Goal: Task Accomplishment & Management: Complete application form

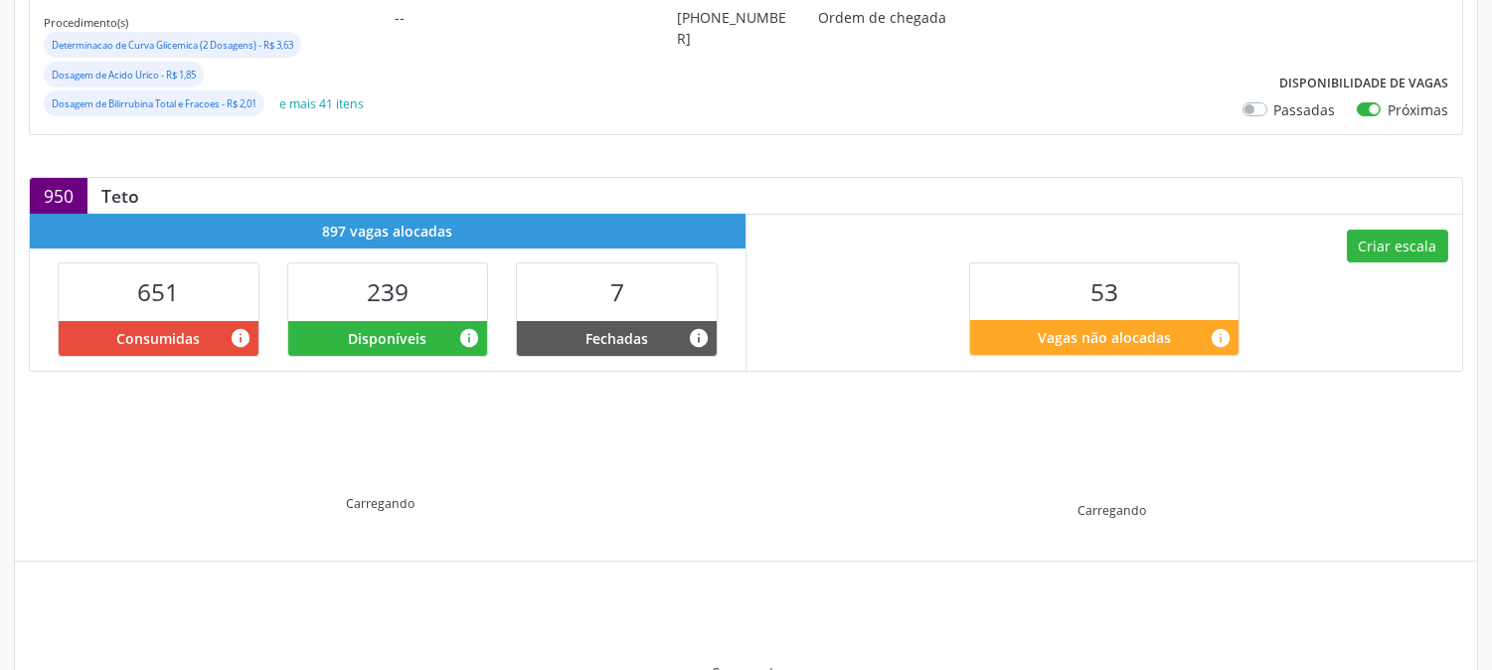
scroll to position [441, 0]
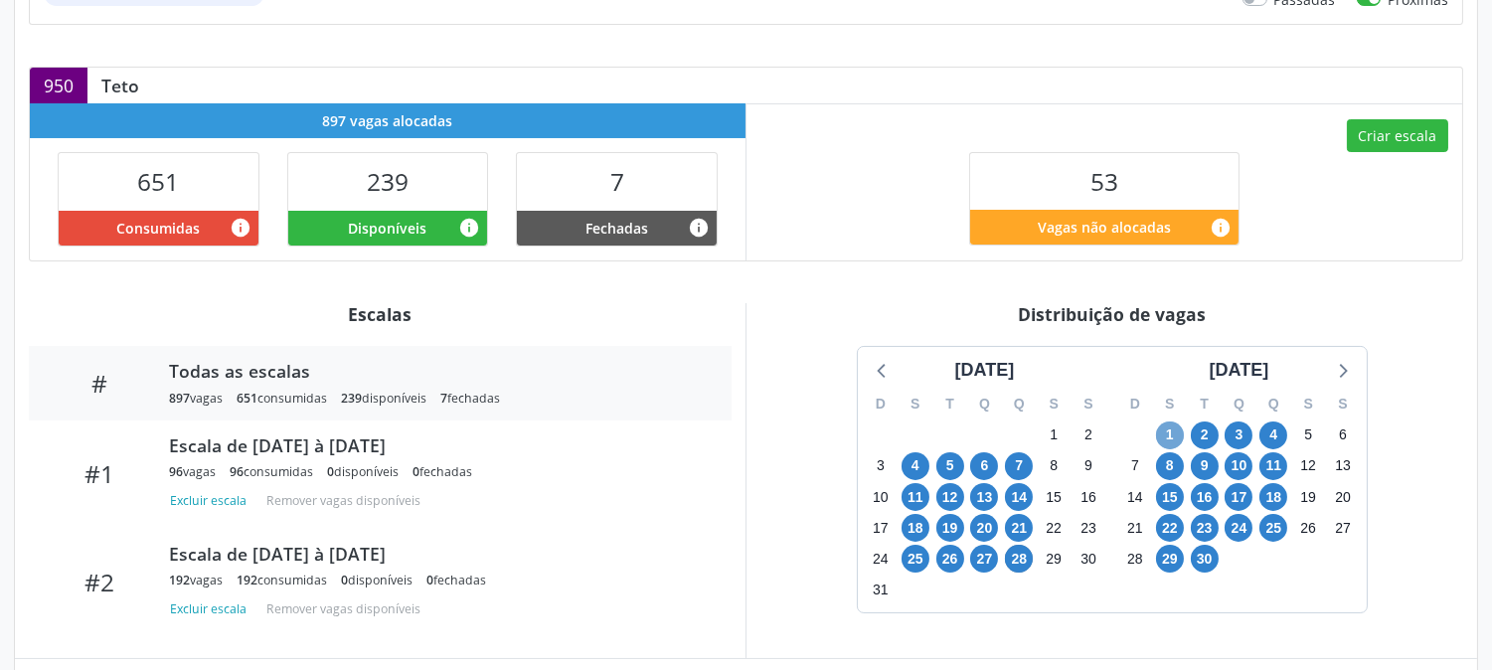
click at [1170, 447] on span "1" at bounding box center [1170, 435] width 28 height 28
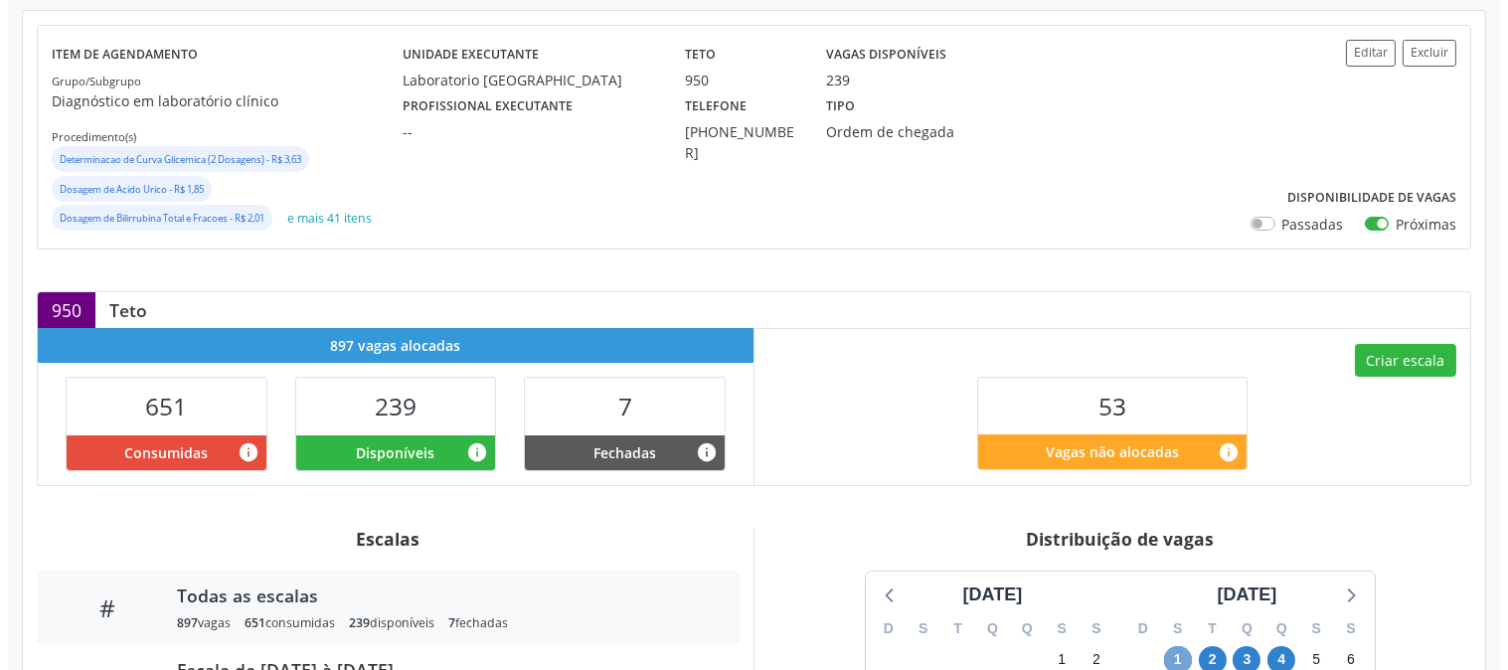
scroll to position [106, 0]
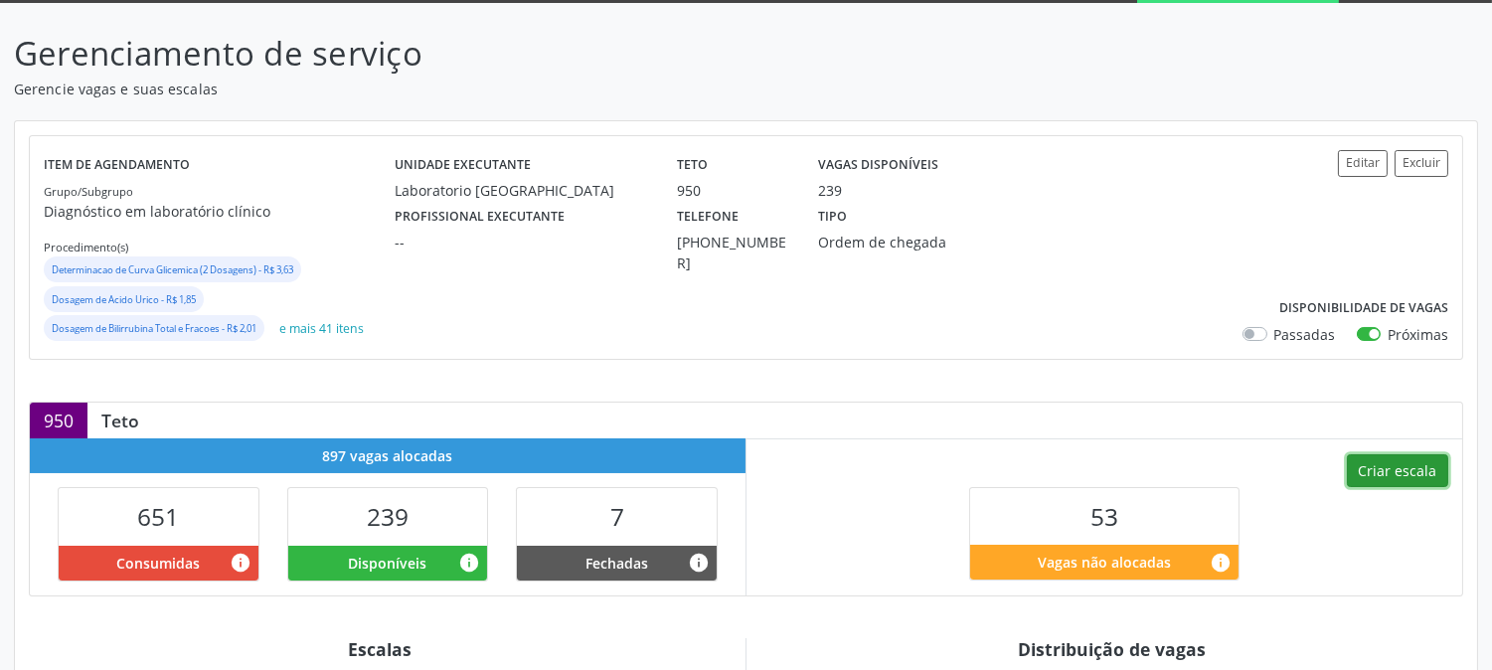
click at [1380, 470] on button "Criar escala" at bounding box center [1397, 471] width 101 height 34
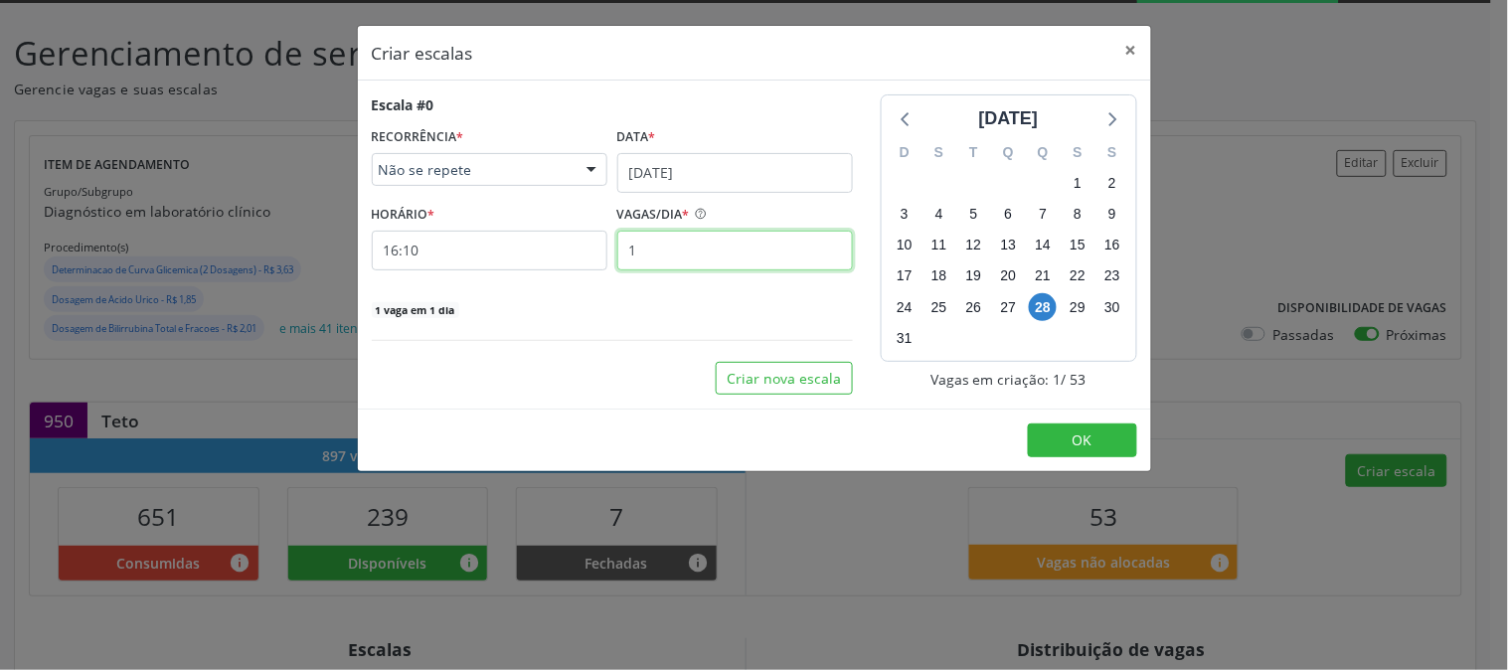
click at [699, 249] on input "1" at bounding box center [735, 251] width 236 height 40
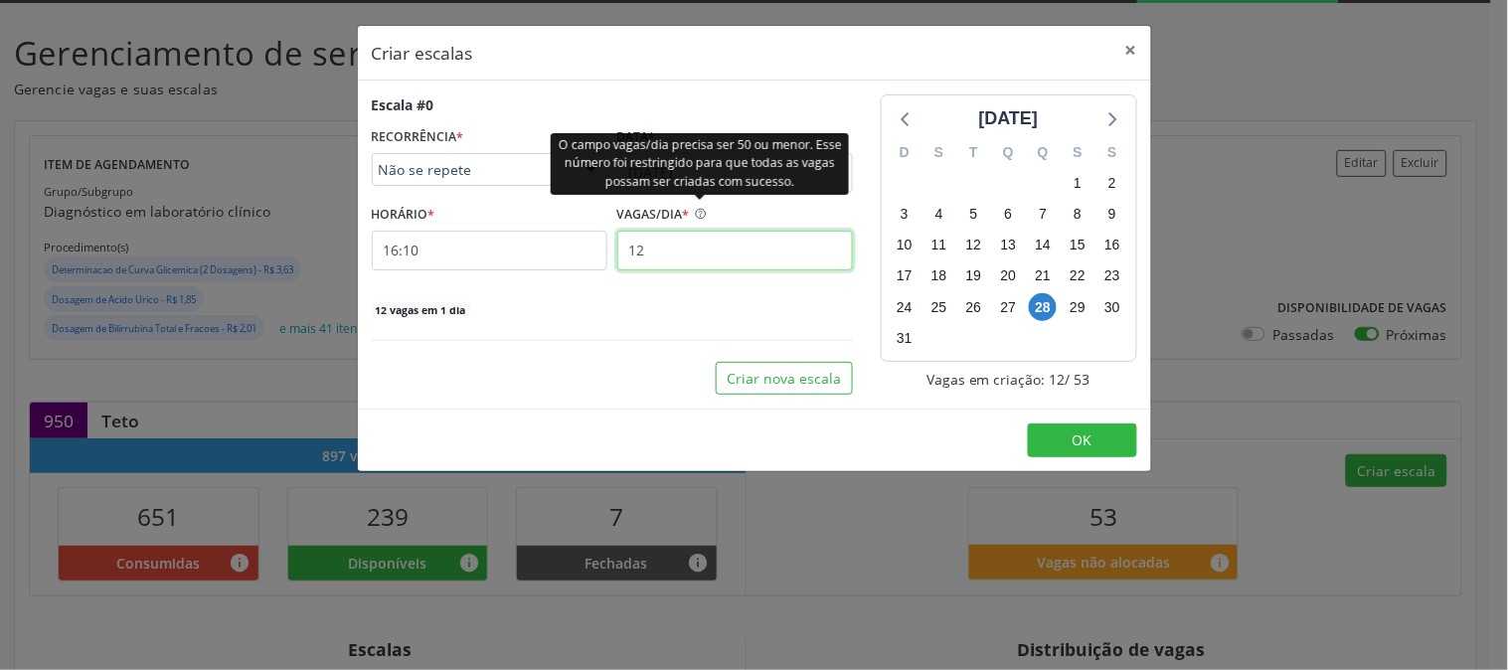
type input "12"
click at [696, 159] on div "O campo vagas/dia precisa ser 50 ou menor. Esse número foi restringido para que…" at bounding box center [700, 163] width 298 height 62
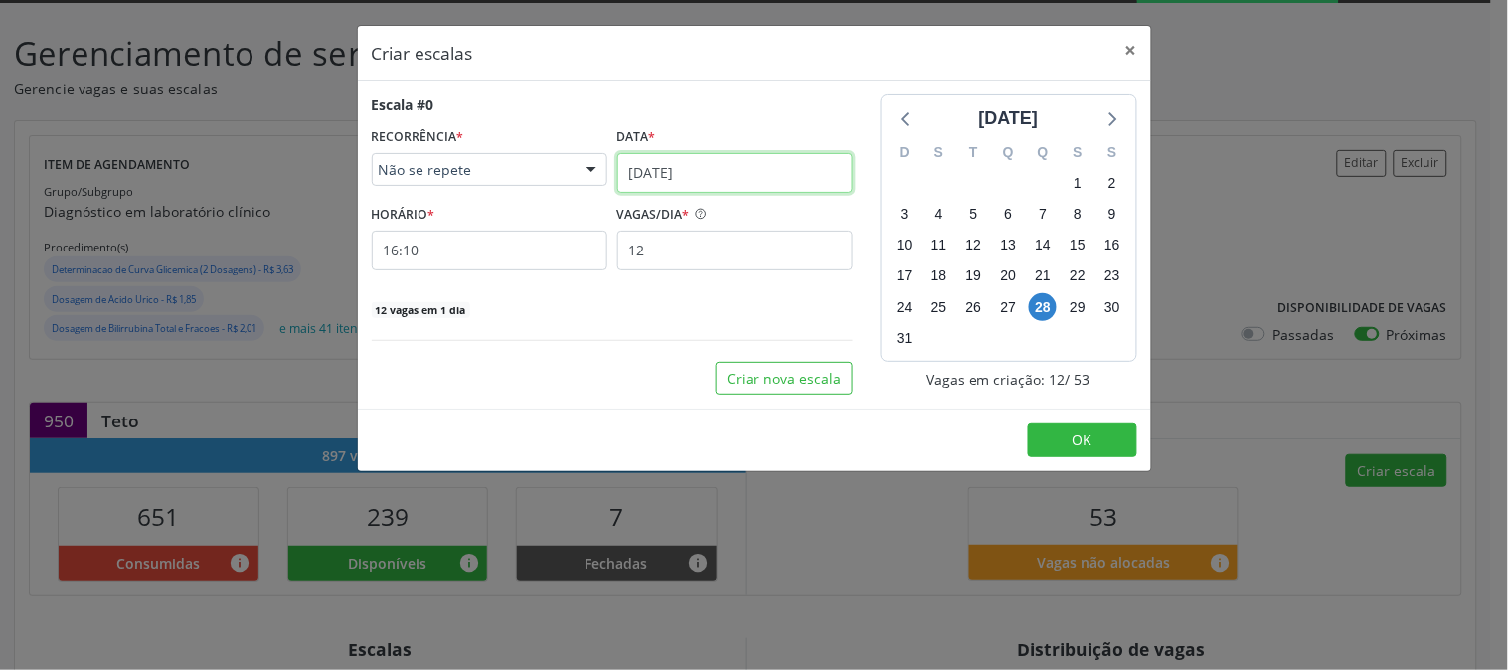
click at [805, 172] on input "[DATE]" at bounding box center [735, 173] width 236 height 40
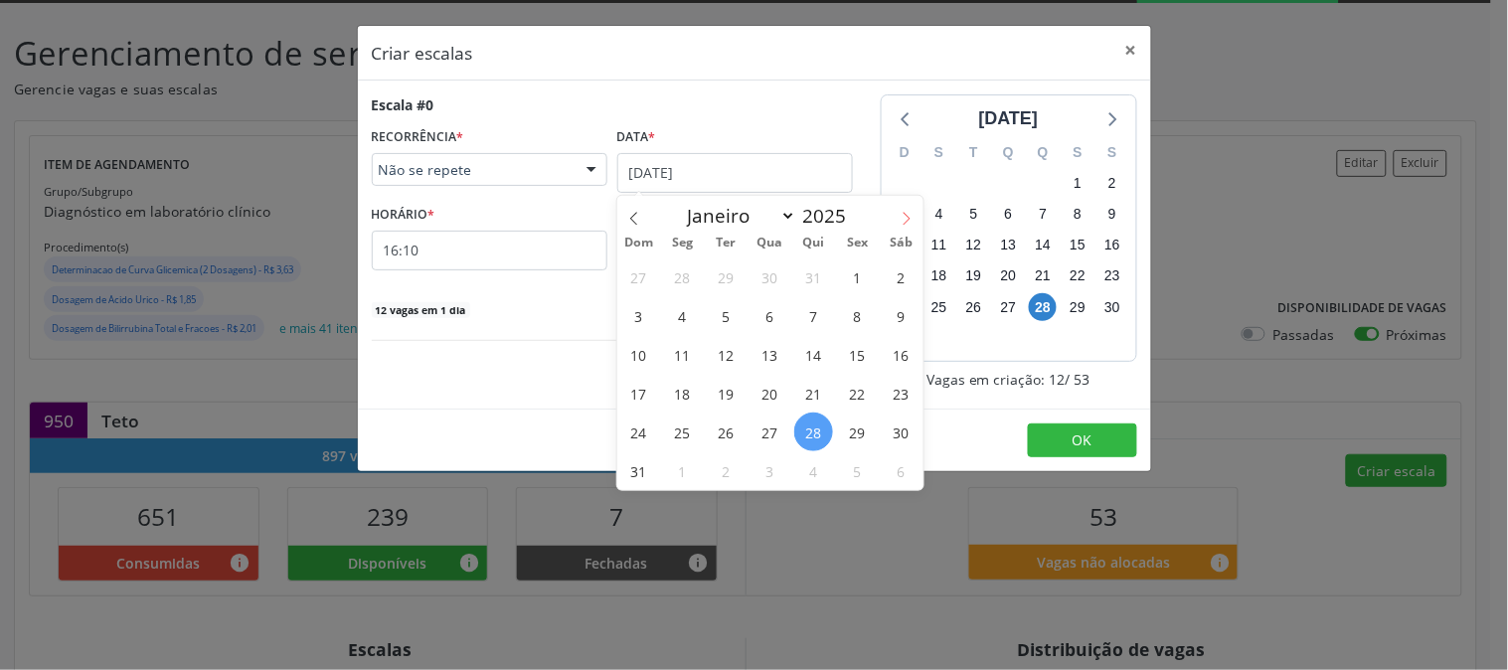
click at [898, 219] on span at bounding box center [907, 213] width 34 height 34
select select "8"
click at [679, 285] on span "1" at bounding box center [682, 276] width 39 height 39
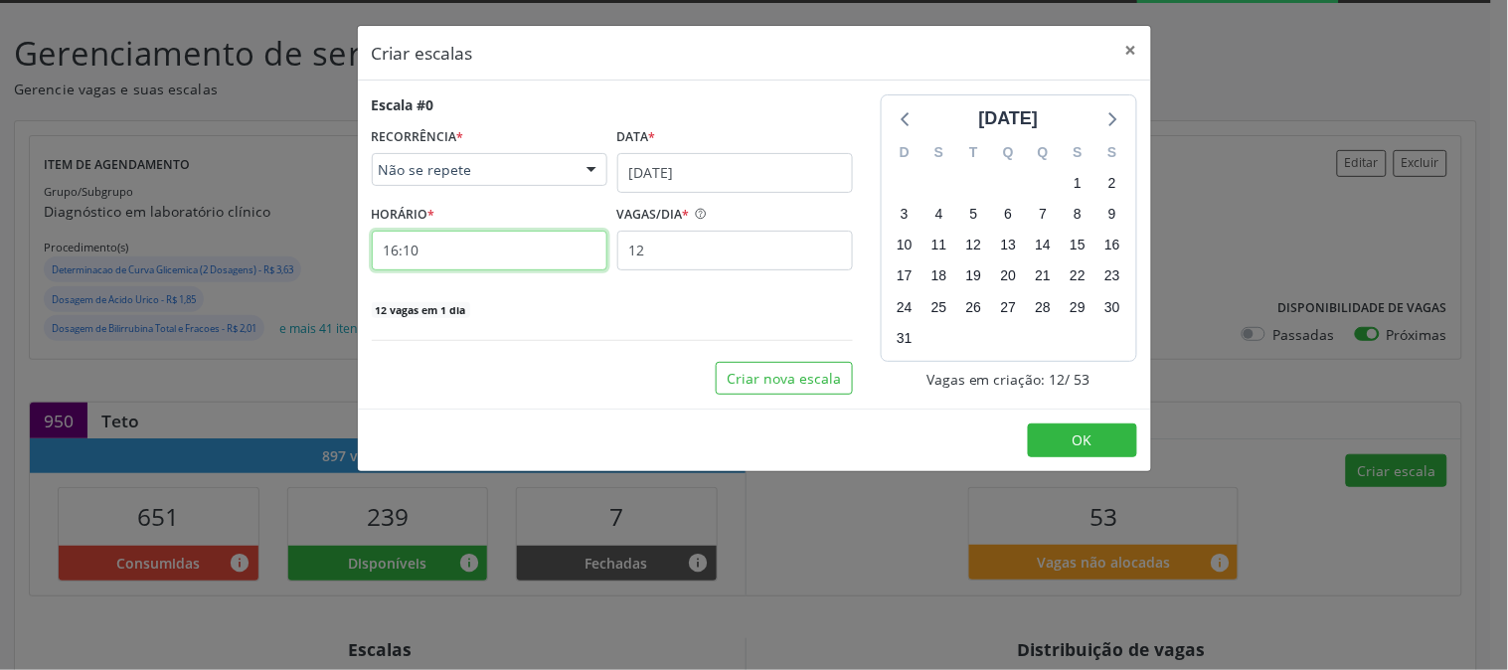
click at [568, 242] on input "16:10" at bounding box center [490, 251] width 236 height 40
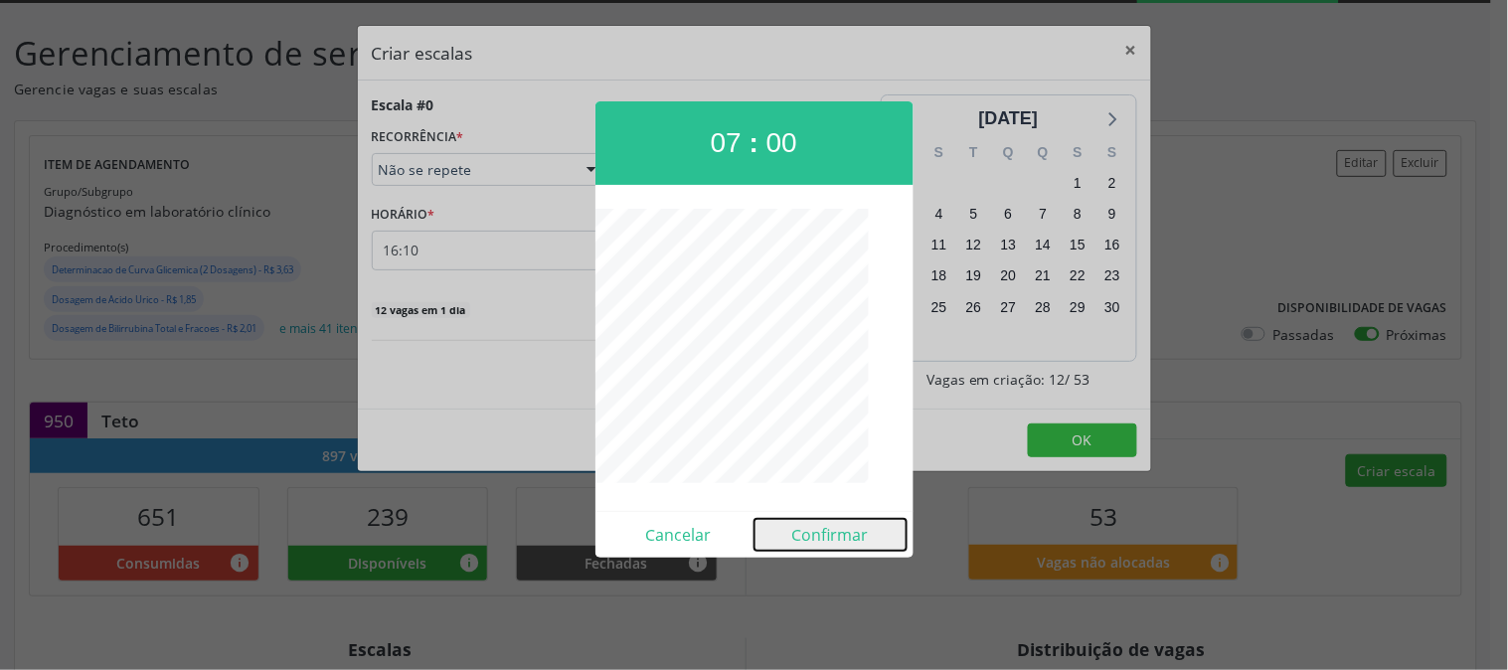
click at [835, 520] on button "Confirmar" at bounding box center [830, 535] width 152 height 32
type input "07:00"
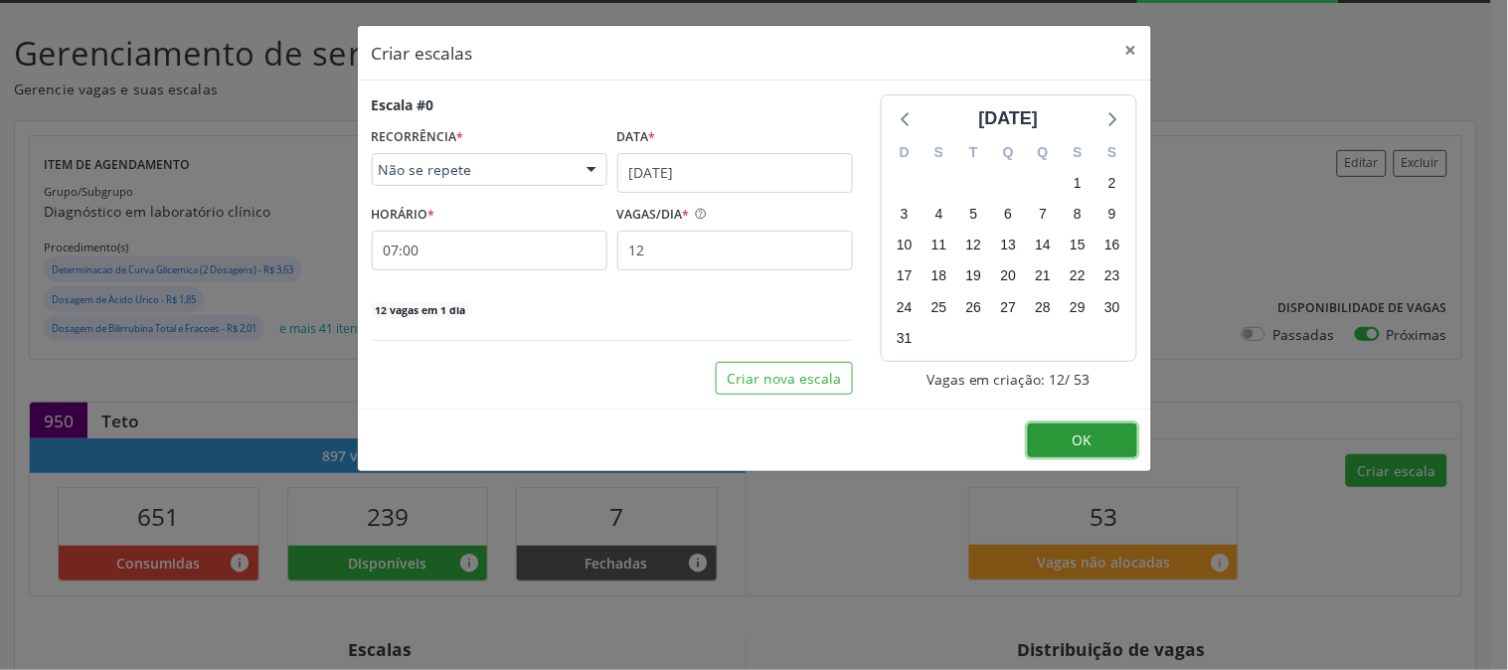
click at [1065, 434] on button "OK" at bounding box center [1082, 440] width 109 height 34
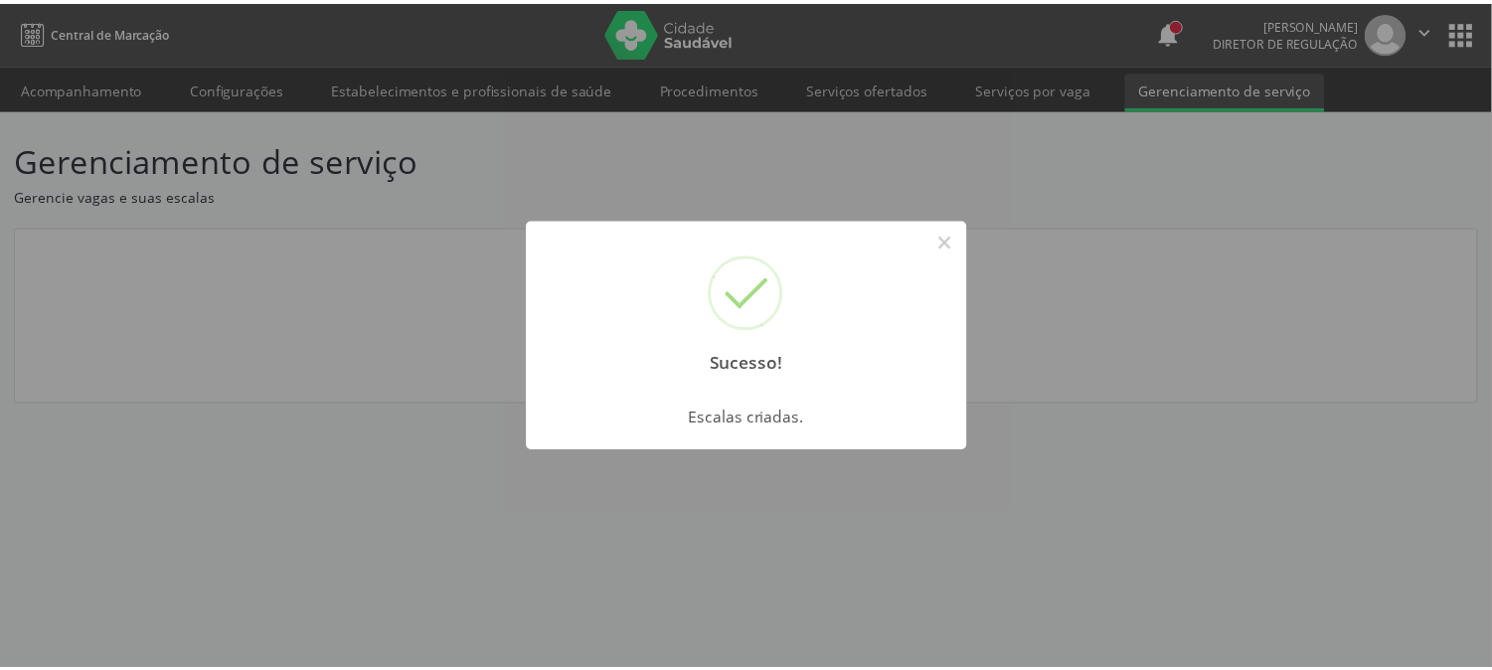
scroll to position [0, 0]
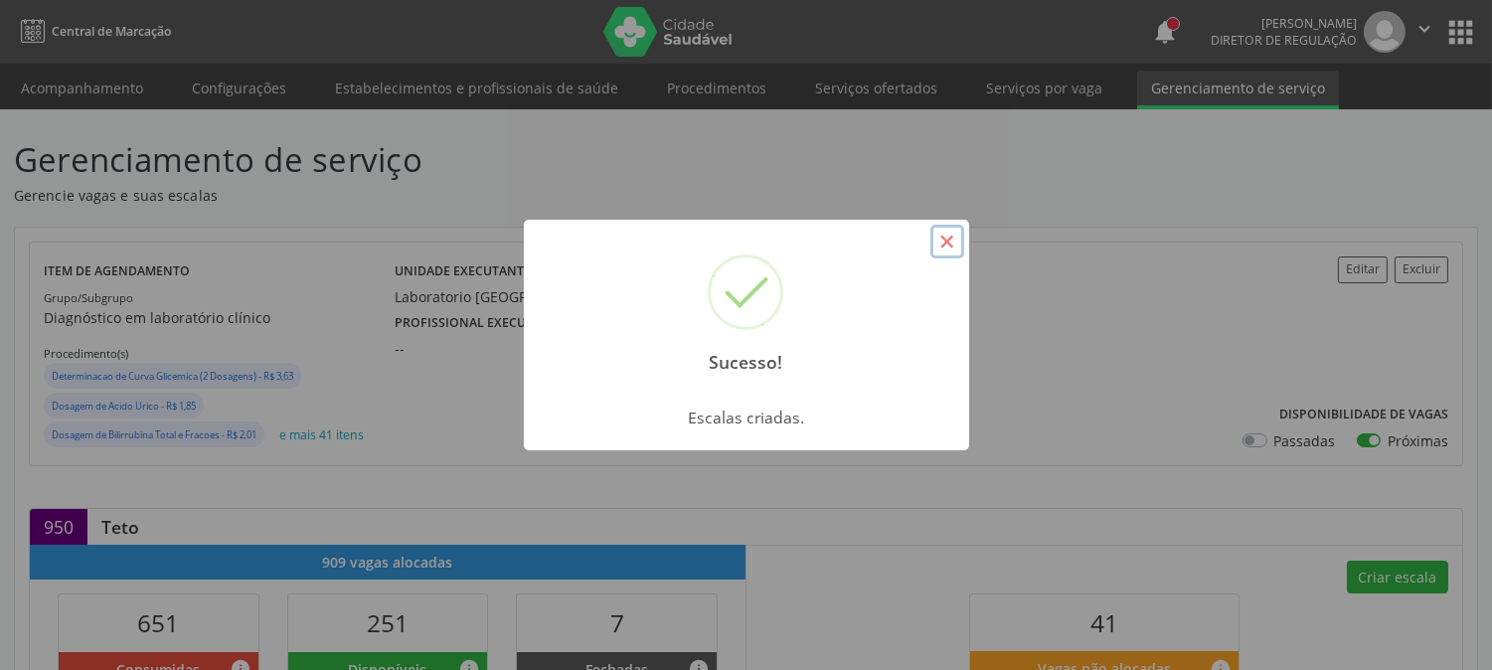
click at [936, 245] on button "×" at bounding box center [947, 242] width 34 height 34
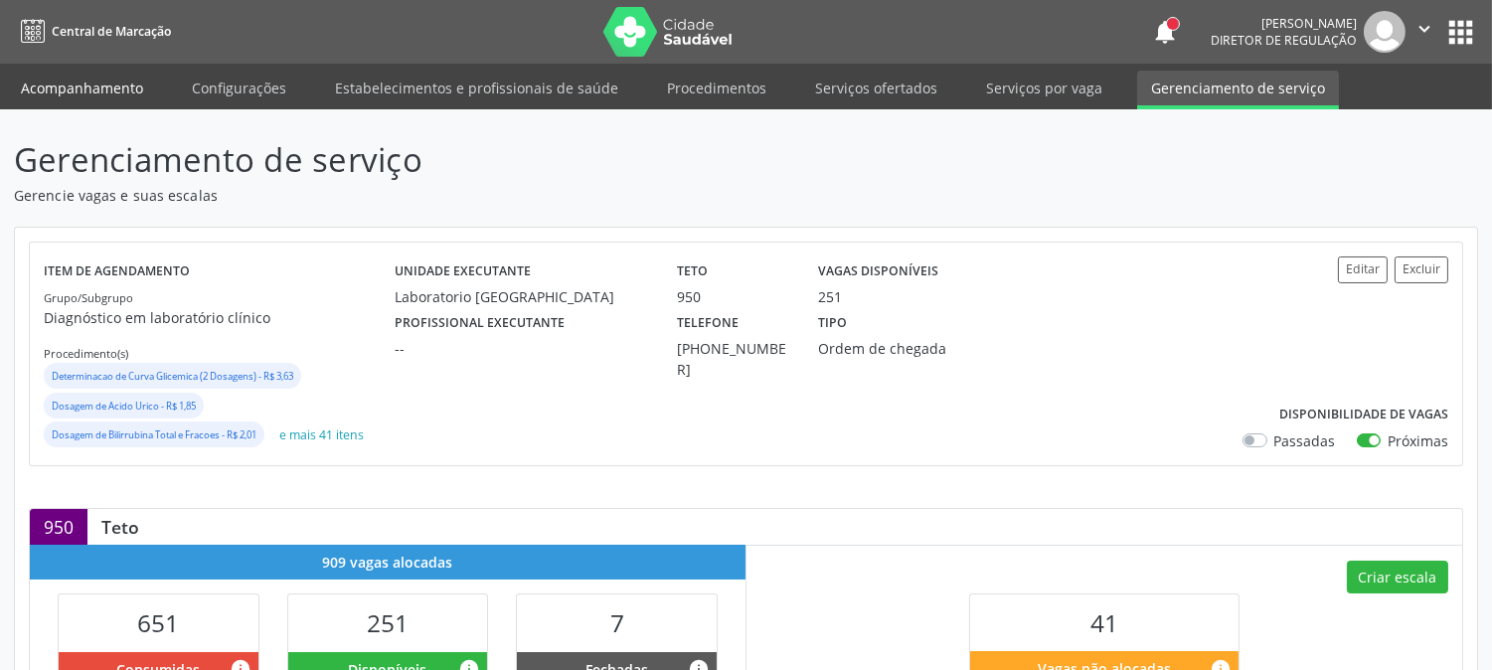
click at [111, 97] on link "Acompanhamento" at bounding box center [82, 88] width 150 height 35
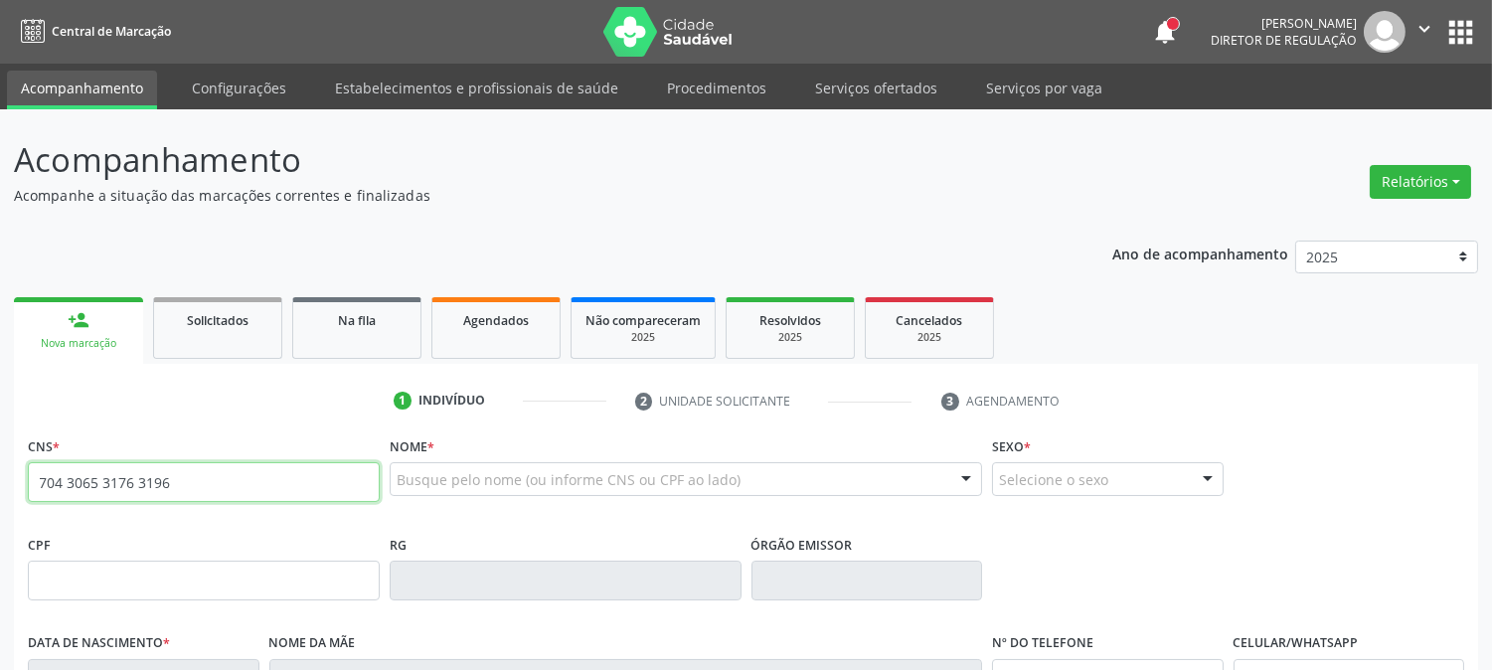
type input "704 3065 3176 3196"
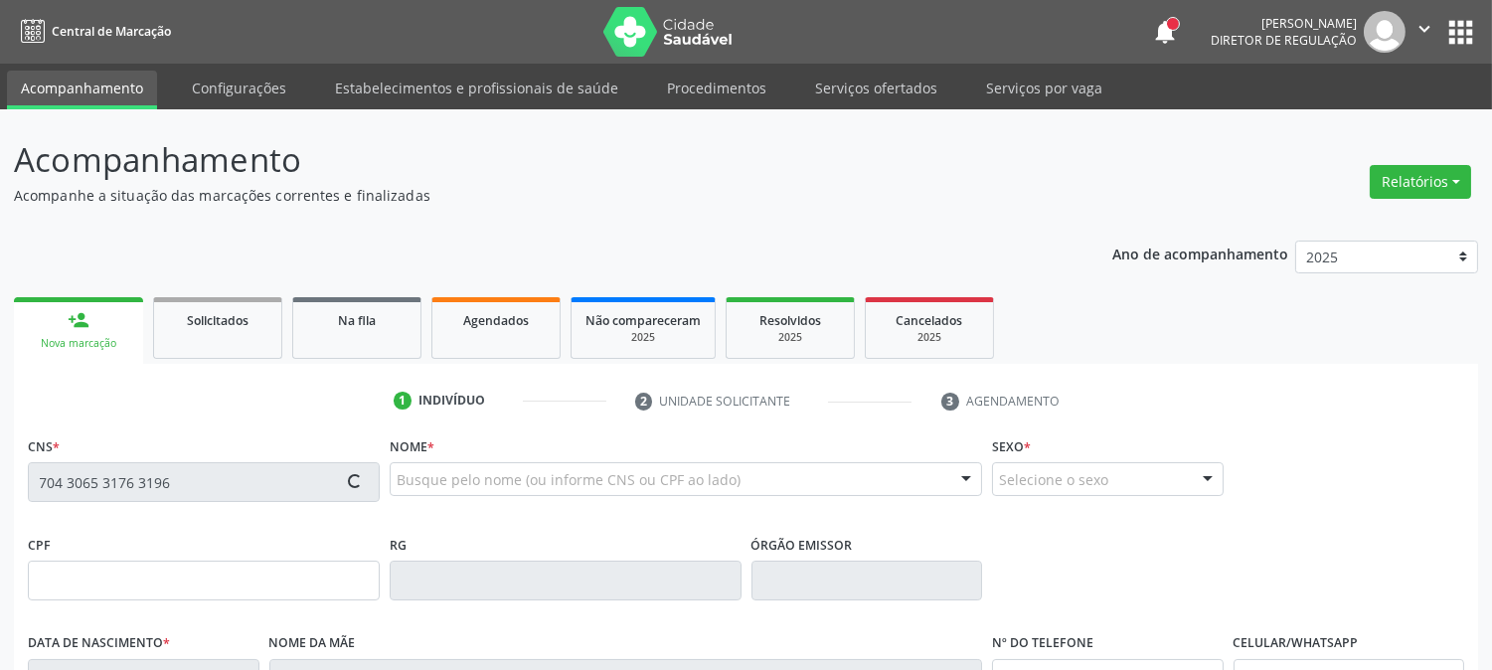
type input "[DATE]"
type input "[PERSON_NAME]"
type input "[PHONE_NUMBER]"
type input "148.976.004-05"
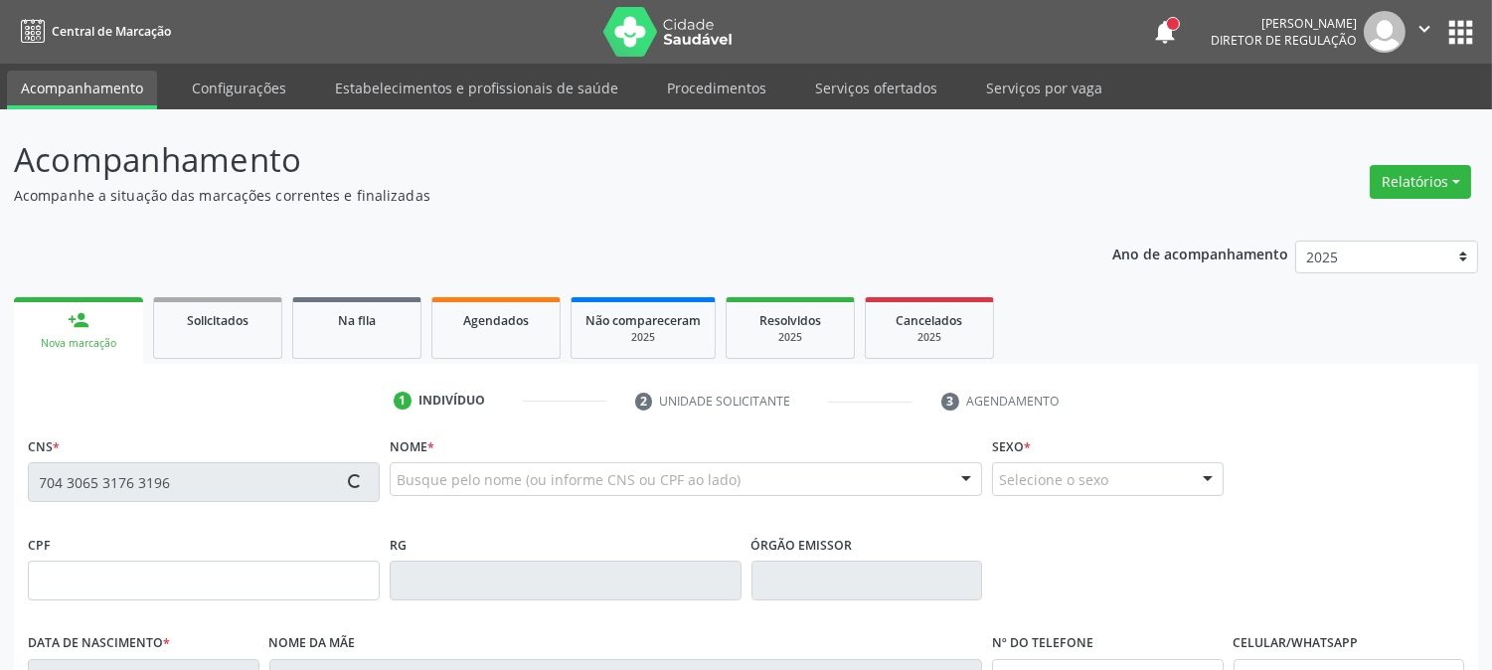
type input "150"
type input "185.782.674-43"
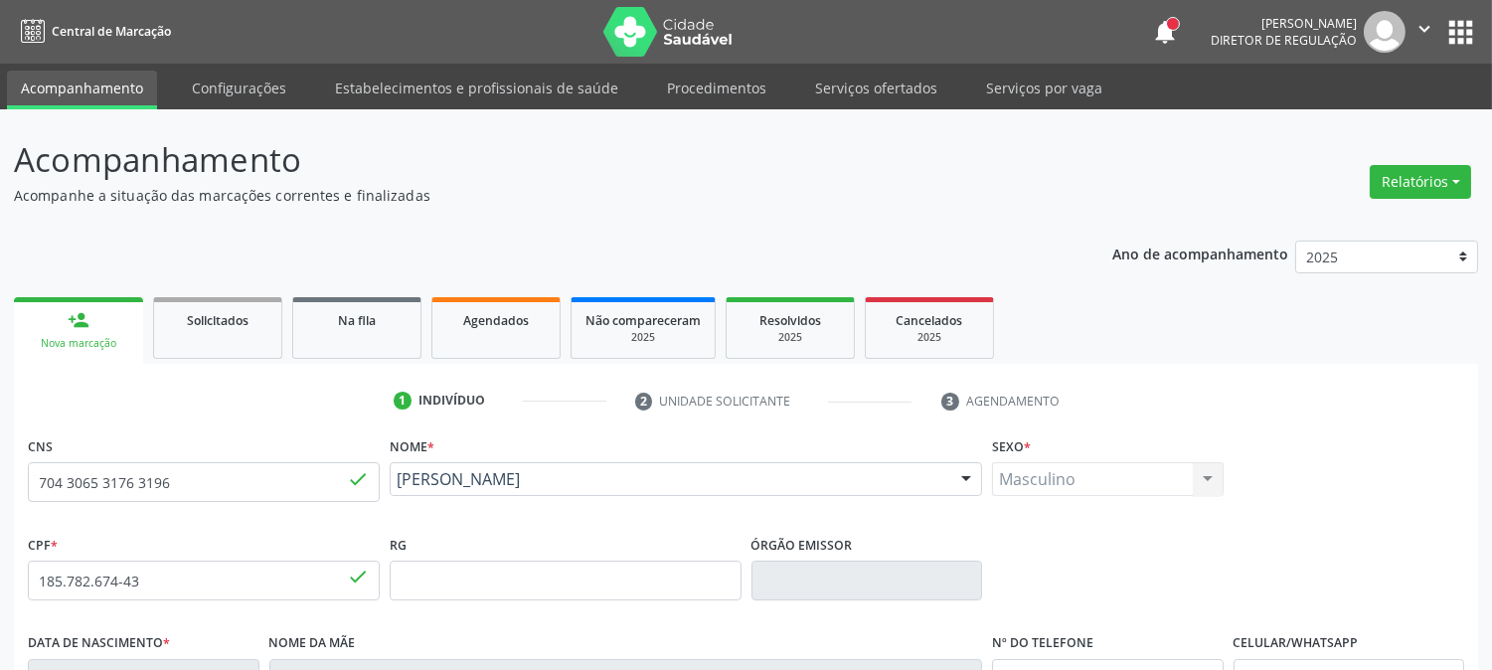
scroll to position [406, 0]
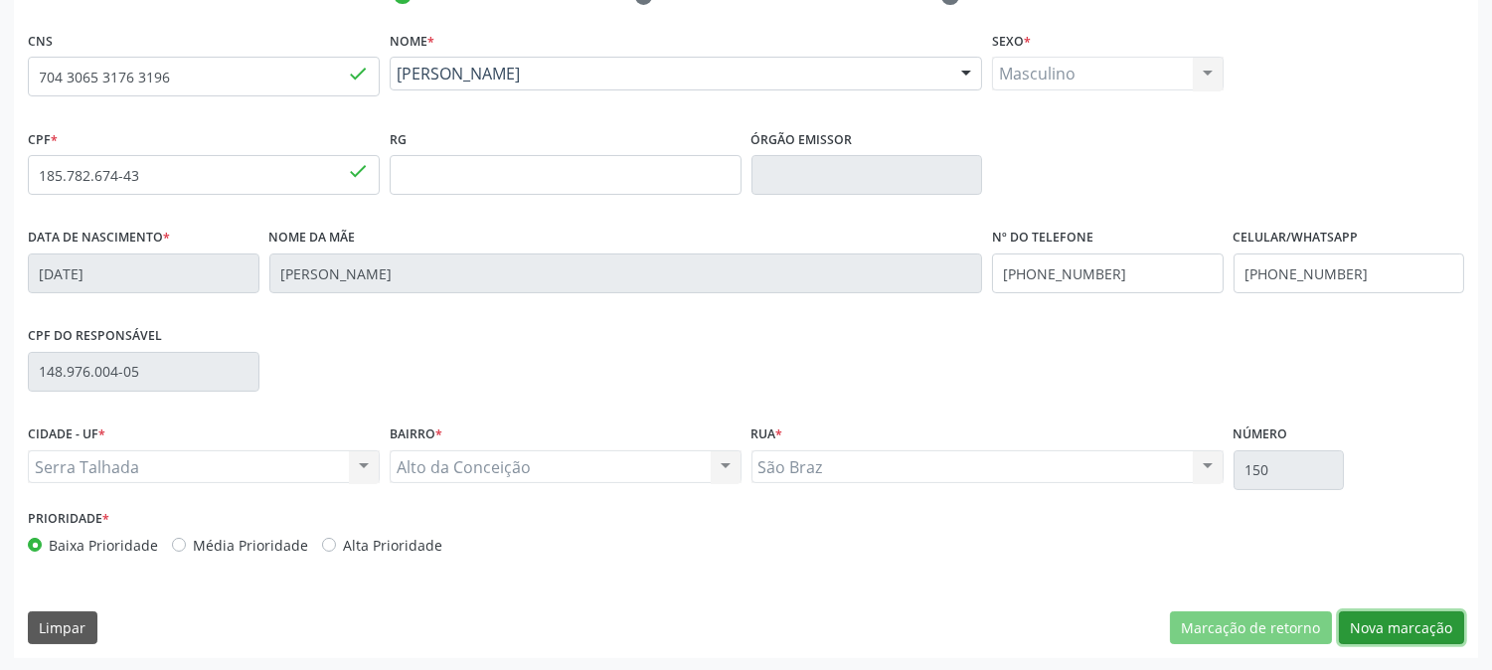
click at [1411, 624] on button "Nova marcação" at bounding box center [1401, 628] width 125 height 34
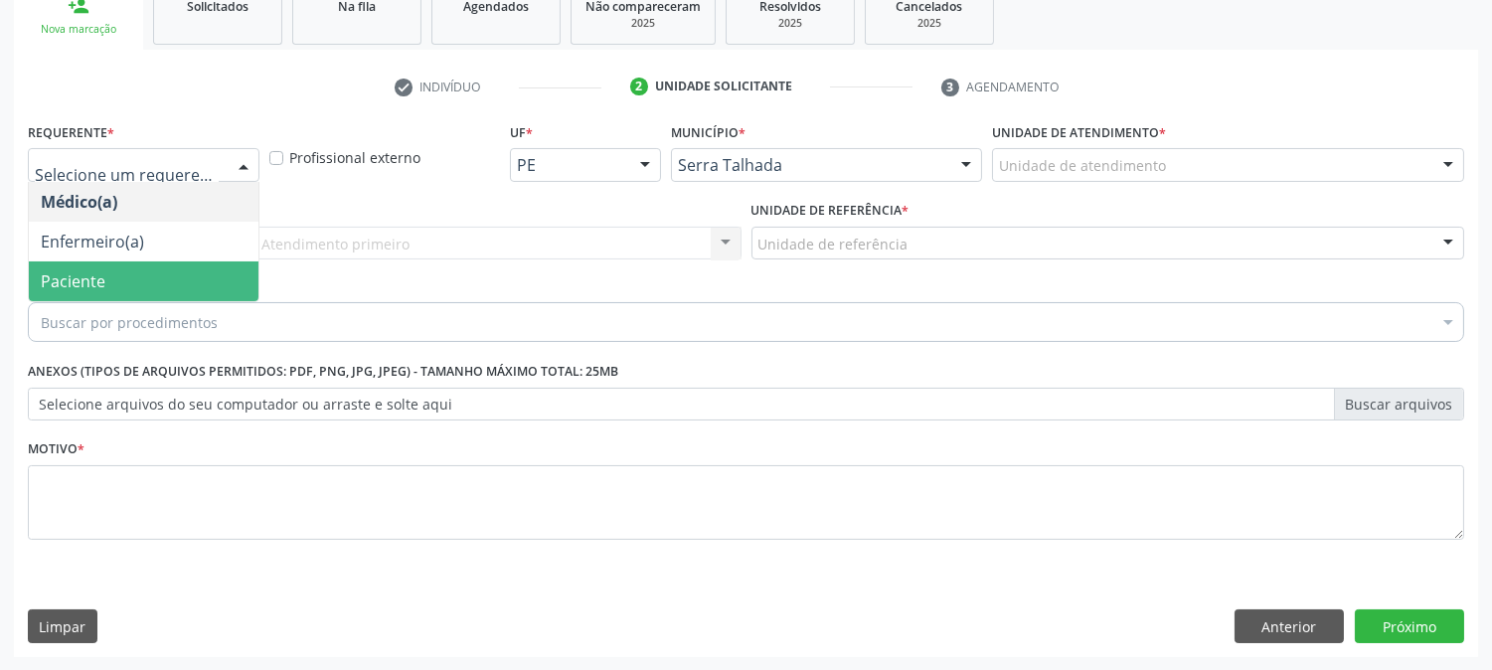
click at [97, 271] on span "Paciente" at bounding box center [73, 281] width 65 height 22
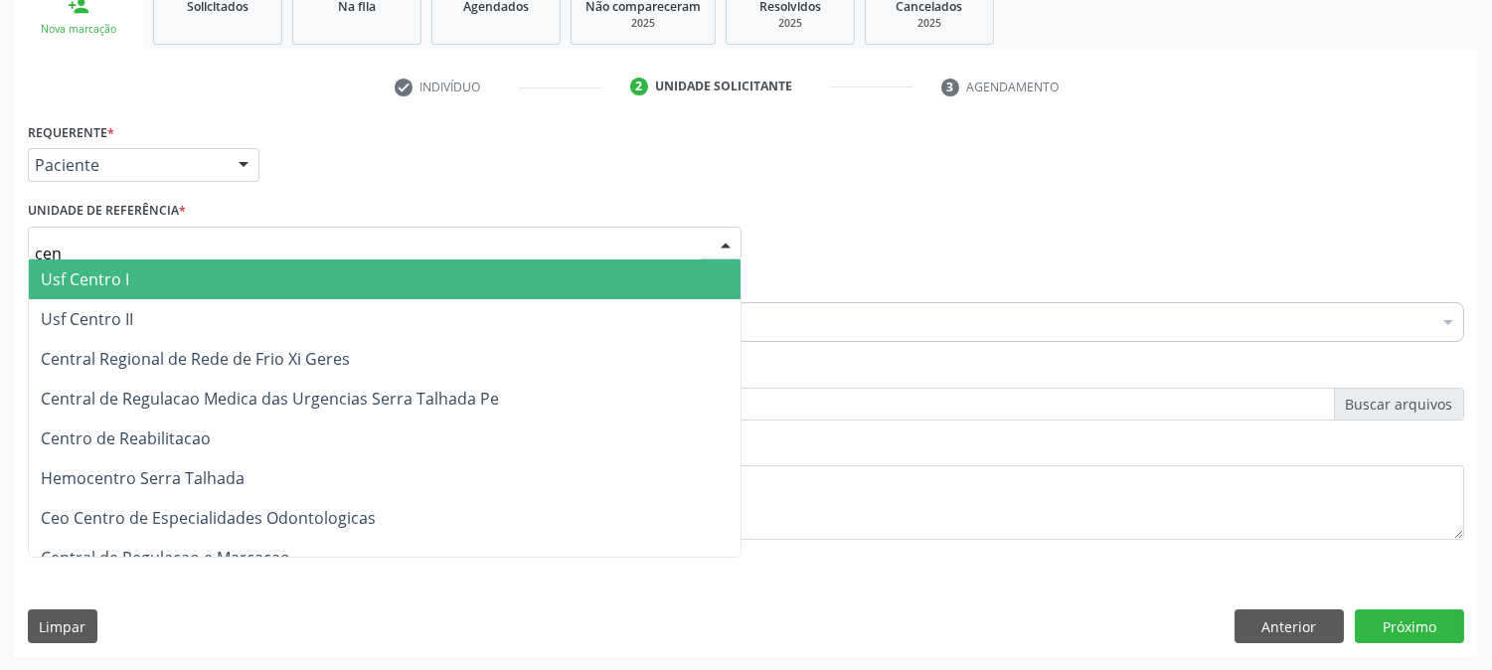
type input "cent"
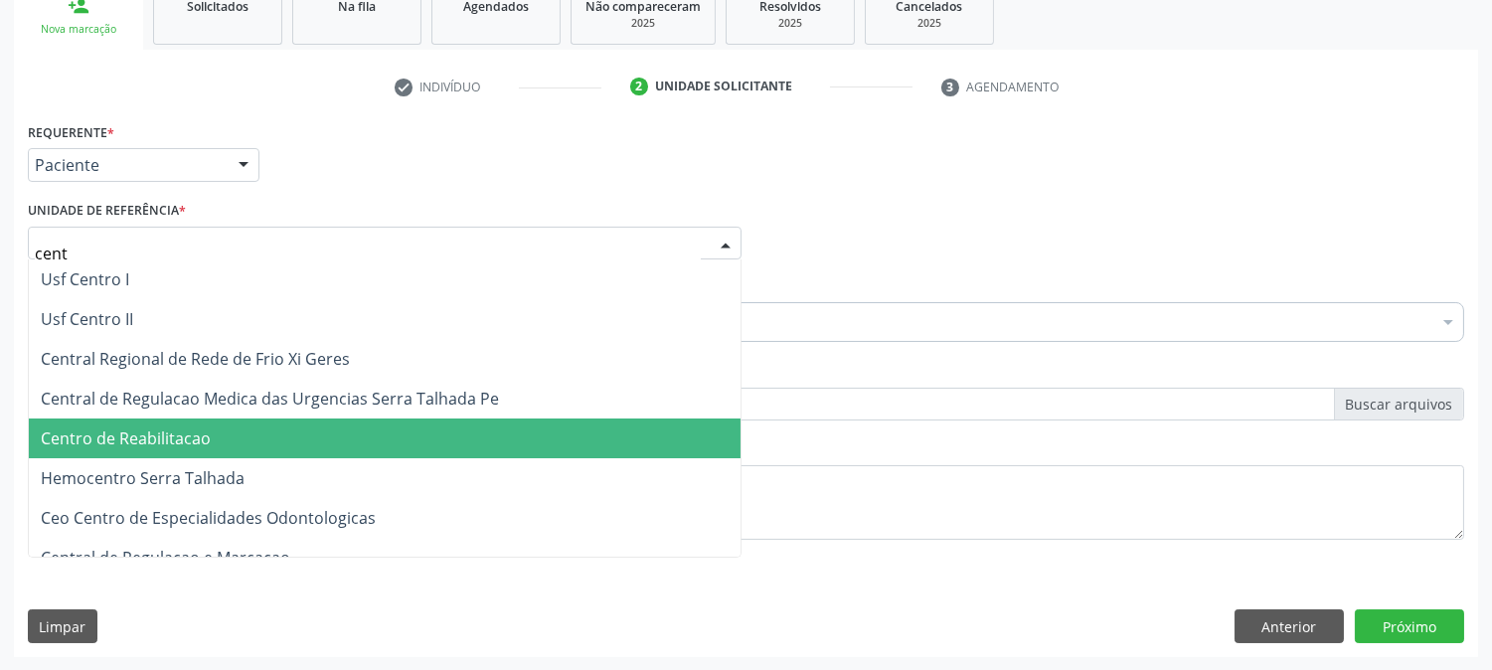
click at [230, 448] on span "Centro de Reabilitacao" at bounding box center [385, 438] width 712 height 40
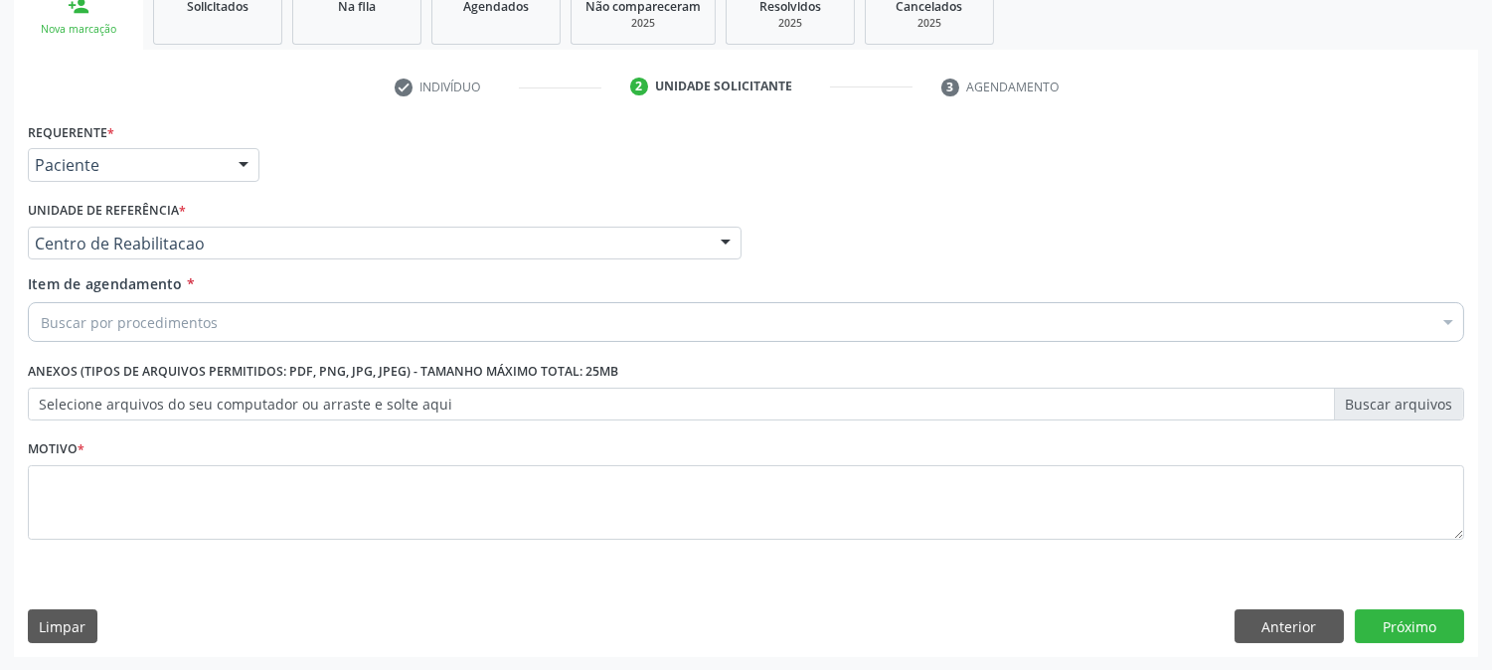
click at [219, 321] on div "Buscar por procedimentos" at bounding box center [746, 322] width 1436 height 40
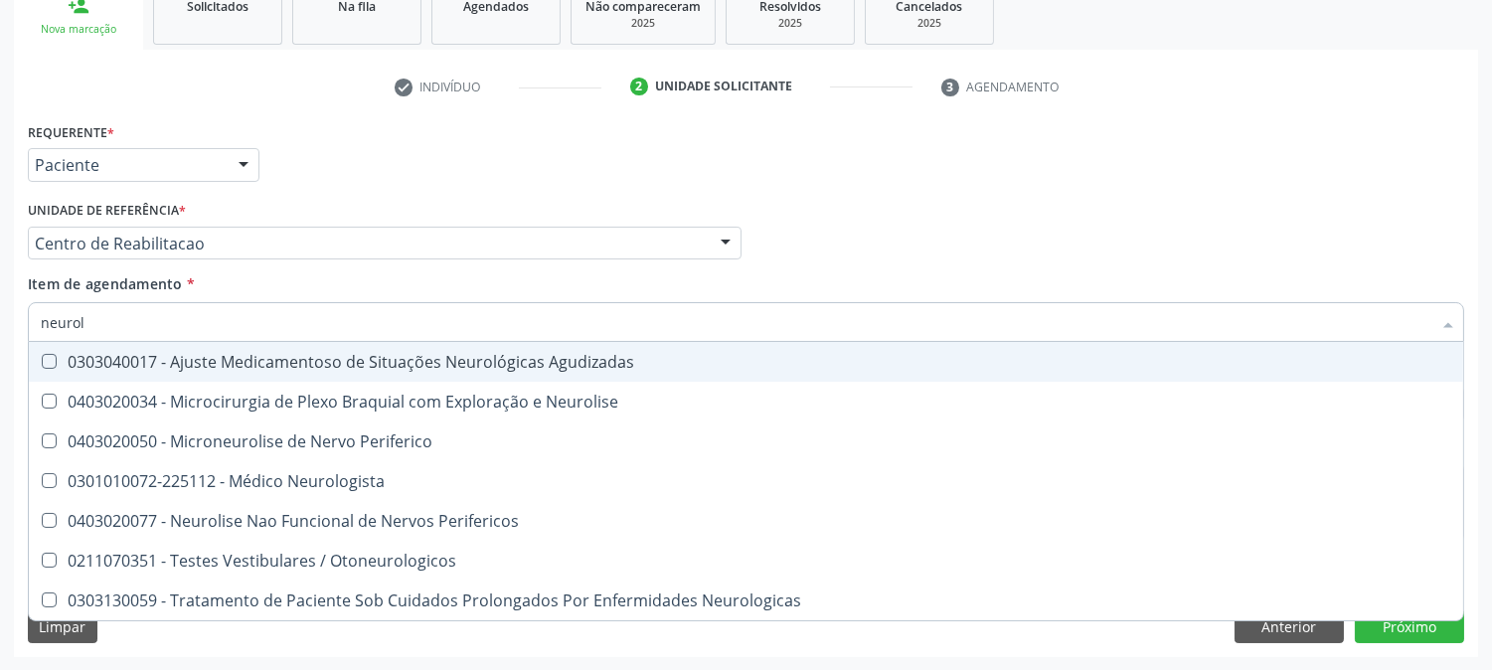
type input "neurolo"
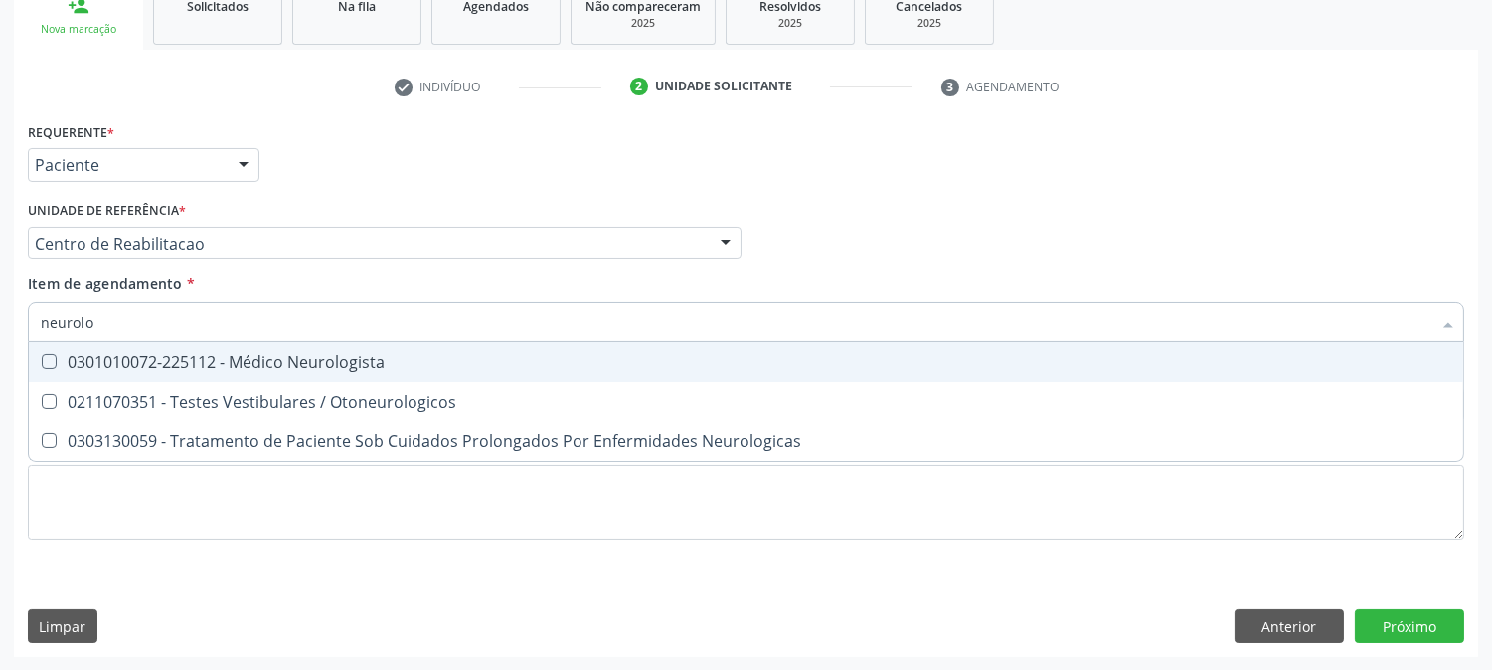
click at [219, 369] on div "0301010072-225112 - Médico Neurologista" at bounding box center [746, 362] width 1410 height 16
checkbox Neurologista "true"
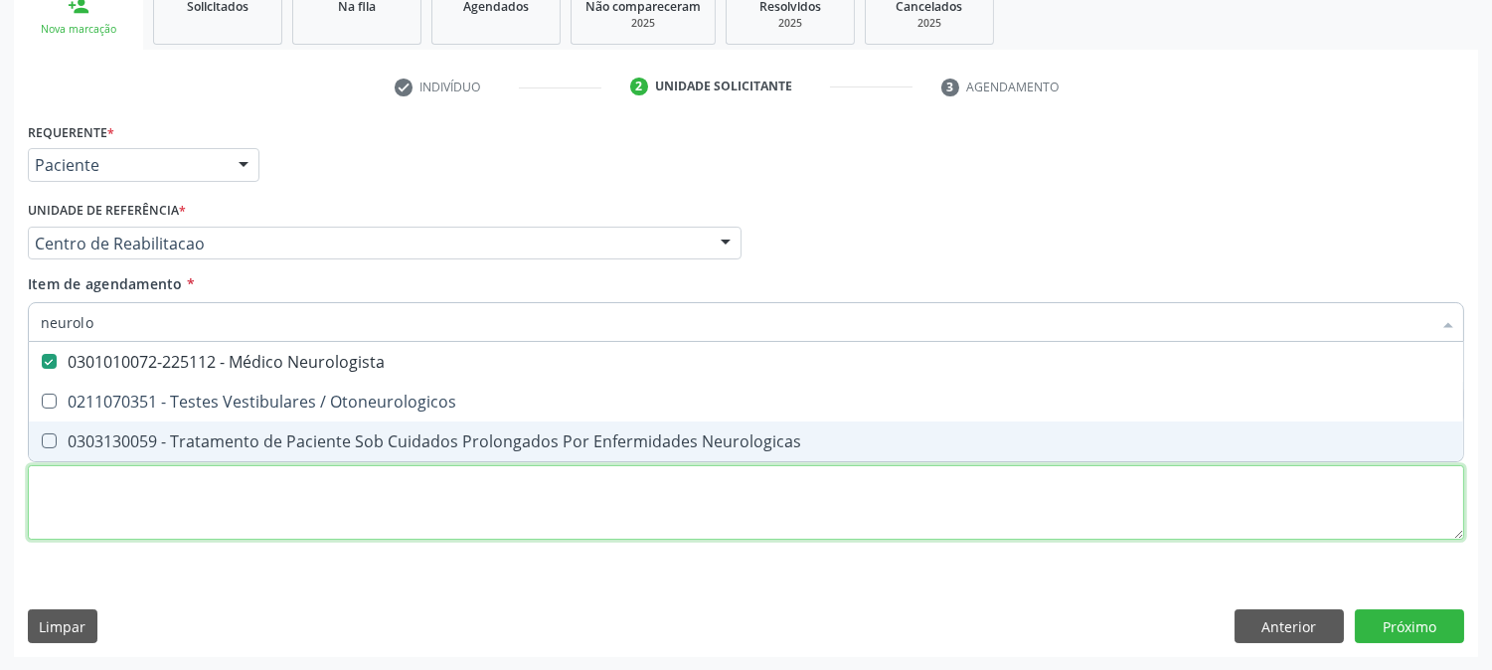
click at [190, 493] on div "Requerente * Paciente Médico(a) Enfermeiro(a) Paciente Nenhum resultado encontr…" at bounding box center [746, 342] width 1436 height 450
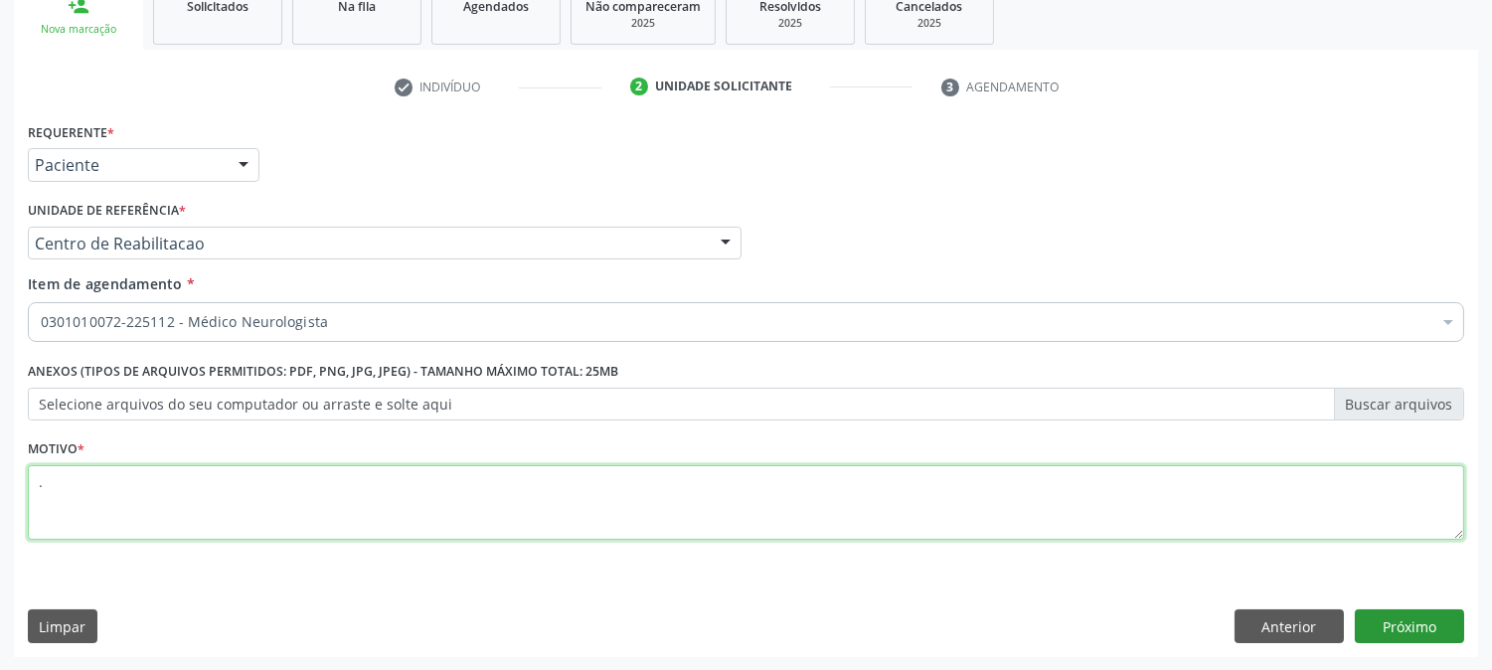
type textarea "."
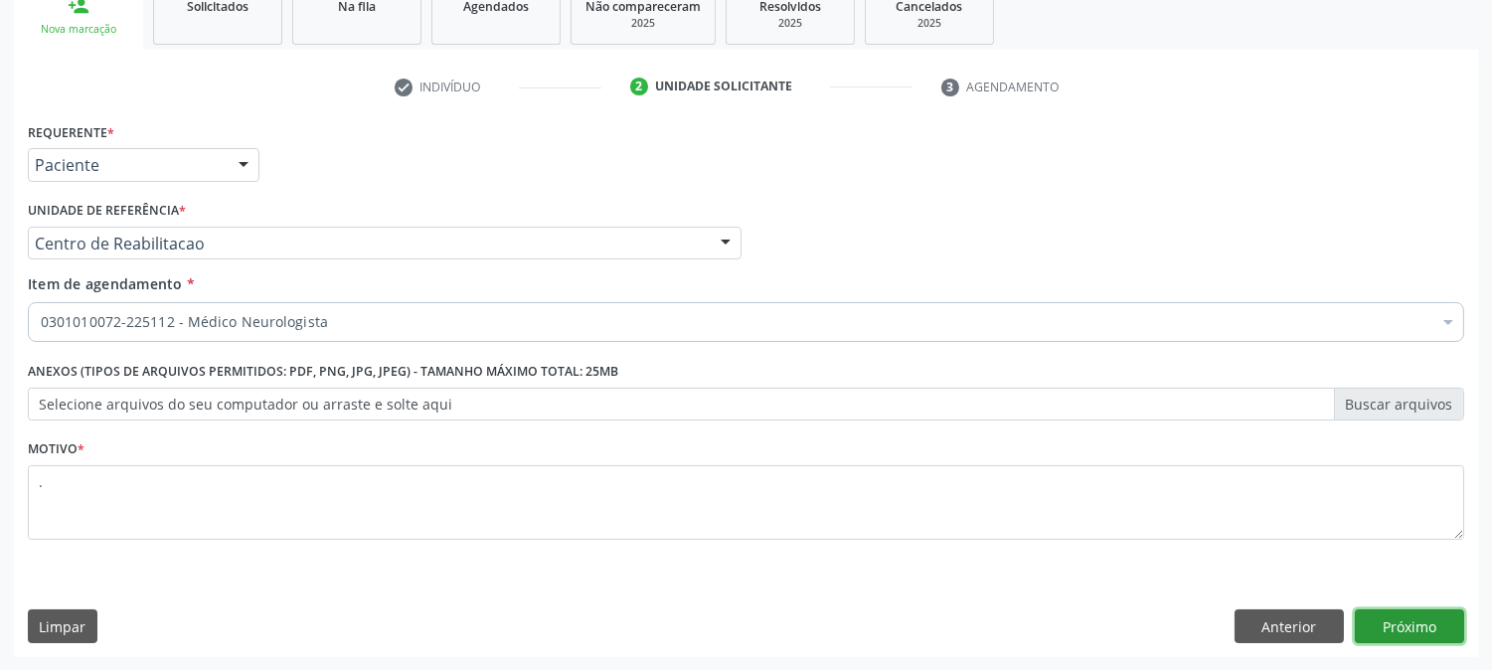
click at [1386, 638] on button "Próximo" at bounding box center [1409, 626] width 109 height 34
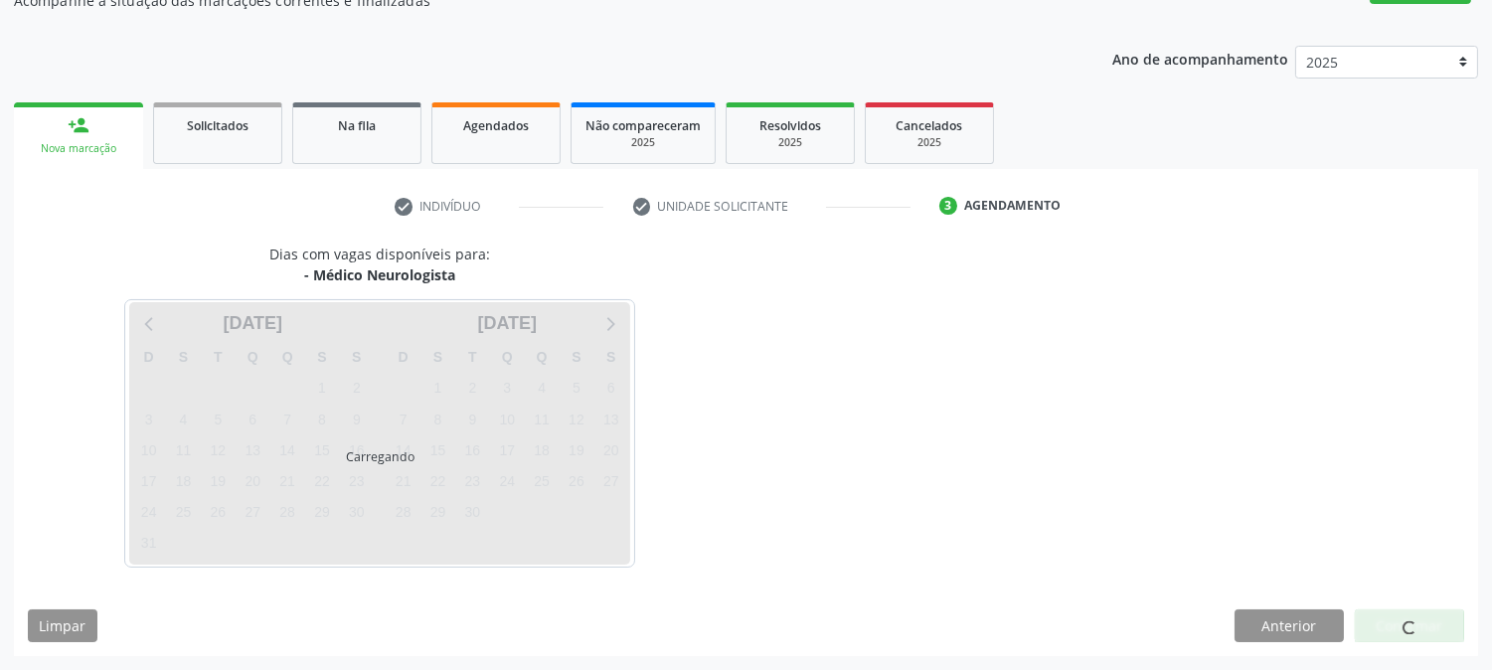
scroll to position [194, 0]
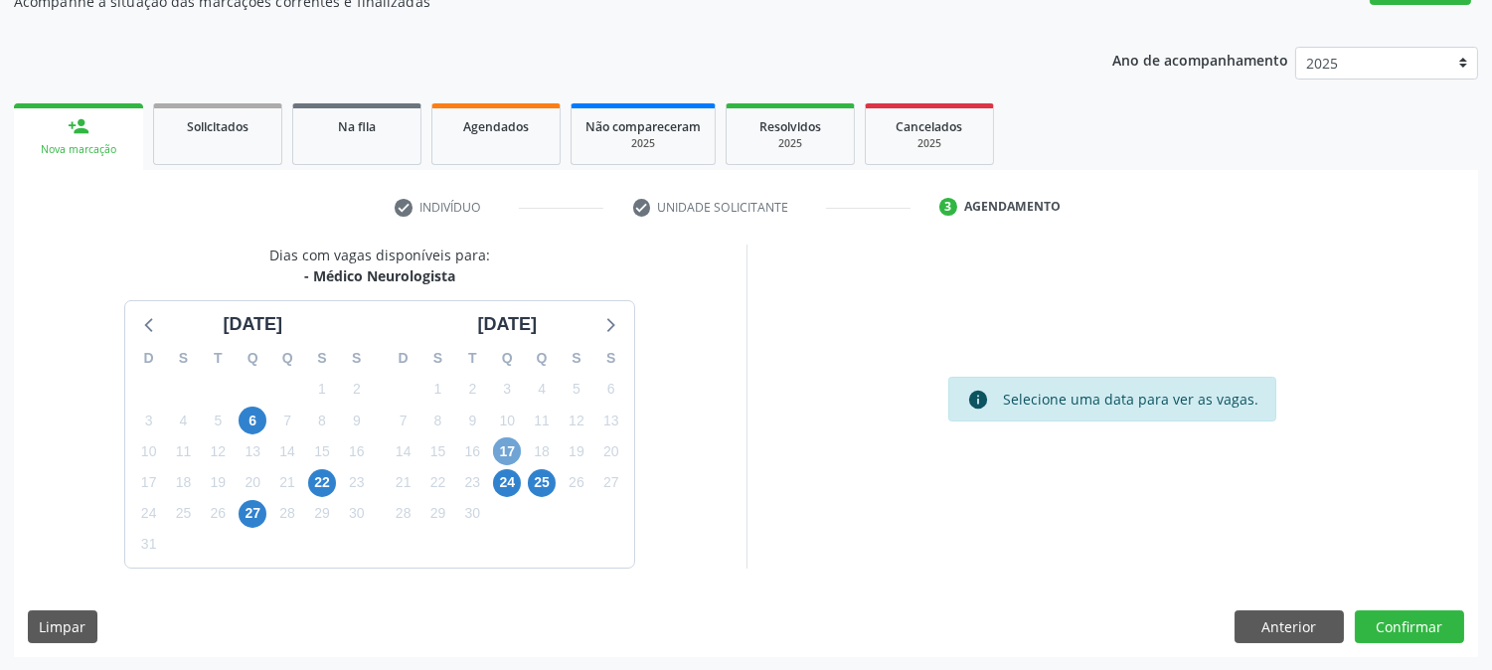
click at [500, 448] on span "17" at bounding box center [507, 451] width 28 height 28
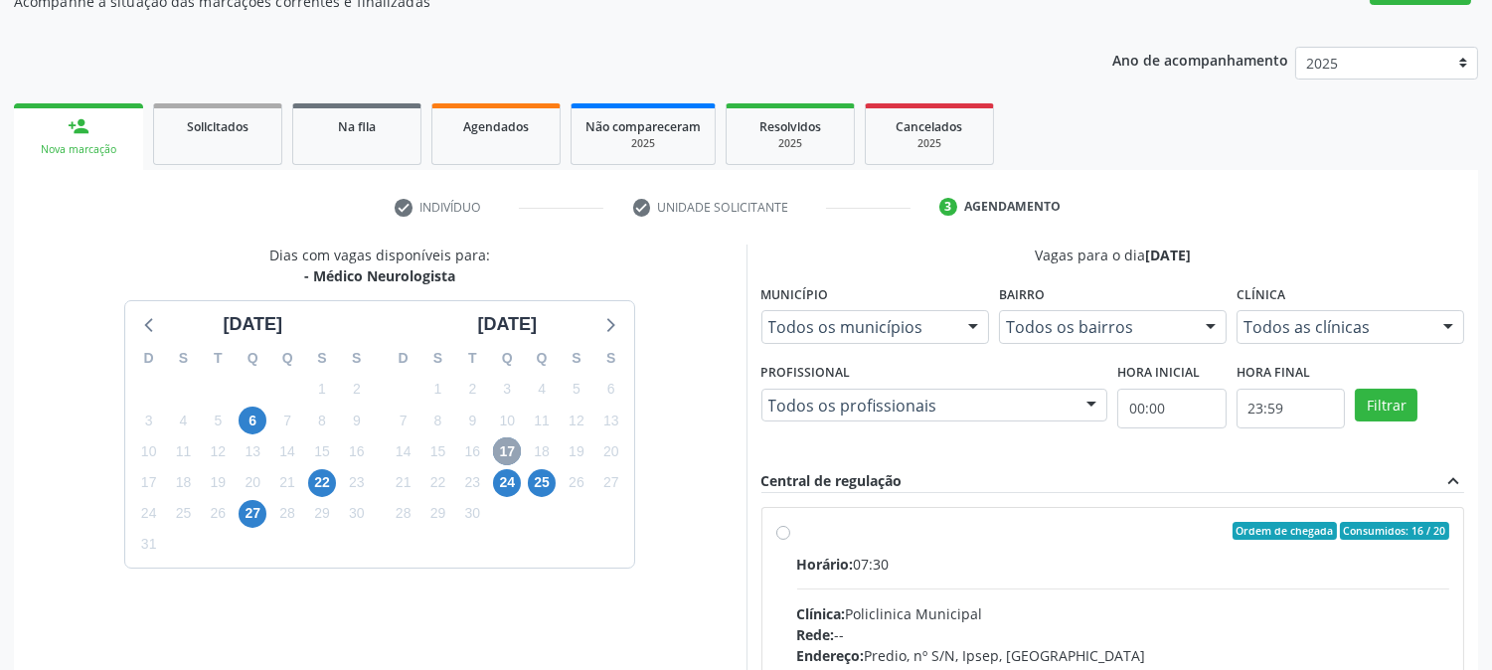
scroll to position [414, 0]
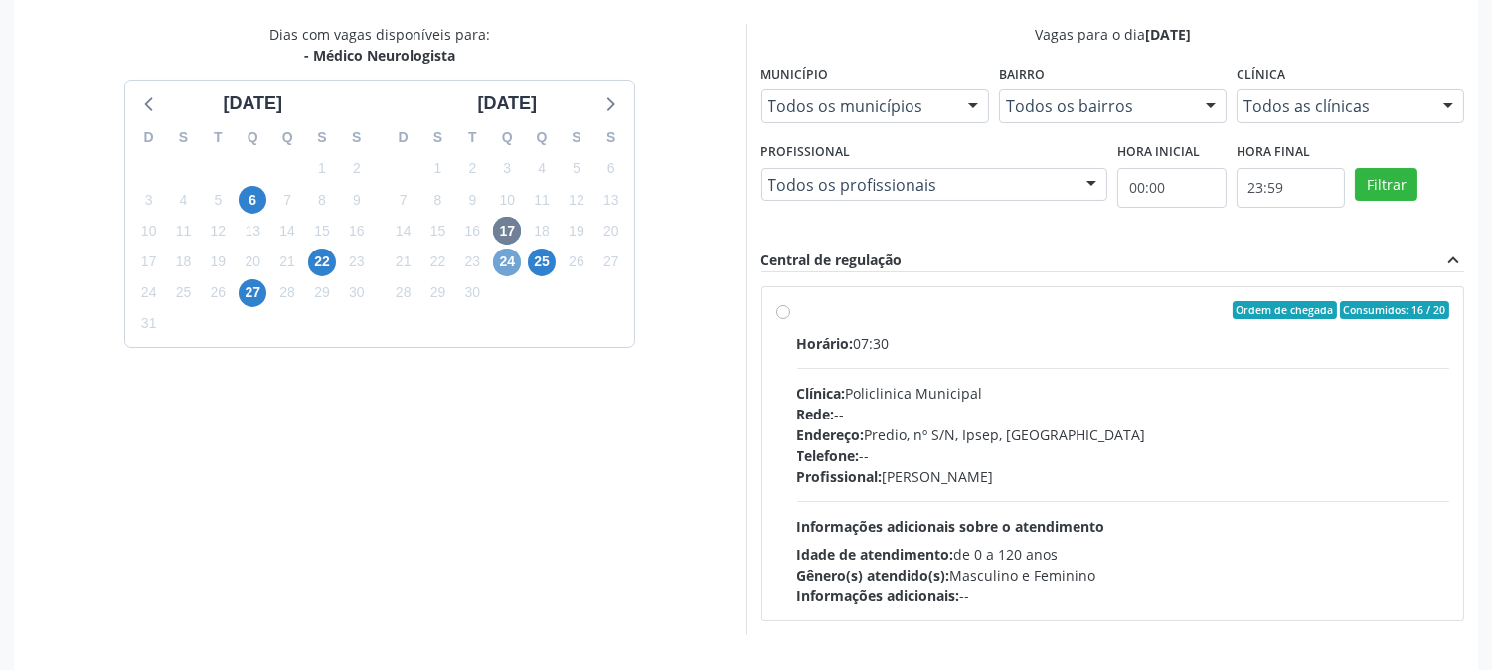
click at [508, 258] on span "24" at bounding box center [507, 262] width 28 height 28
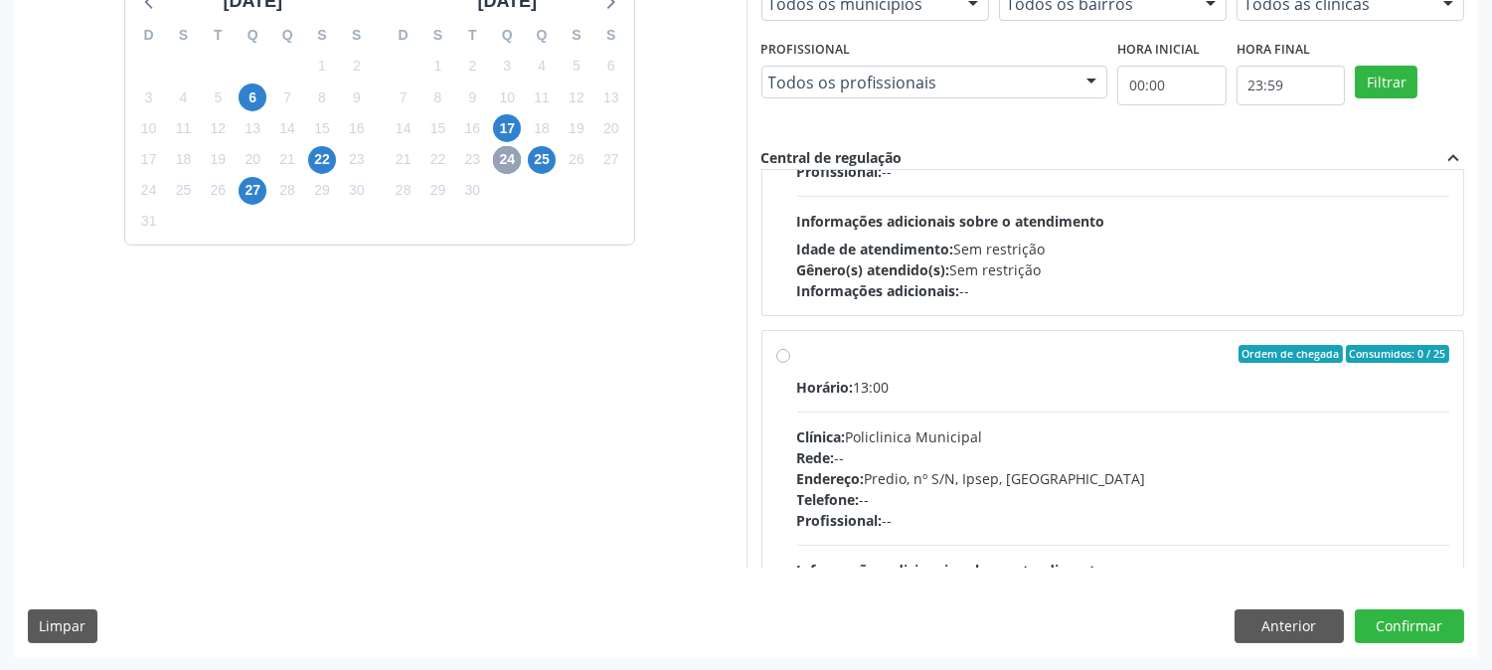
scroll to position [330, 0]
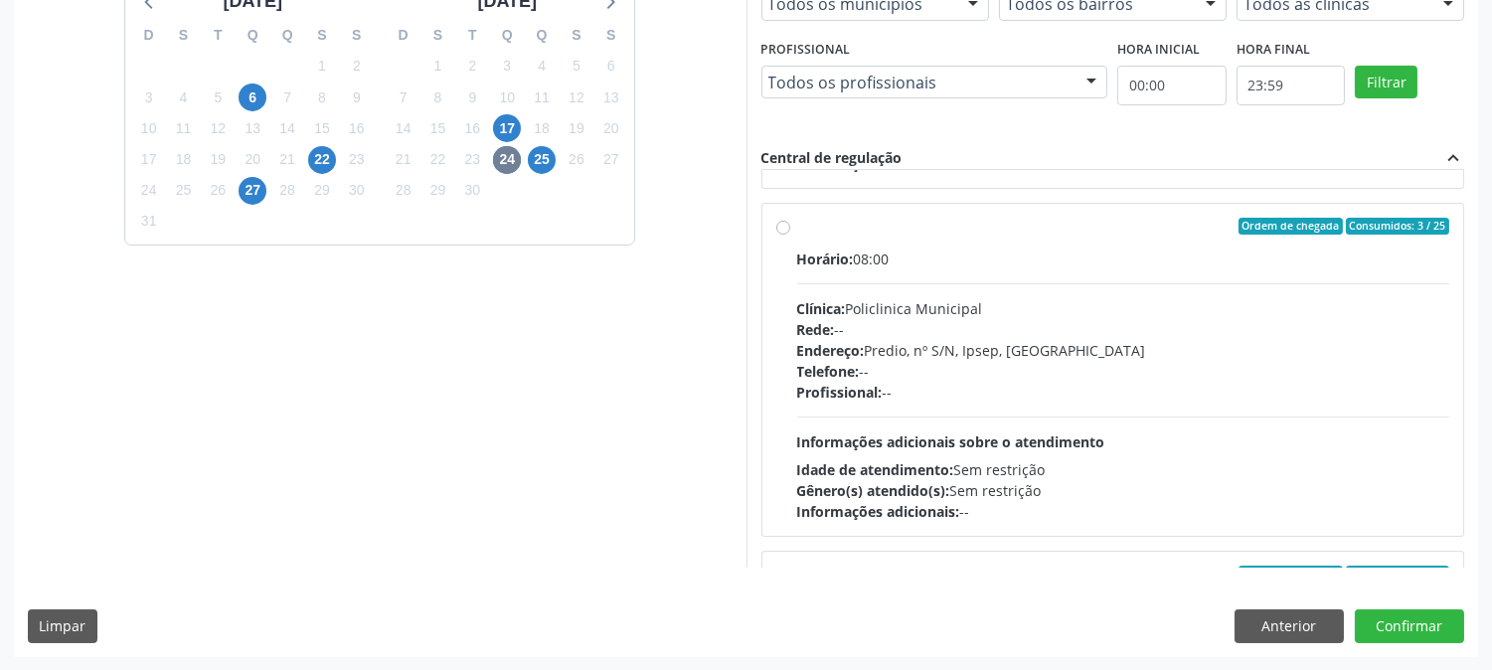
click at [855, 390] on span "Profissional:" at bounding box center [839, 392] width 85 height 19
click at [790, 236] on input "Ordem de chegada Consumidos: 3 / 25 Horário: 08:00 Clínica: Policlinica Municip…" at bounding box center [783, 227] width 14 height 18
radio input "true"
click at [1375, 622] on button "Confirmar" at bounding box center [1409, 626] width 109 height 34
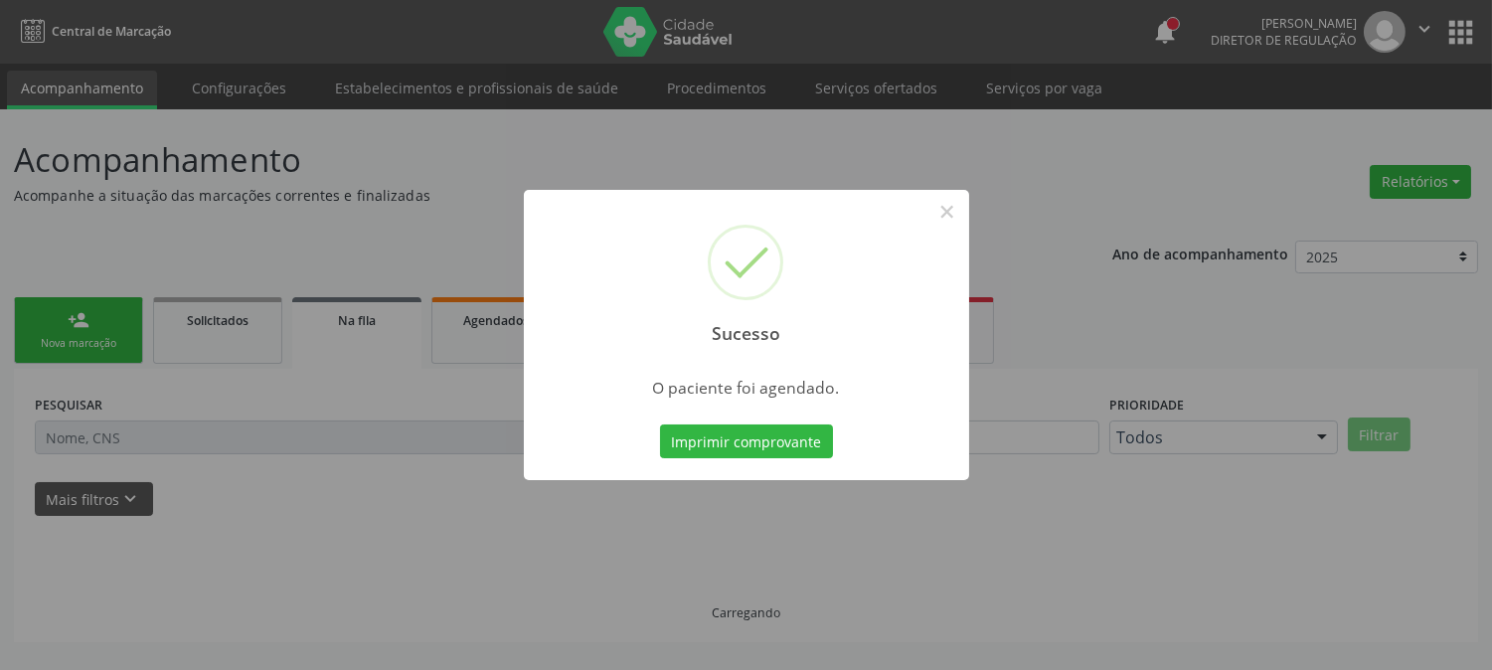
scroll to position [0, 0]
click at [702, 445] on button "Imprimir comprovante" at bounding box center [746, 441] width 173 height 34
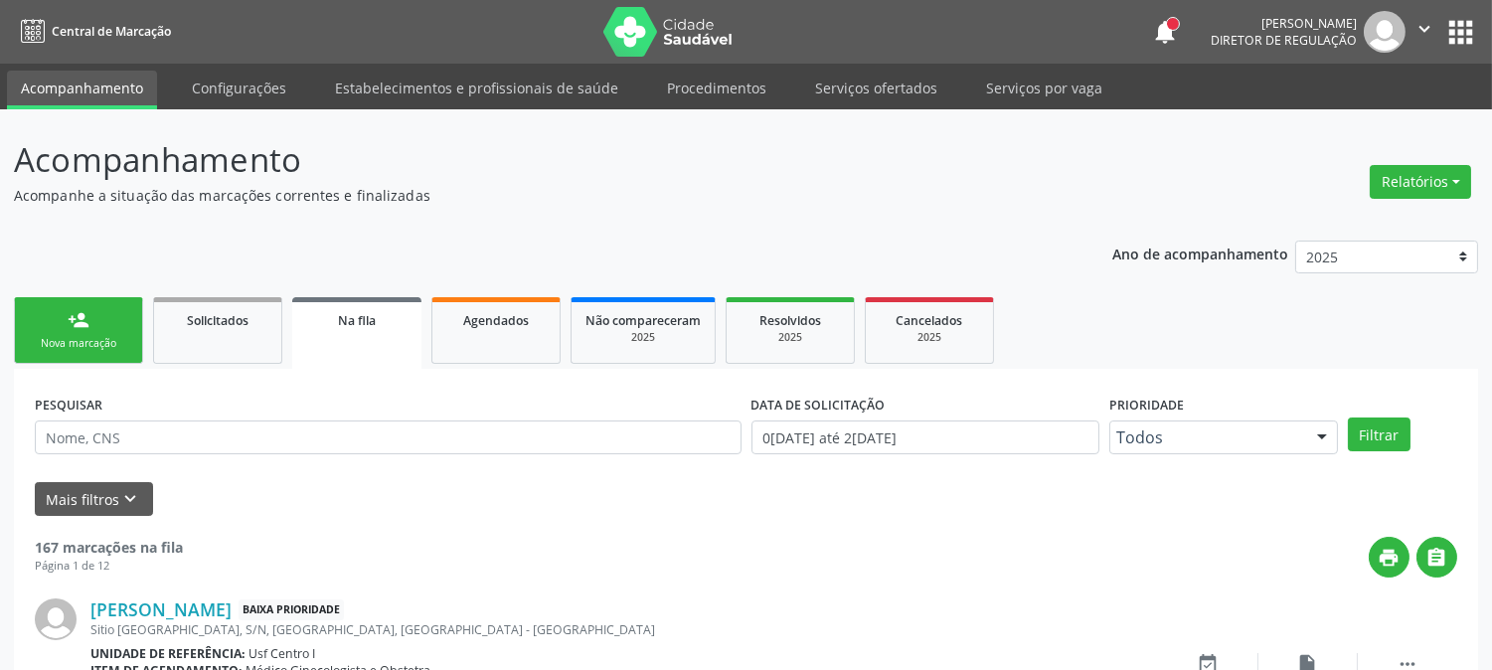
click at [78, 352] on link "person_add Nova marcação" at bounding box center [78, 330] width 129 height 67
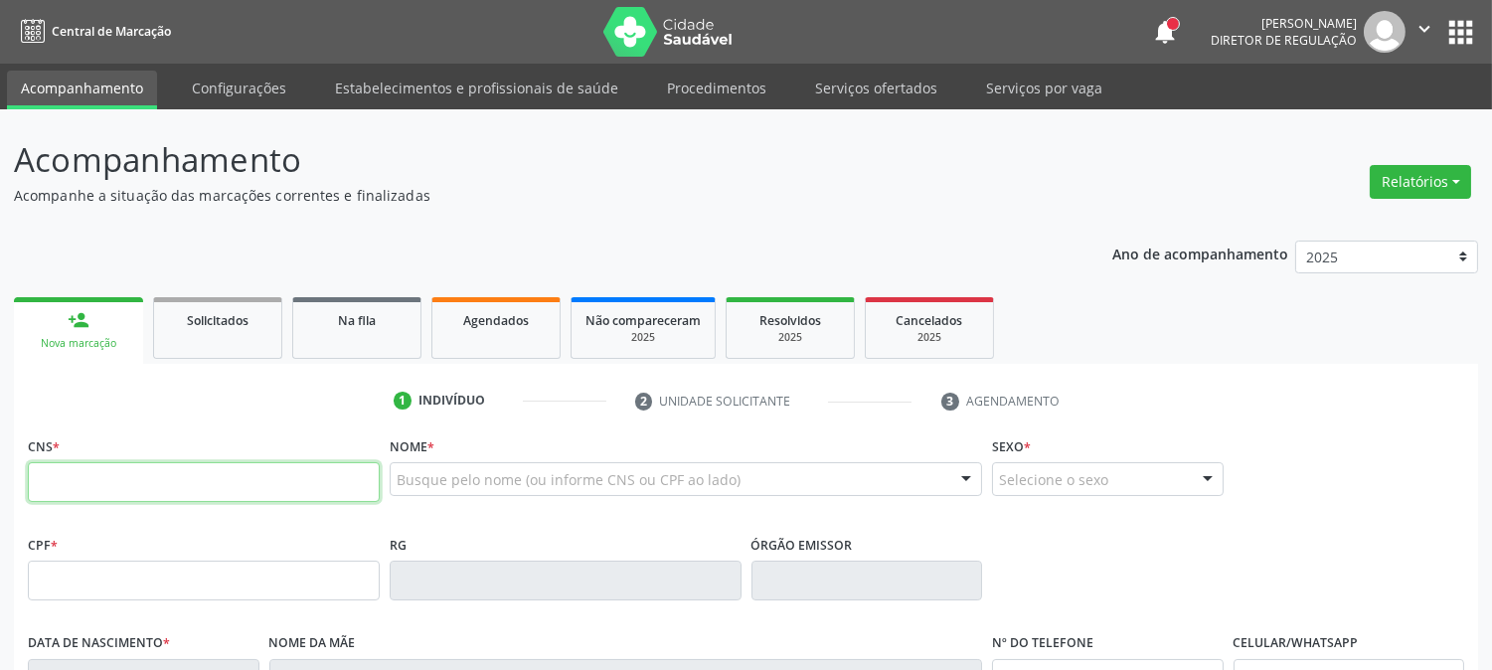
click at [125, 473] on input "text" at bounding box center [204, 482] width 352 height 40
type input "700 0039 6288 3910"
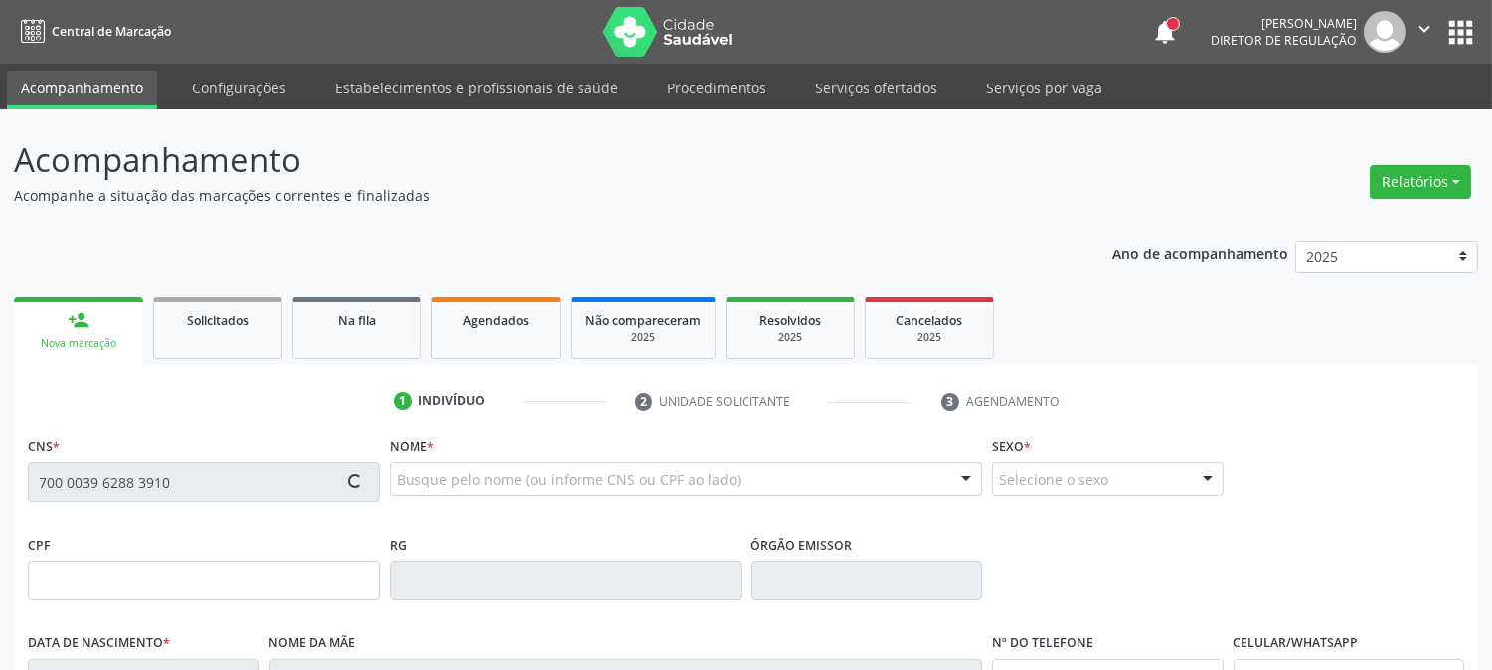
type input "704.413.674-53"
type input "08/04/1967"
type input "Adaltiva Gomes da Silva"
type input "(87) 99644-7002"
type input "388"
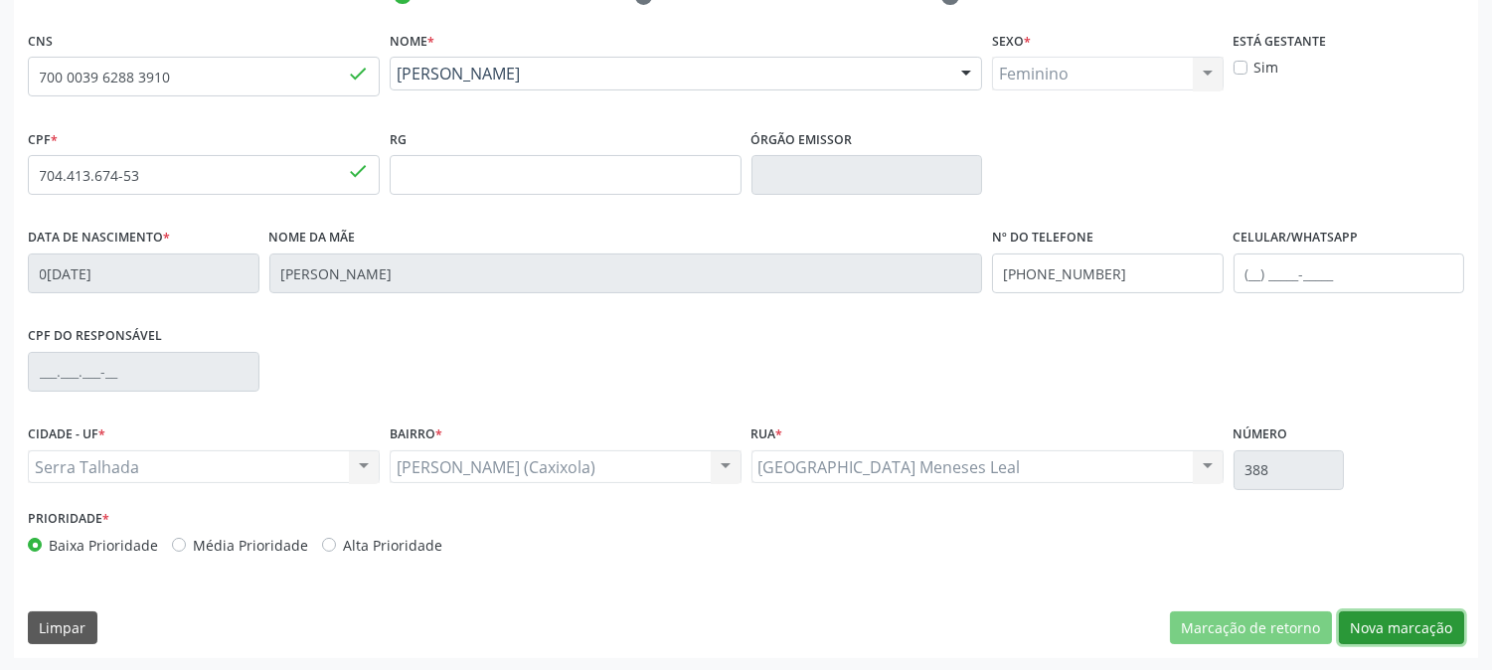
click at [1363, 611] on button "Nova marcação" at bounding box center [1401, 628] width 125 height 34
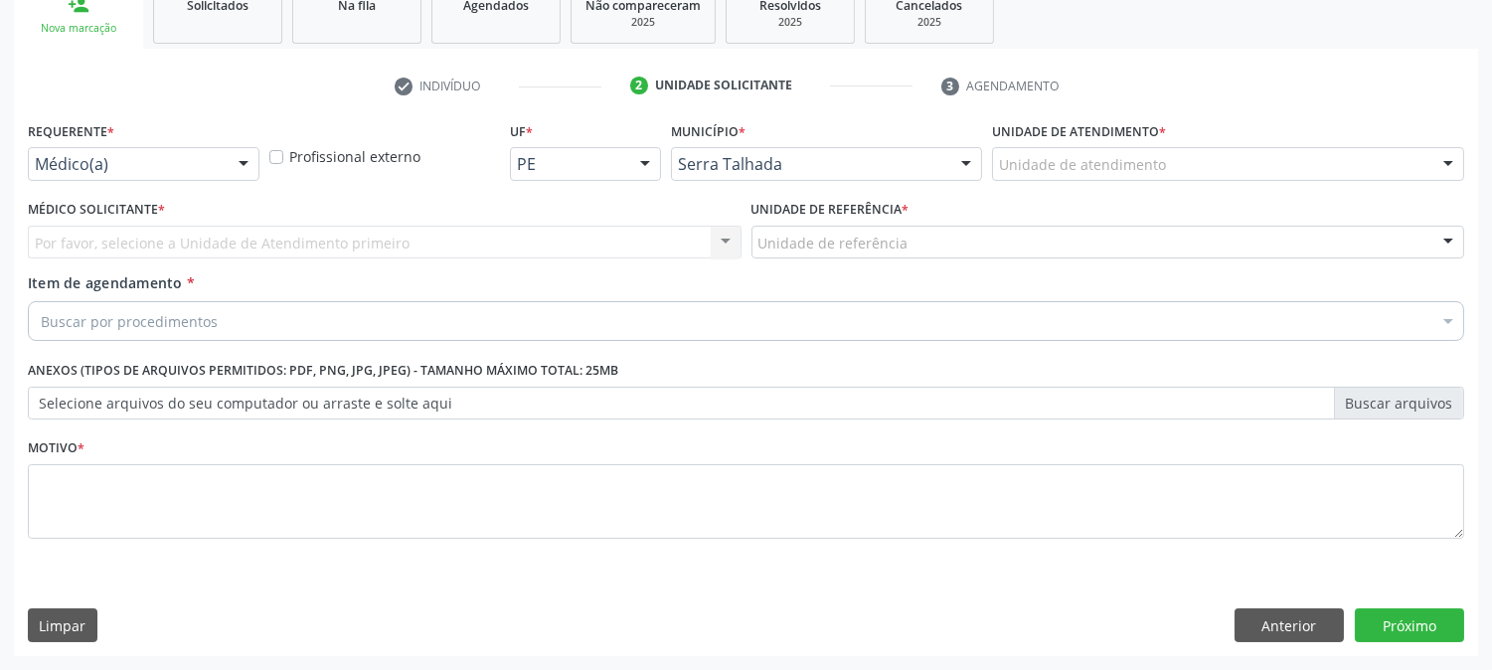
scroll to position [314, 0]
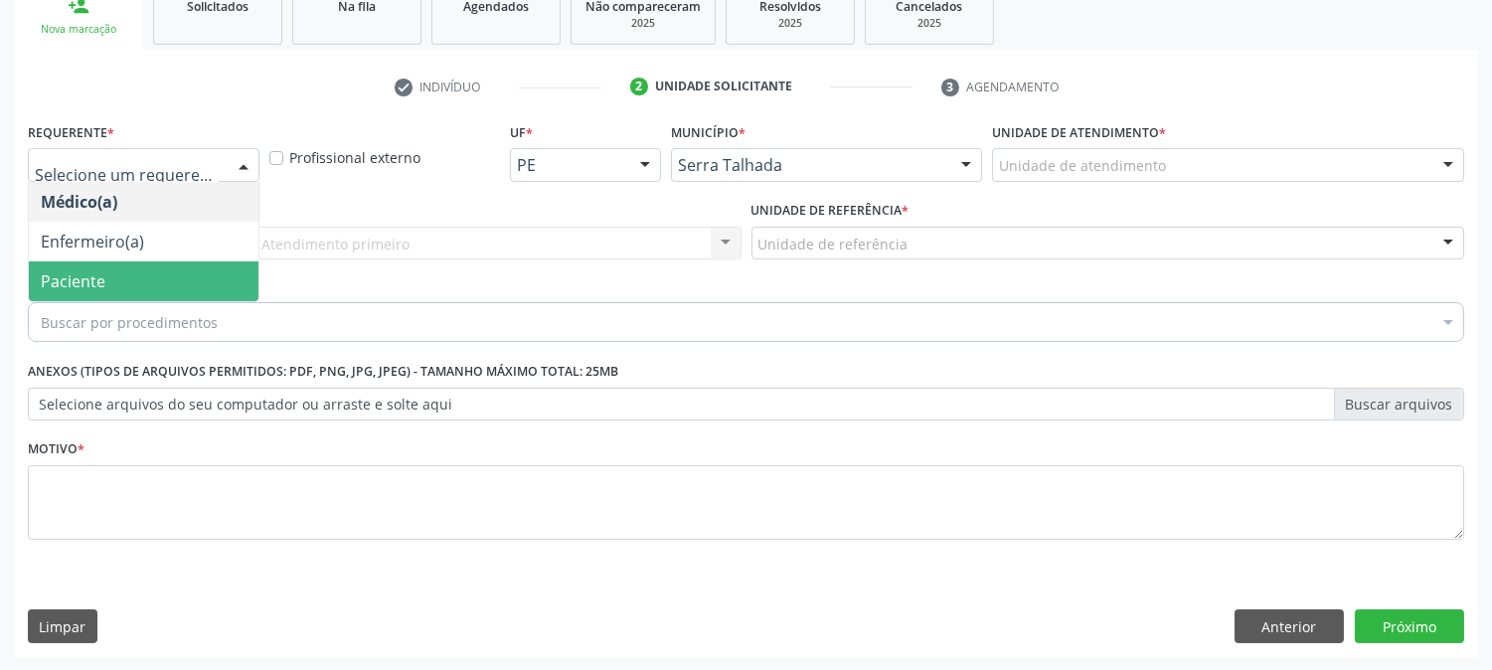
click at [156, 274] on span "Paciente" at bounding box center [144, 281] width 230 height 40
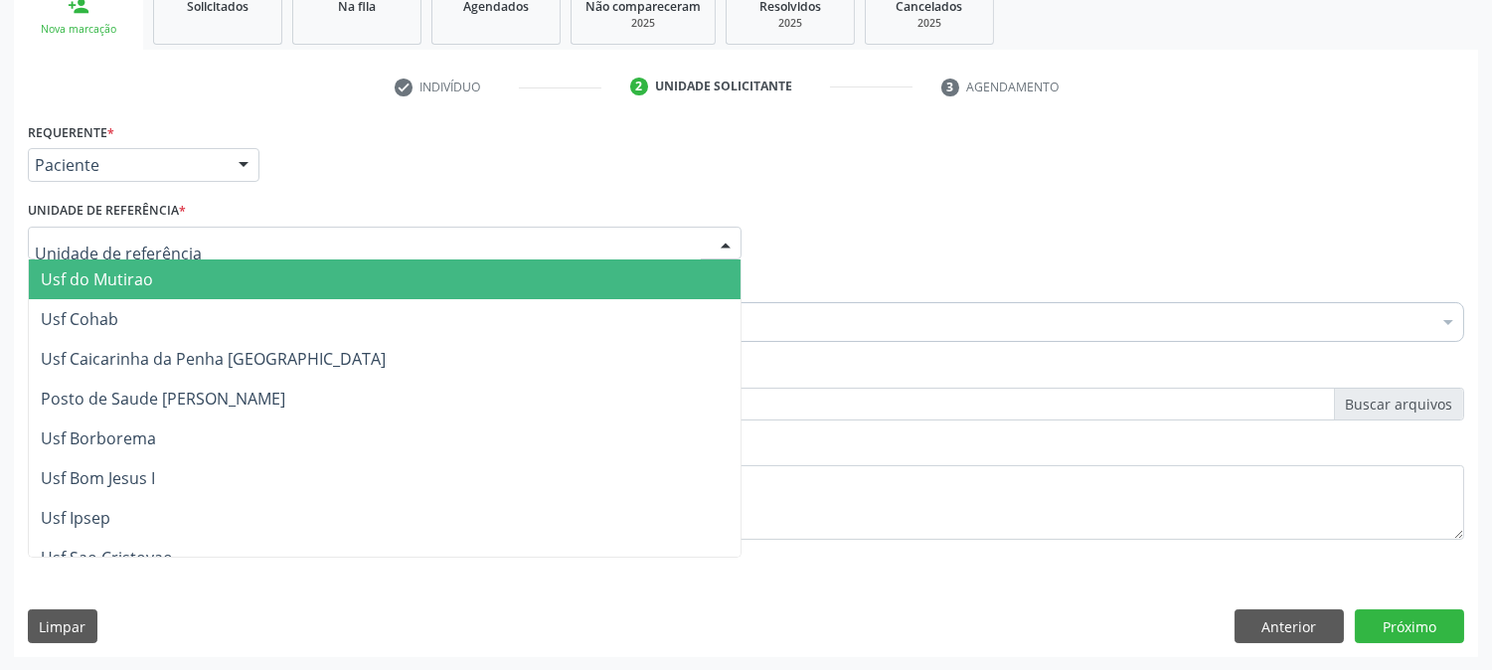
click at [166, 229] on div at bounding box center [385, 244] width 714 height 34
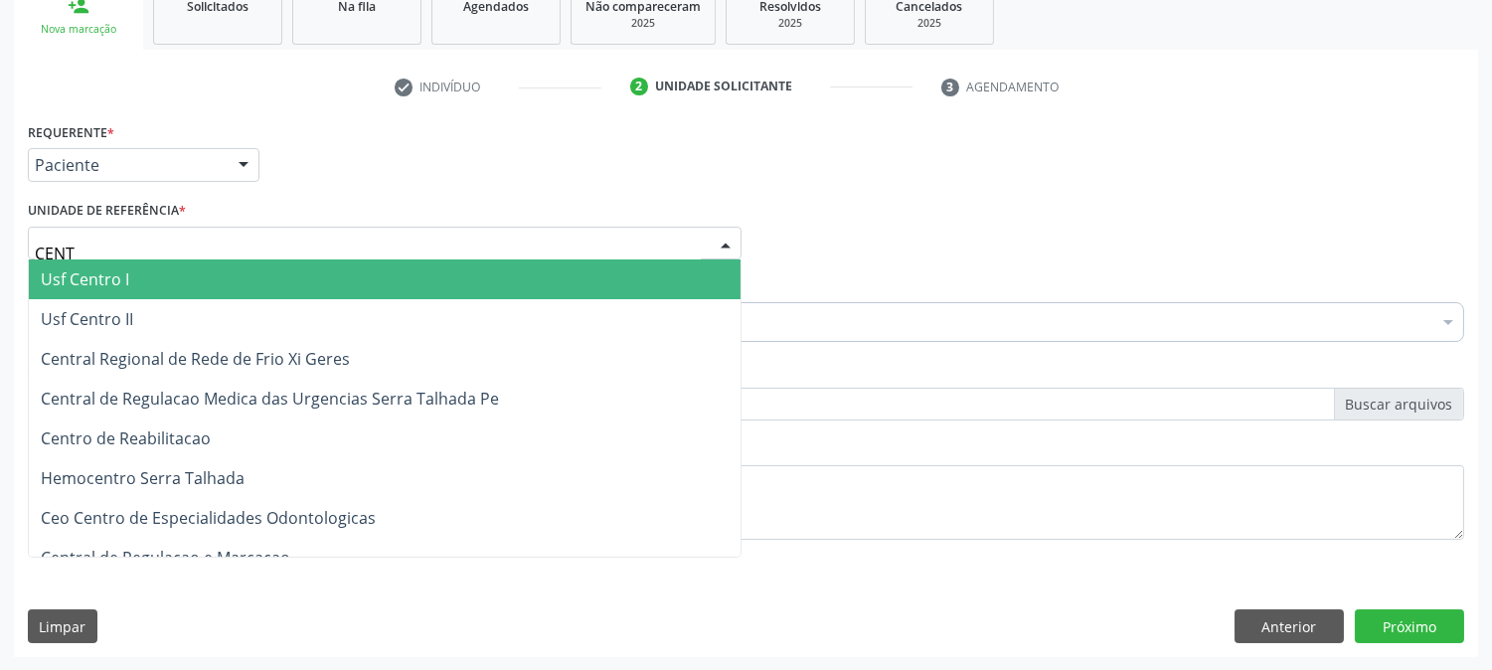
type input "CENTR"
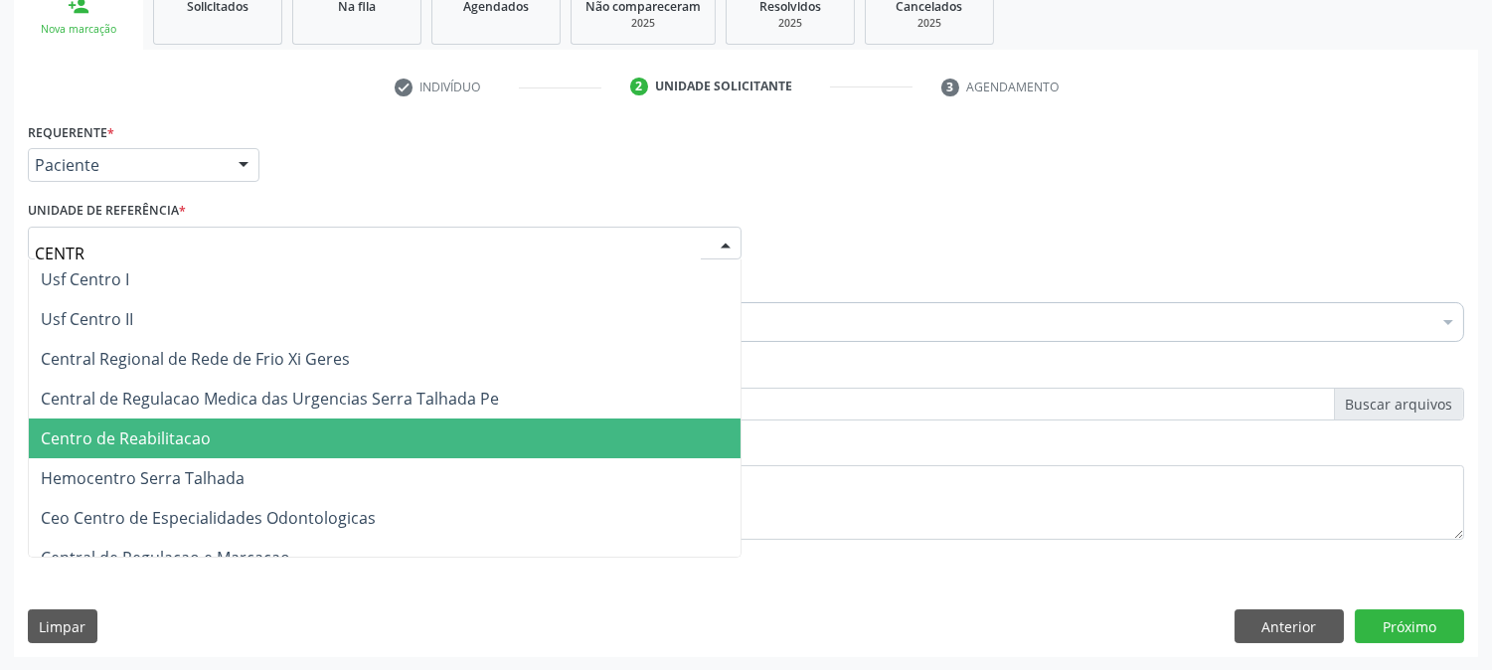
click at [185, 452] on span "Centro de Reabilitacao" at bounding box center [385, 438] width 712 height 40
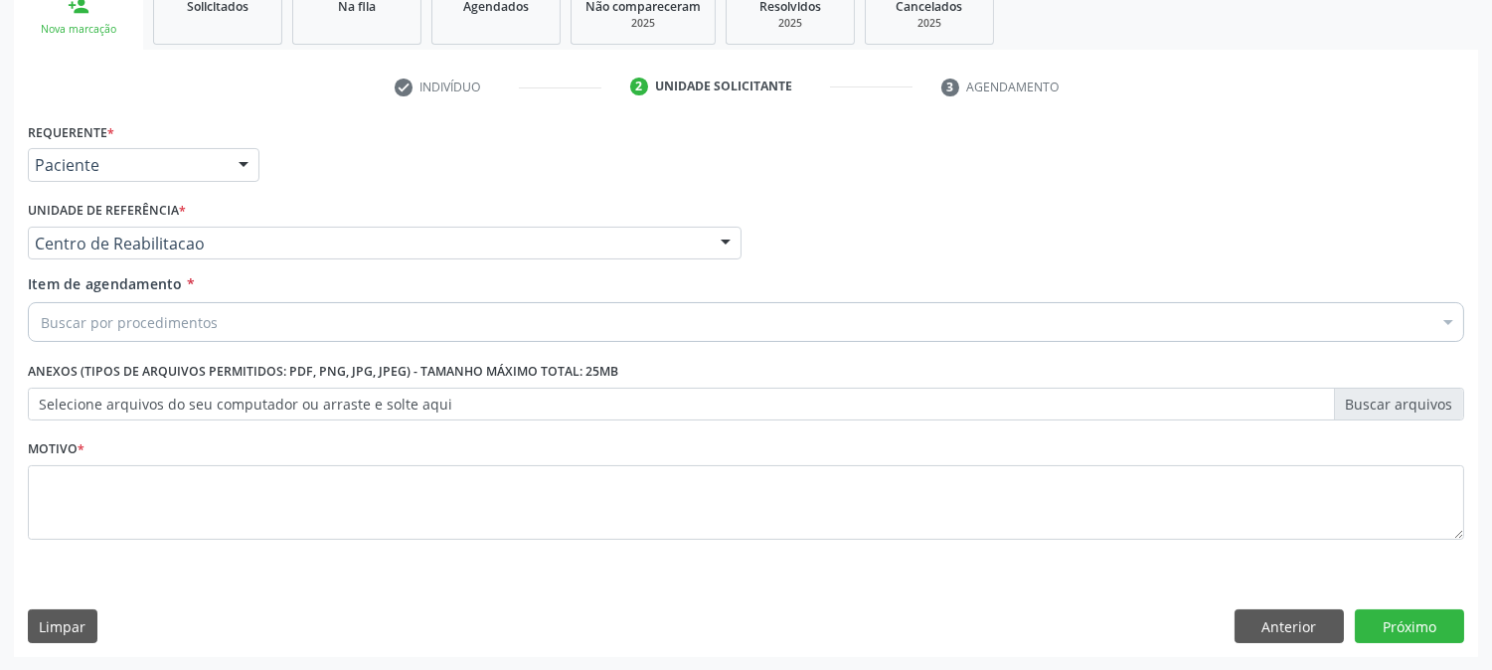
click at [185, 333] on div "Buscar por procedimentos" at bounding box center [746, 322] width 1436 height 40
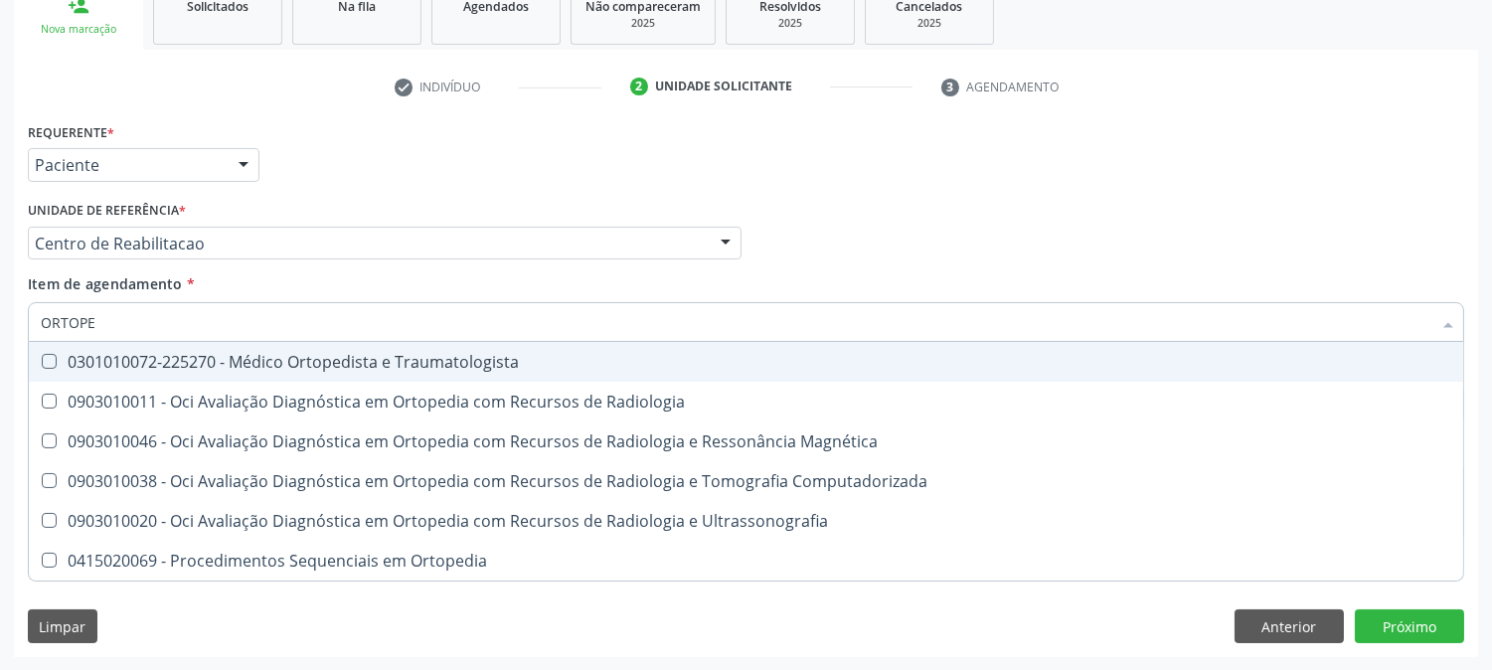
type input "ORTOPED"
click at [194, 370] on span "0301010072-225270 - Médico Ortopedista e Traumatologista" at bounding box center [746, 362] width 1434 height 40
checkbox Traumatologista "true"
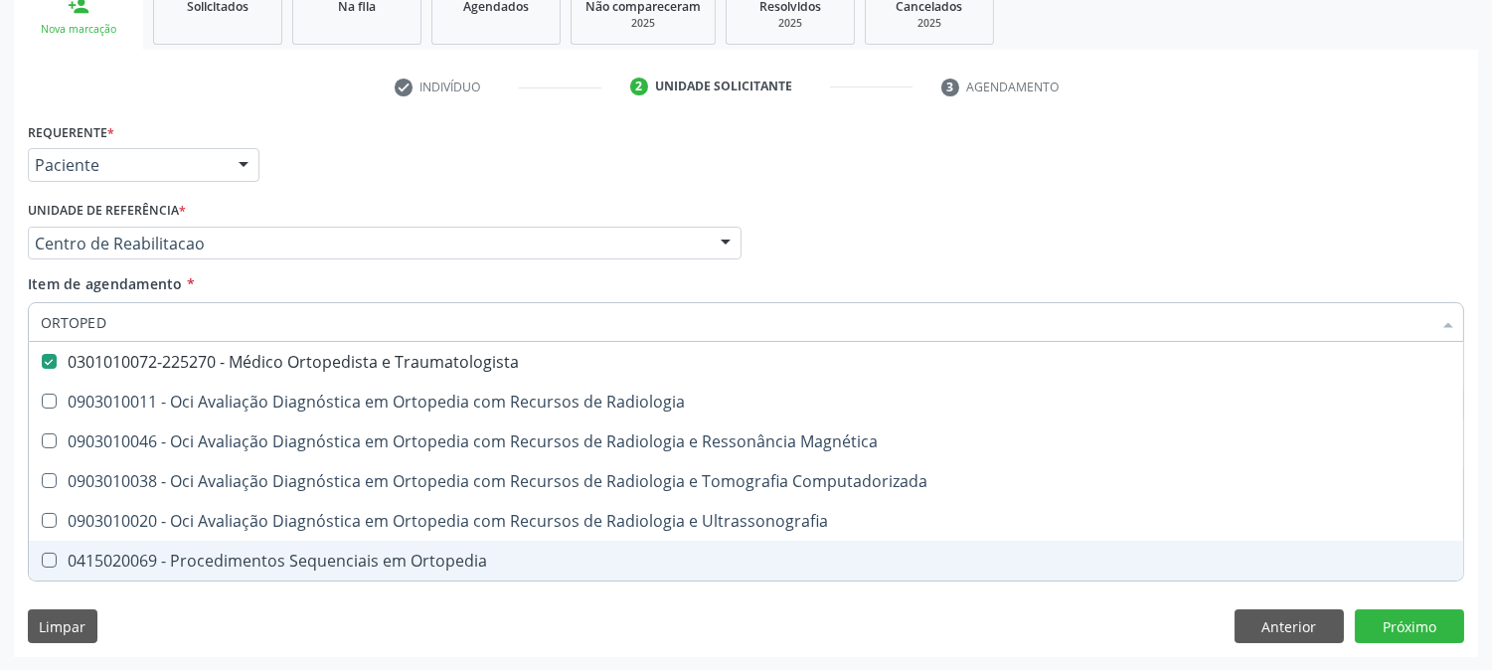
click at [204, 604] on div "Requerente * Paciente Médico(a) Enfermeiro(a) Paciente Nenhum resultado encontr…" at bounding box center [746, 387] width 1464 height 540
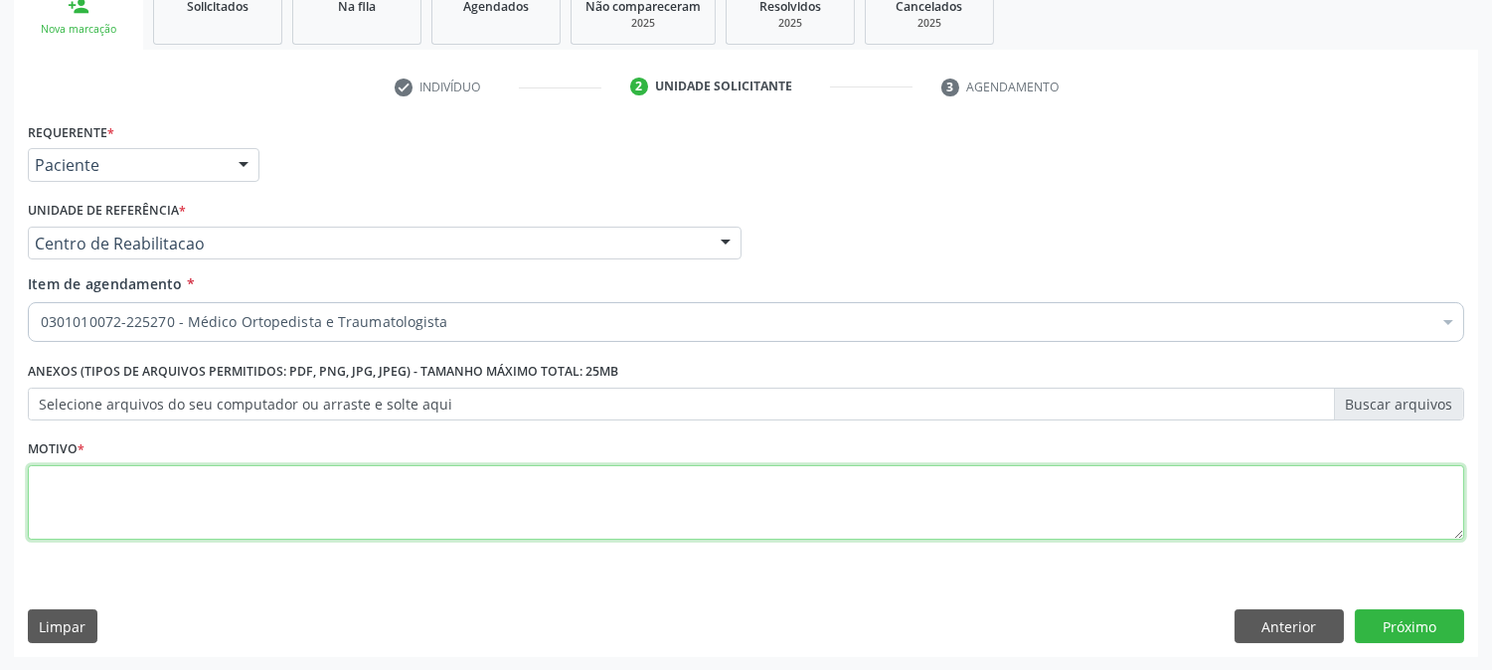
click at [196, 514] on textarea at bounding box center [746, 503] width 1436 height 76
type textarea "."
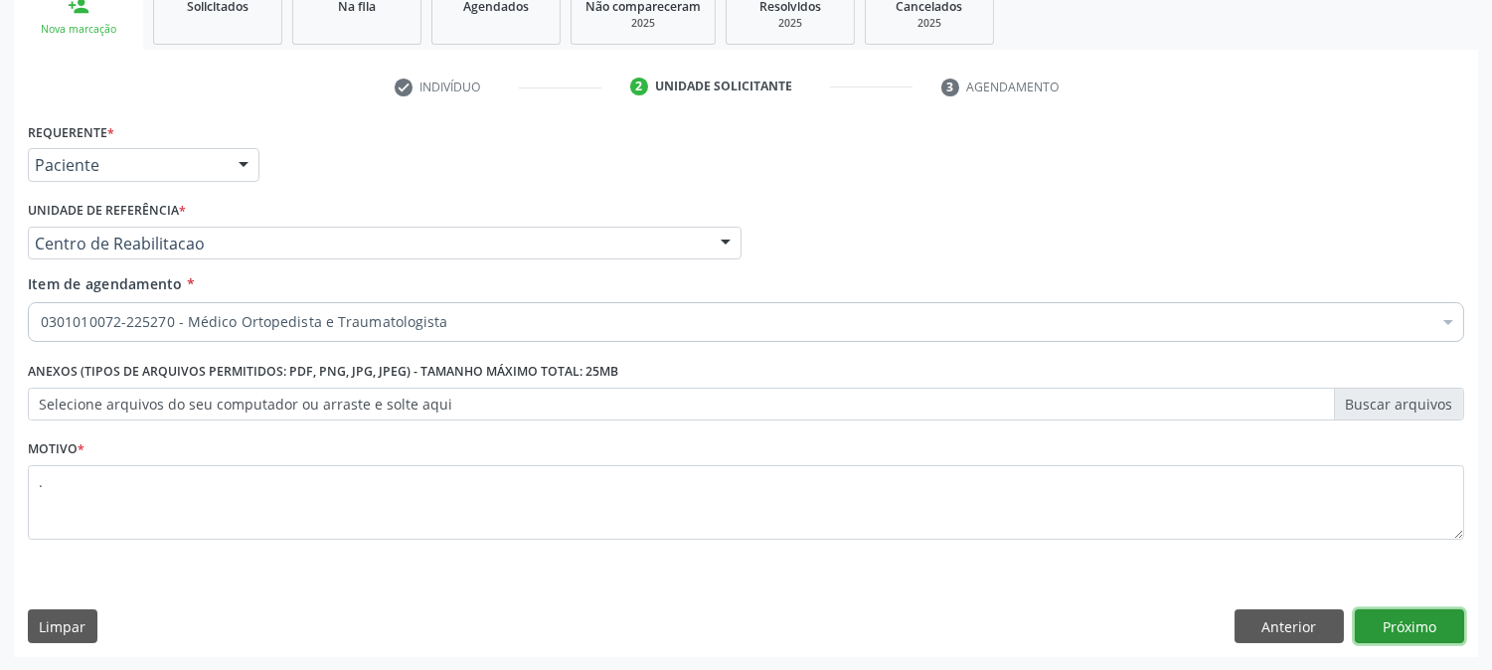
click at [1435, 618] on button "Próximo" at bounding box center [1409, 626] width 109 height 34
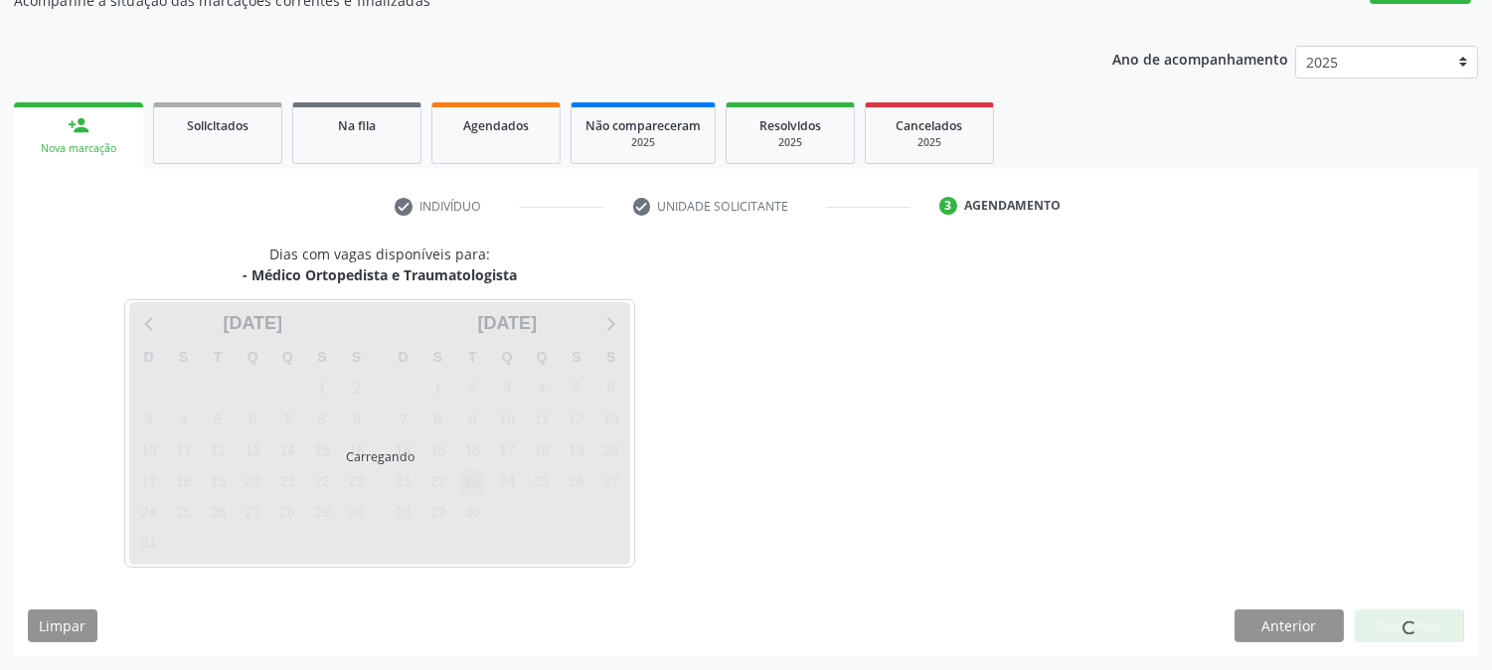
scroll to position [194, 0]
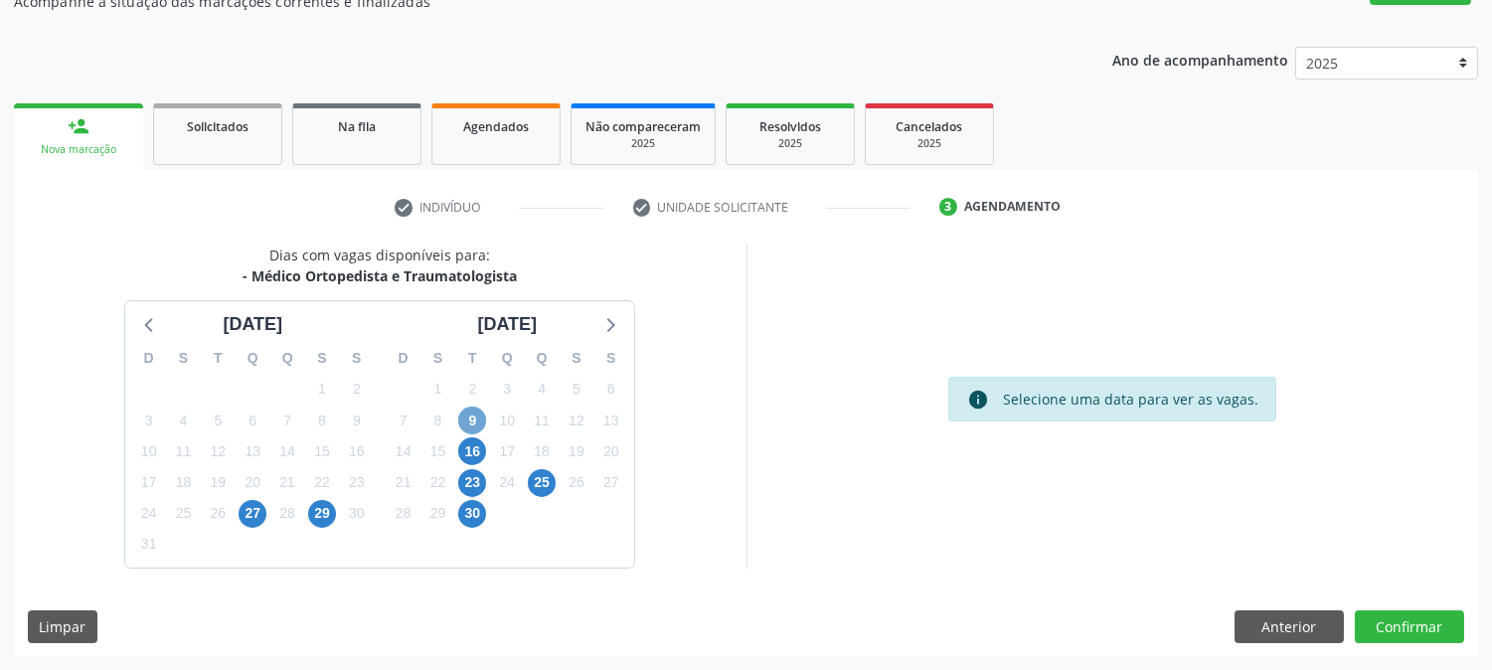
click at [480, 428] on span "9" at bounding box center [472, 421] width 28 height 28
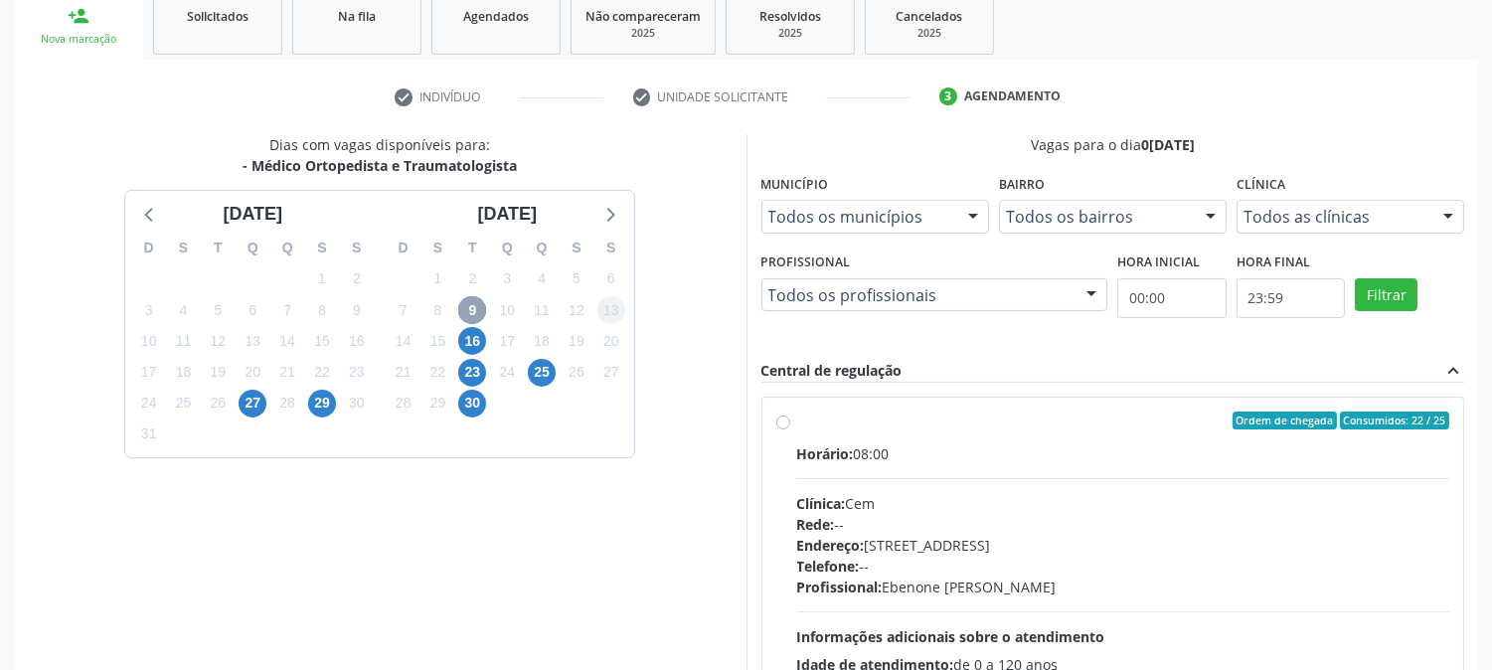
scroll to position [414, 0]
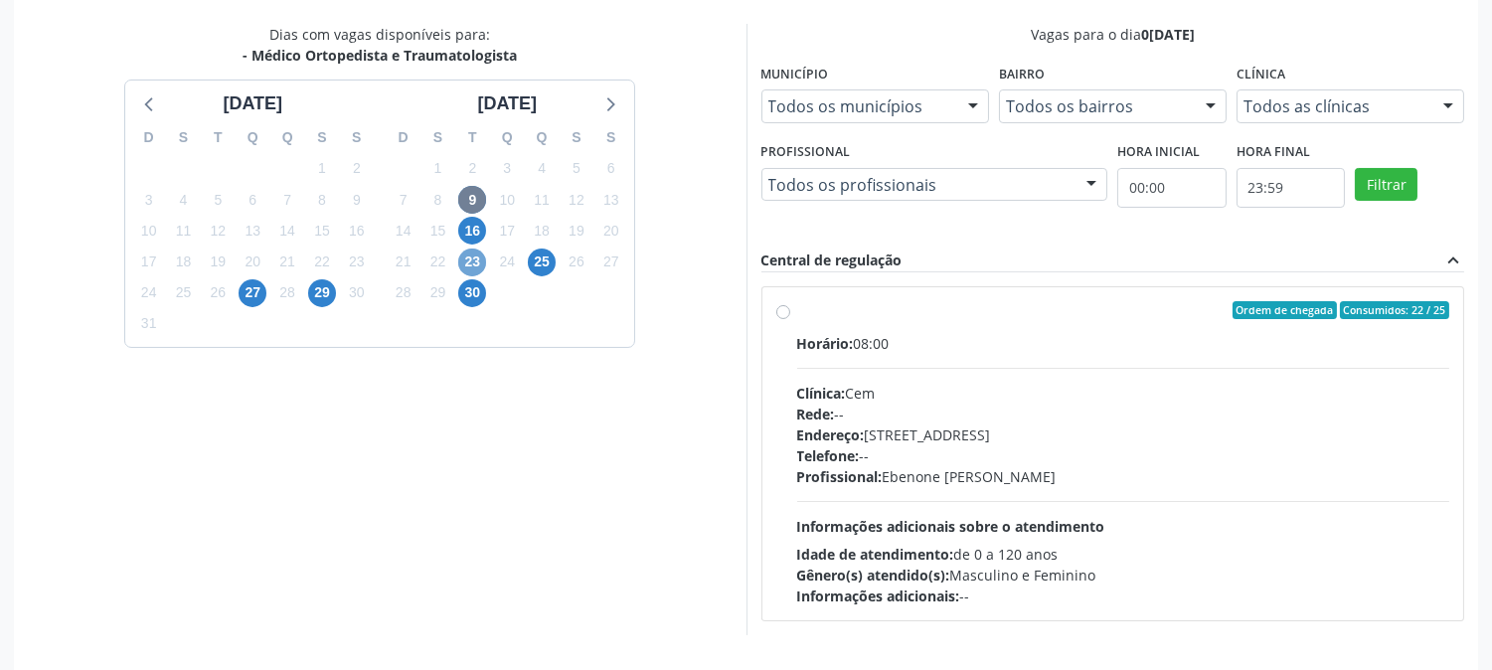
click at [465, 255] on span "23" at bounding box center [472, 262] width 28 height 28
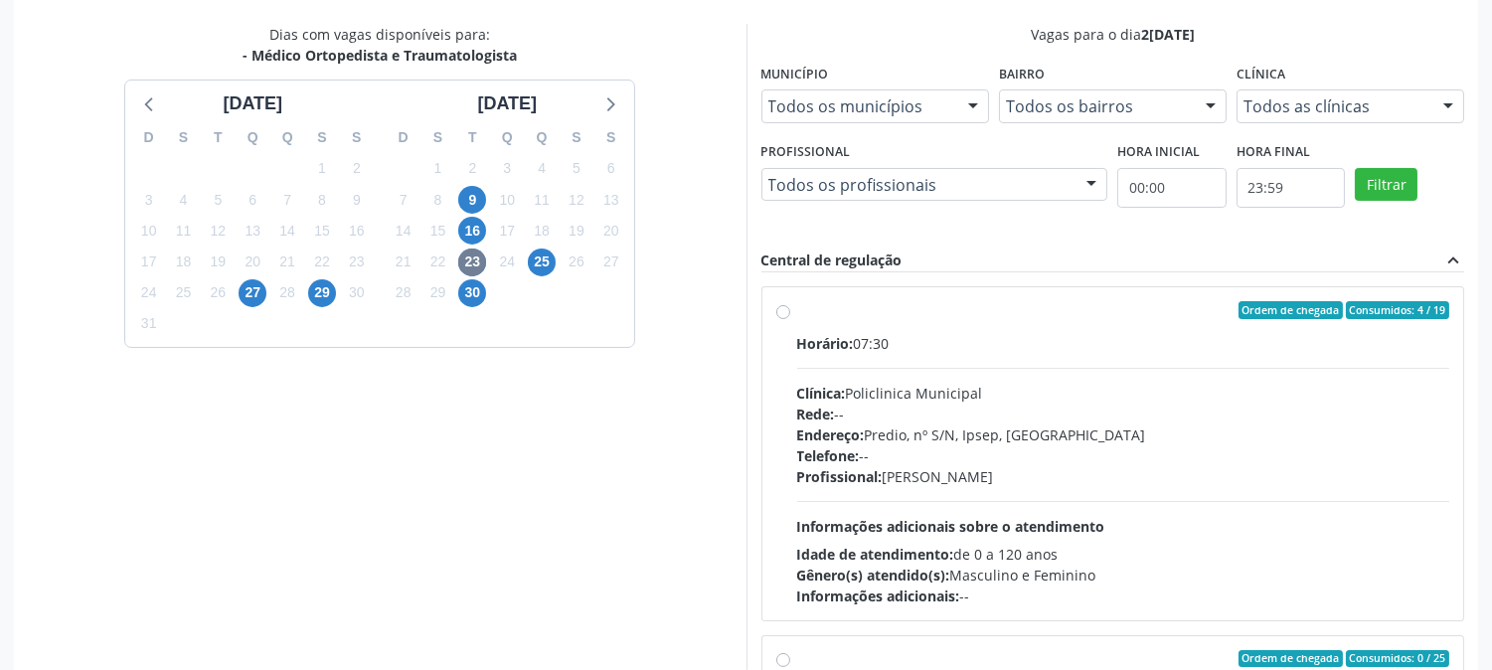
click at [951, 418] on div "Rede: --" at bounding box center [1123, 414] width 653 height 21
click at [790, 319] on input "Ordem de chegada Consumidos: 4 / 19 Horário: 07:30 Clínica: Policlinica Municip…" at bounding box center [783, 310] width 14 height 18
radio input "true"
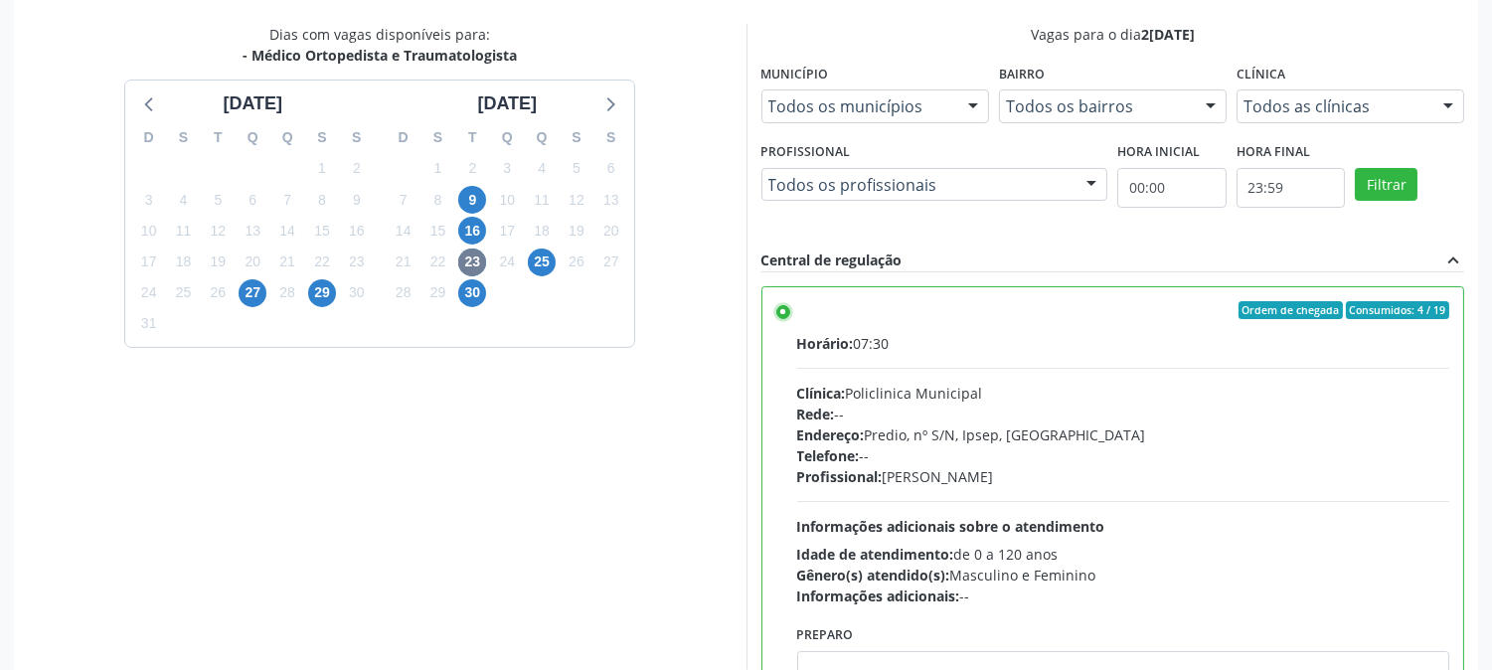
scroll to position [517, 0]
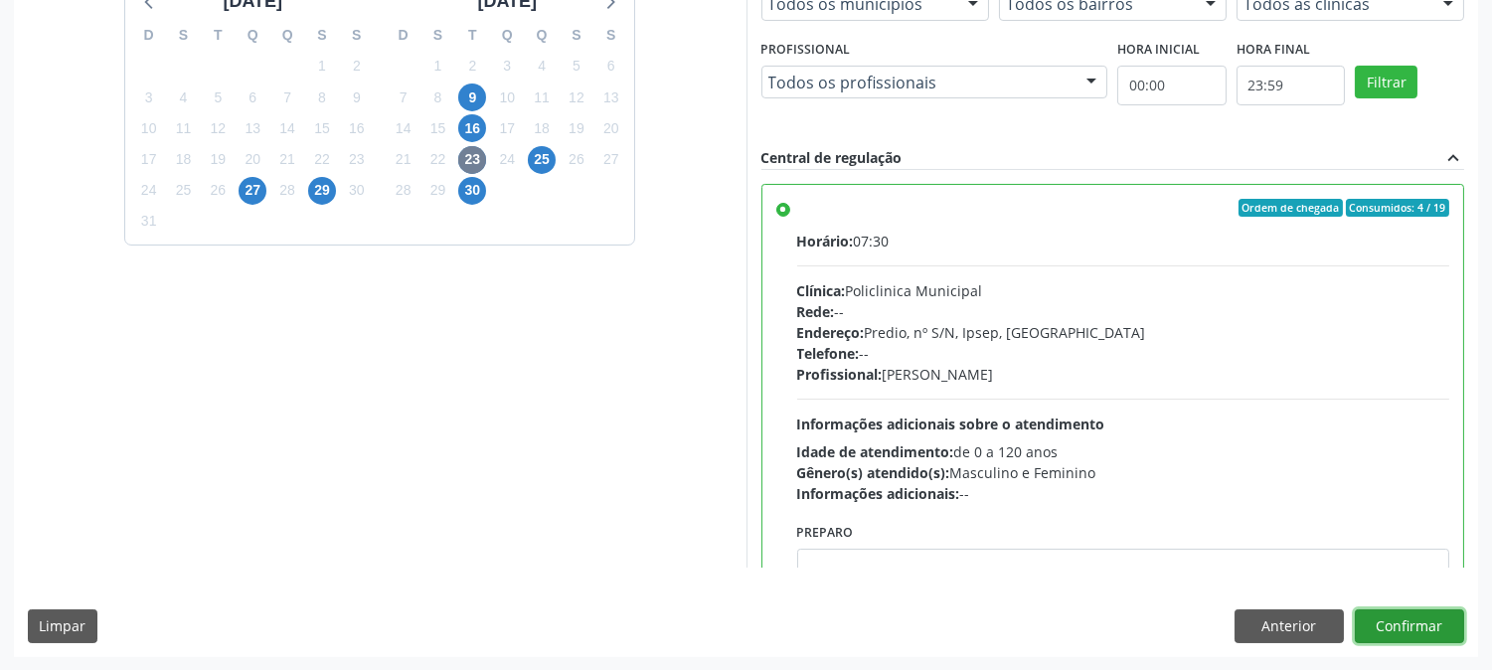
click at [1417, 630] on button "Confirmar" at bounding box center [1409, 626] width 109 height 34
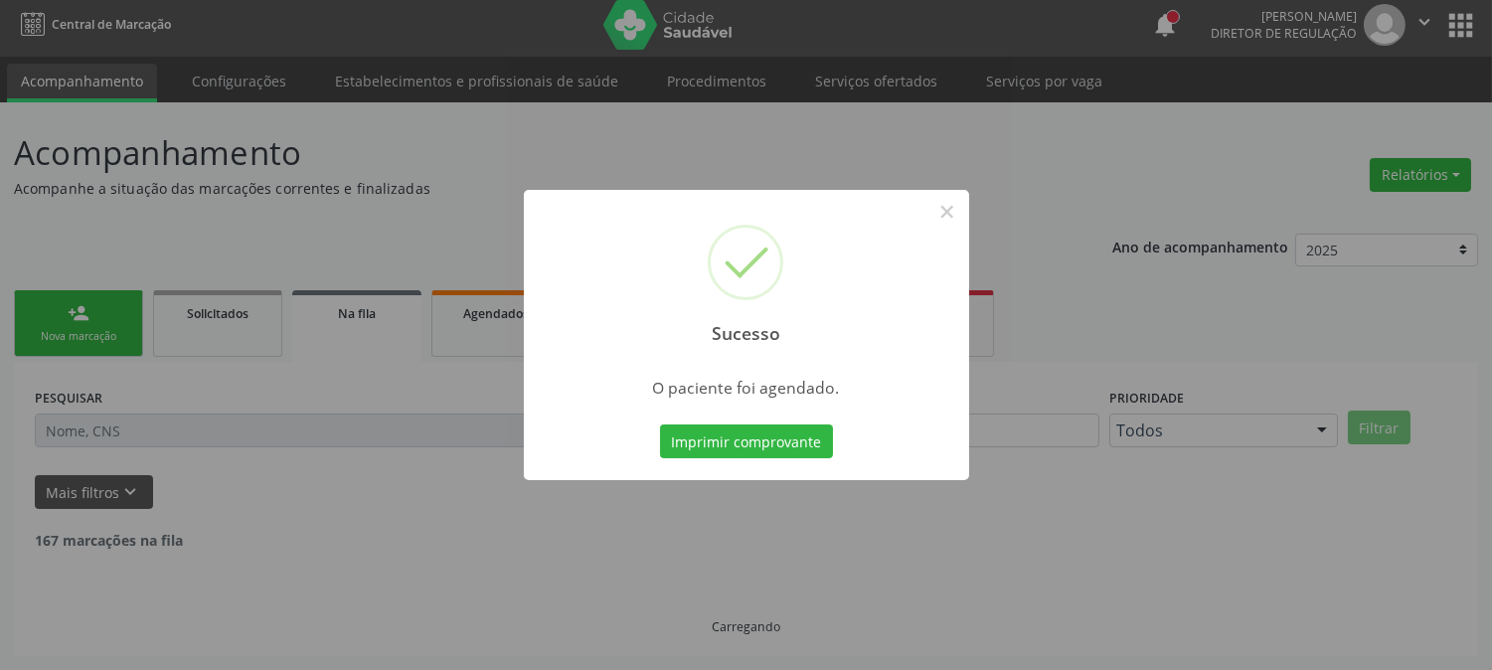
scroll to position [0, 0]
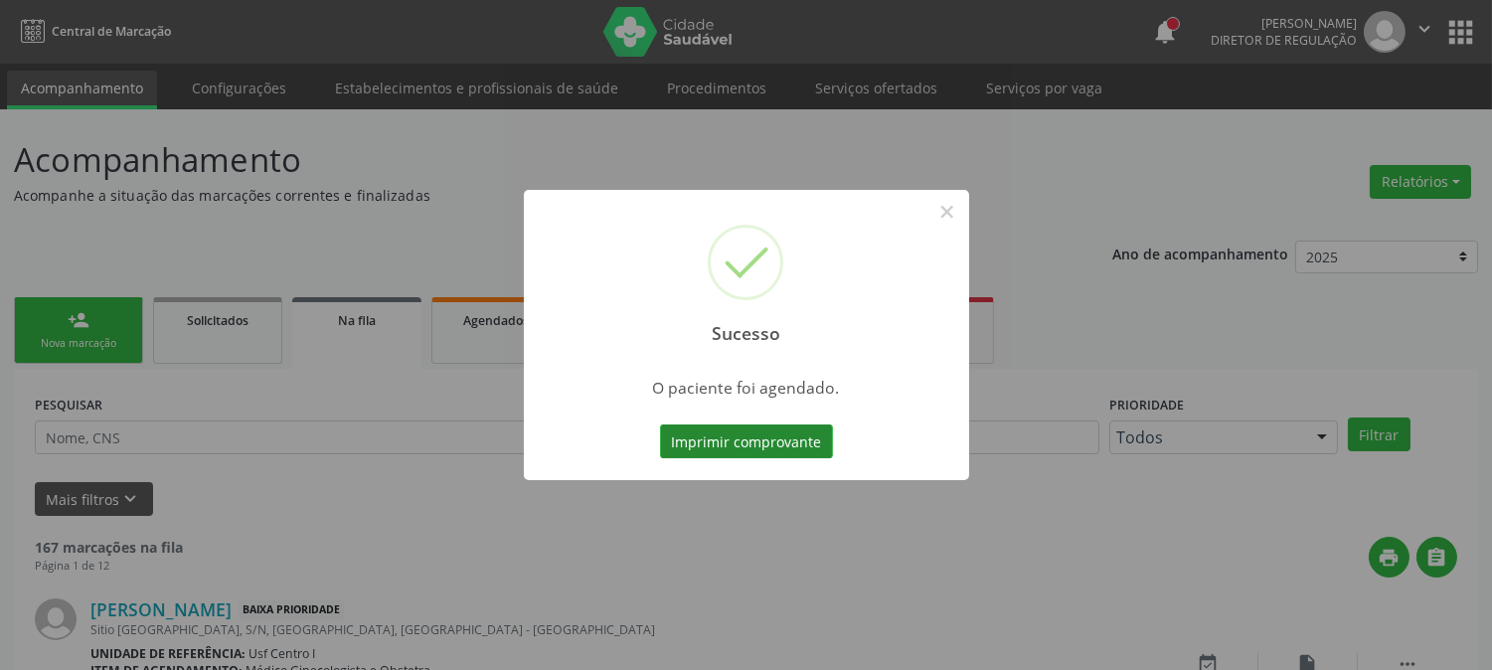
click at [680, 444] on button "Imprimir comprovante" at bounding box center [746, 441] width 173 height 34
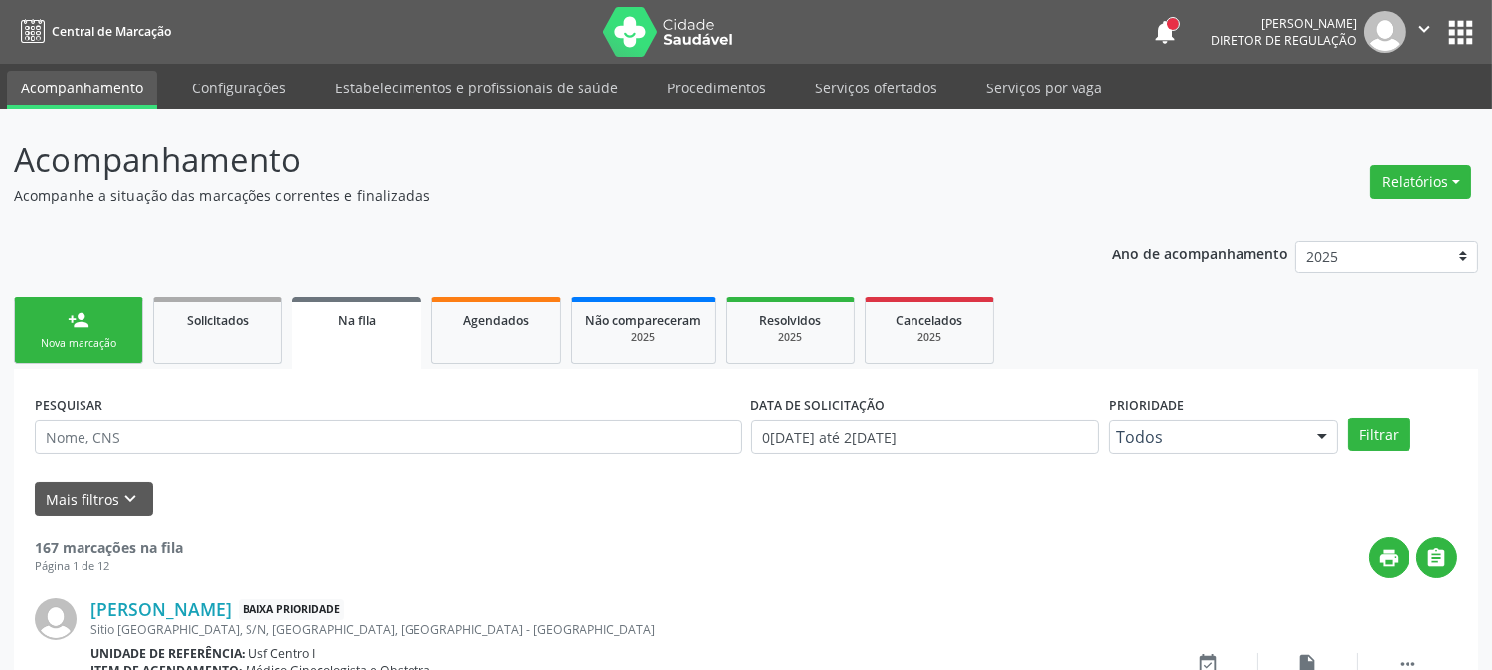
click at [52, 336] on div "Nova marcação" at bounding box center [78, 343] width 99 height 15
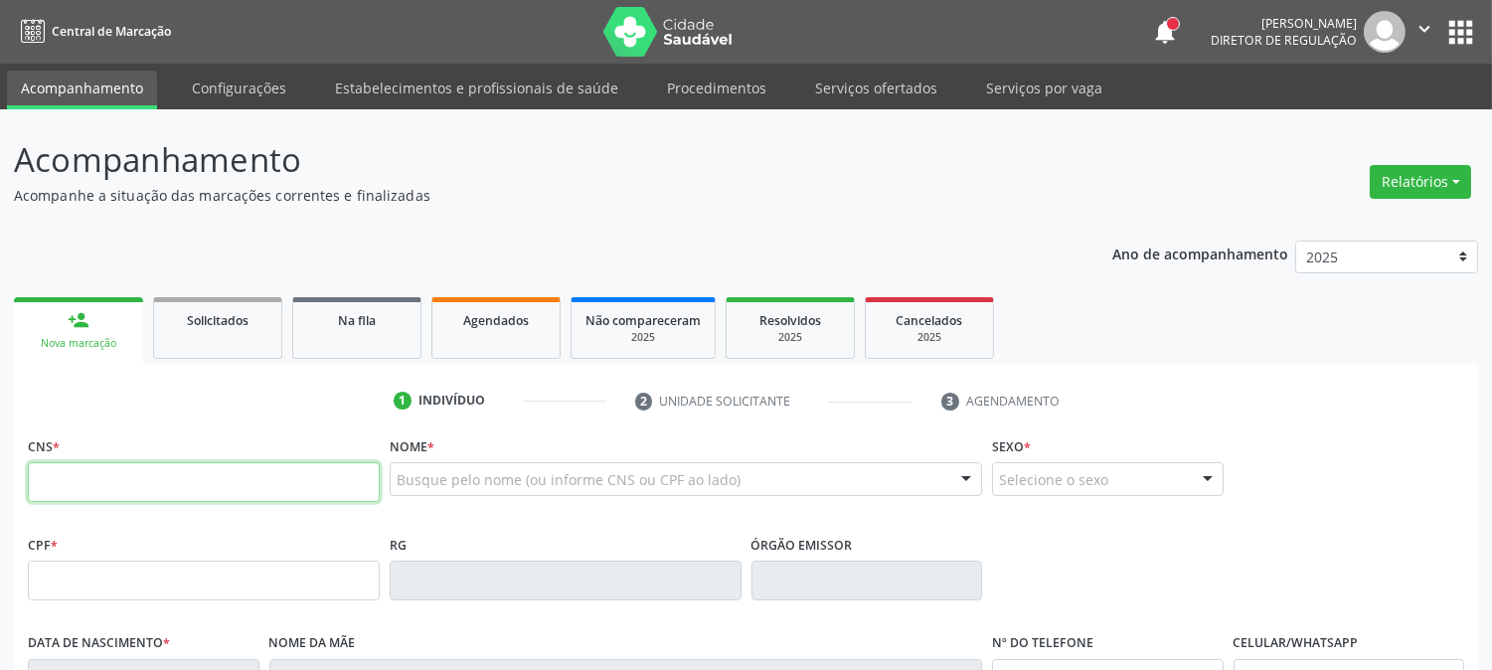
click at [250, 497] on input "text" at bounding box center [204, 482] width 352 height 40
type input "898 0039 0397 8371"
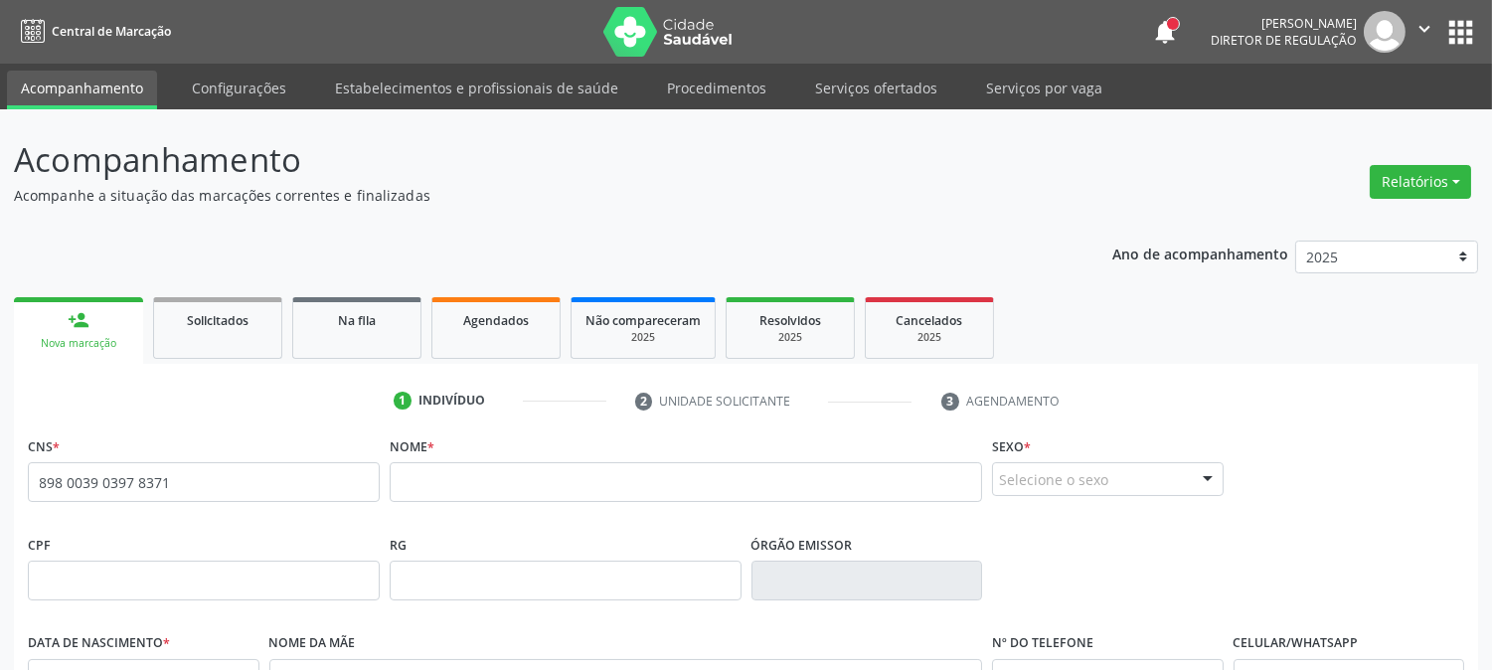
scroll to position [110, 0]
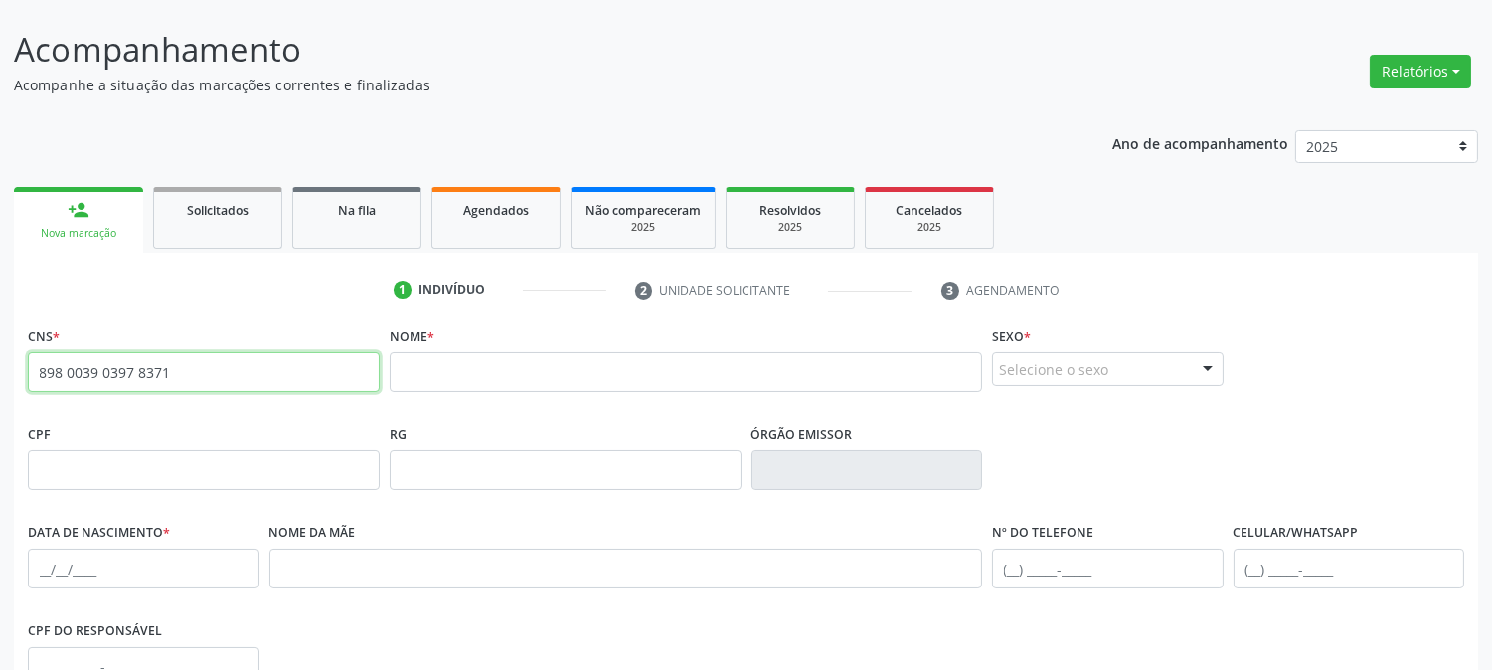
drag, startPoint x: 181, startPoint y: 378, endPoint x: 0, endPoint y: 385, distance: 181.0
click at [0, 385] on div "Acompanhamento Acompanhe a situação das marcações correntes e finalizadas Relat…" at bounding box center [746, 483] width 1492 height 968
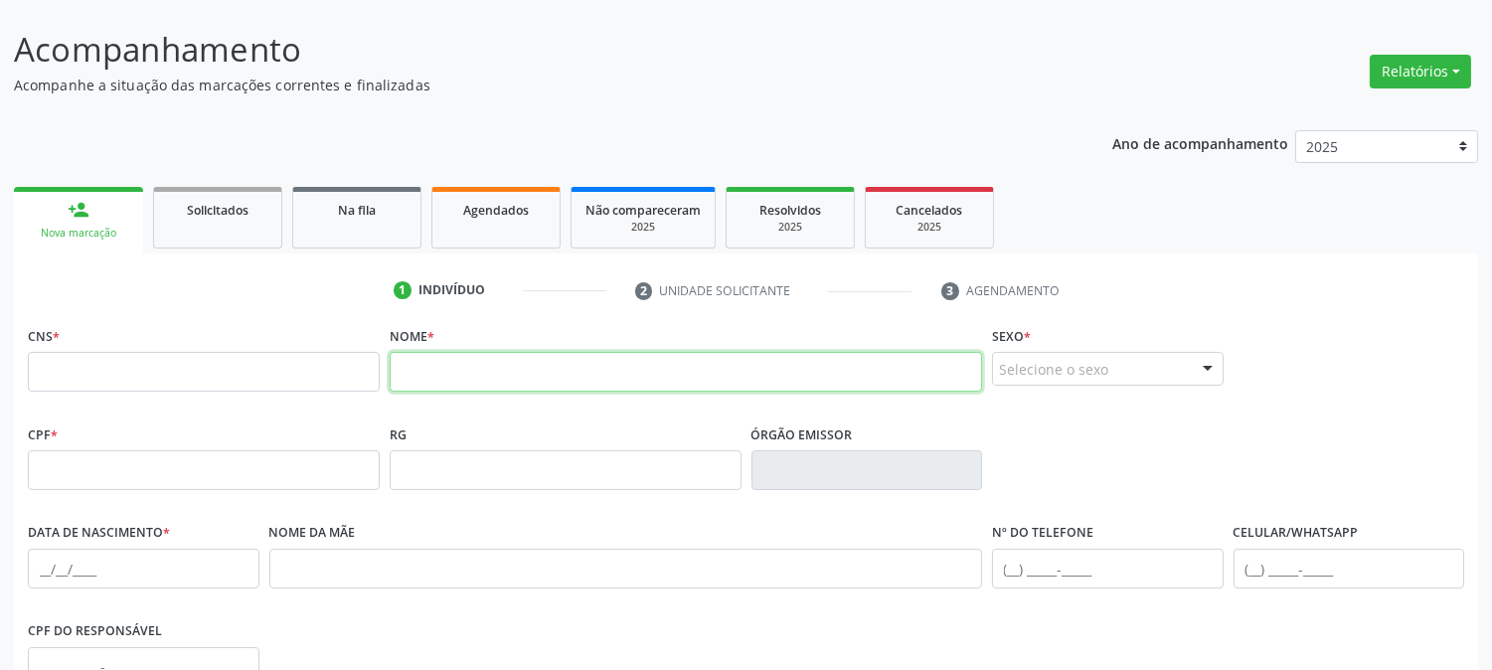
click at [482, 365] on input "text" at bounding box center [686, 372] width 592 height 40
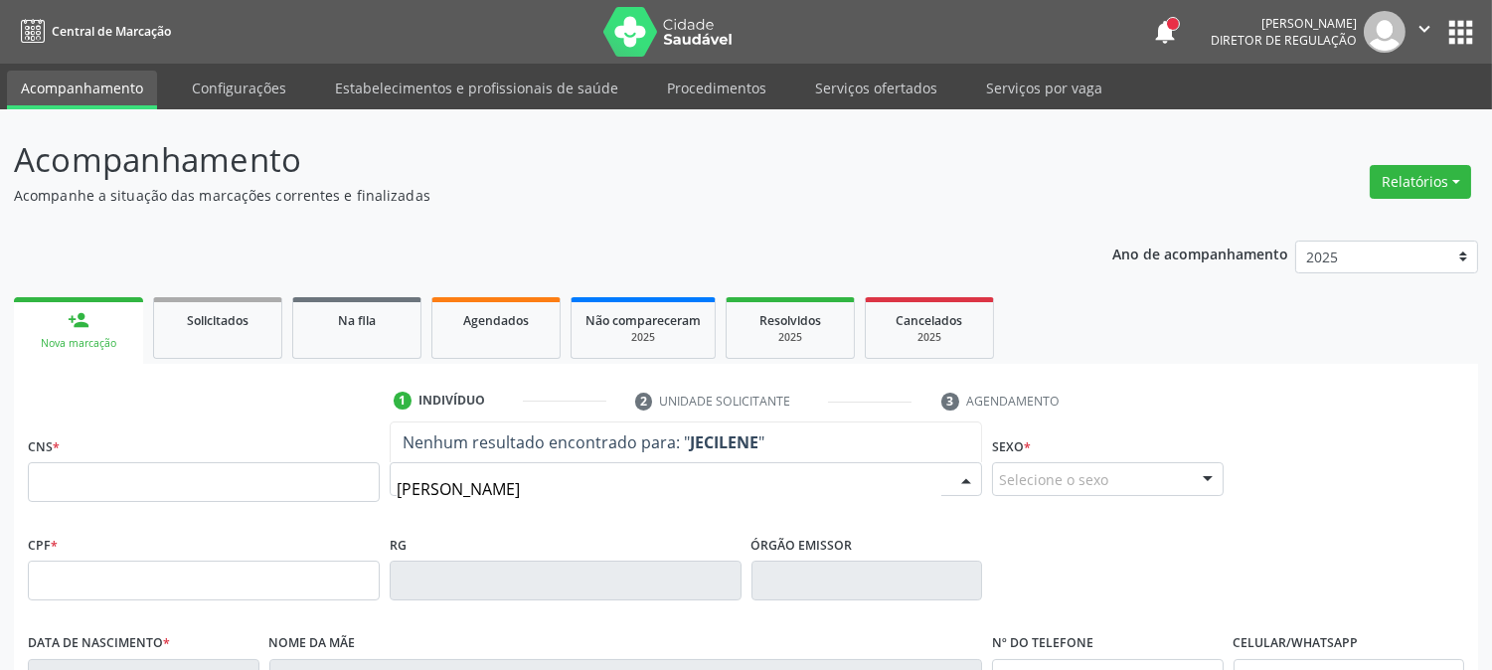
type input "JECILENE GO"
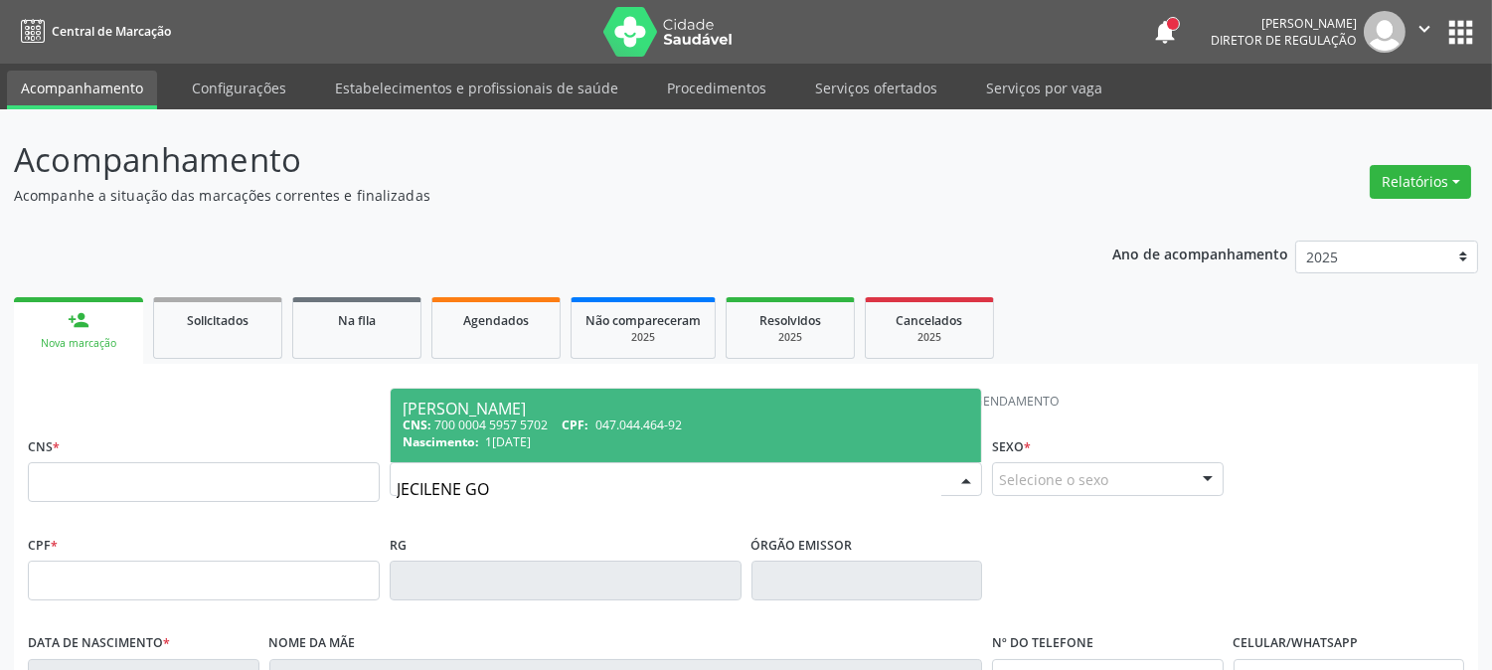
click at [519, 439] on span "18/04/1965" at bounding box center [508, 441] width 46 height 17
type input "700 0004 5957 5702"
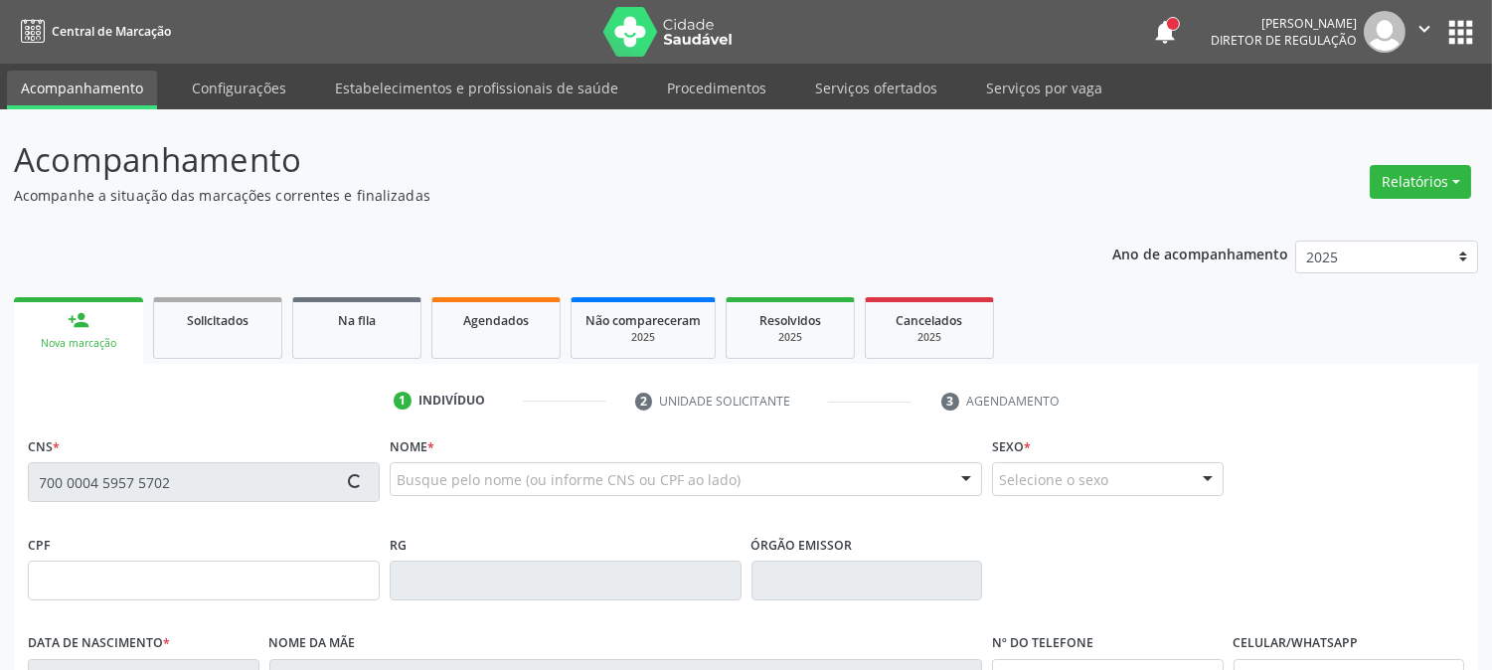
type input "047.044.464-92"
type input "18/04/1965"
type input "Francisca Gomes de Lima"
type input "(87) 98870-0897"
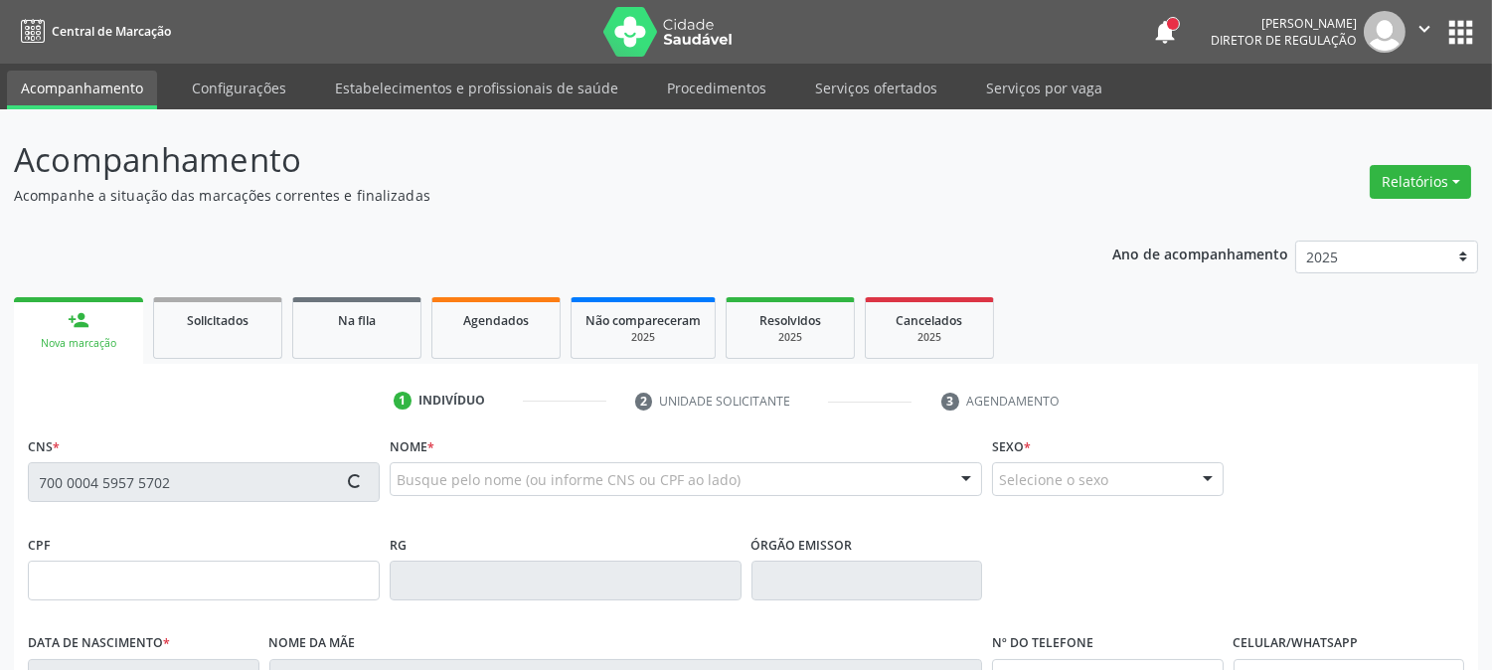
type input "045.604.564-37"
type input "847"
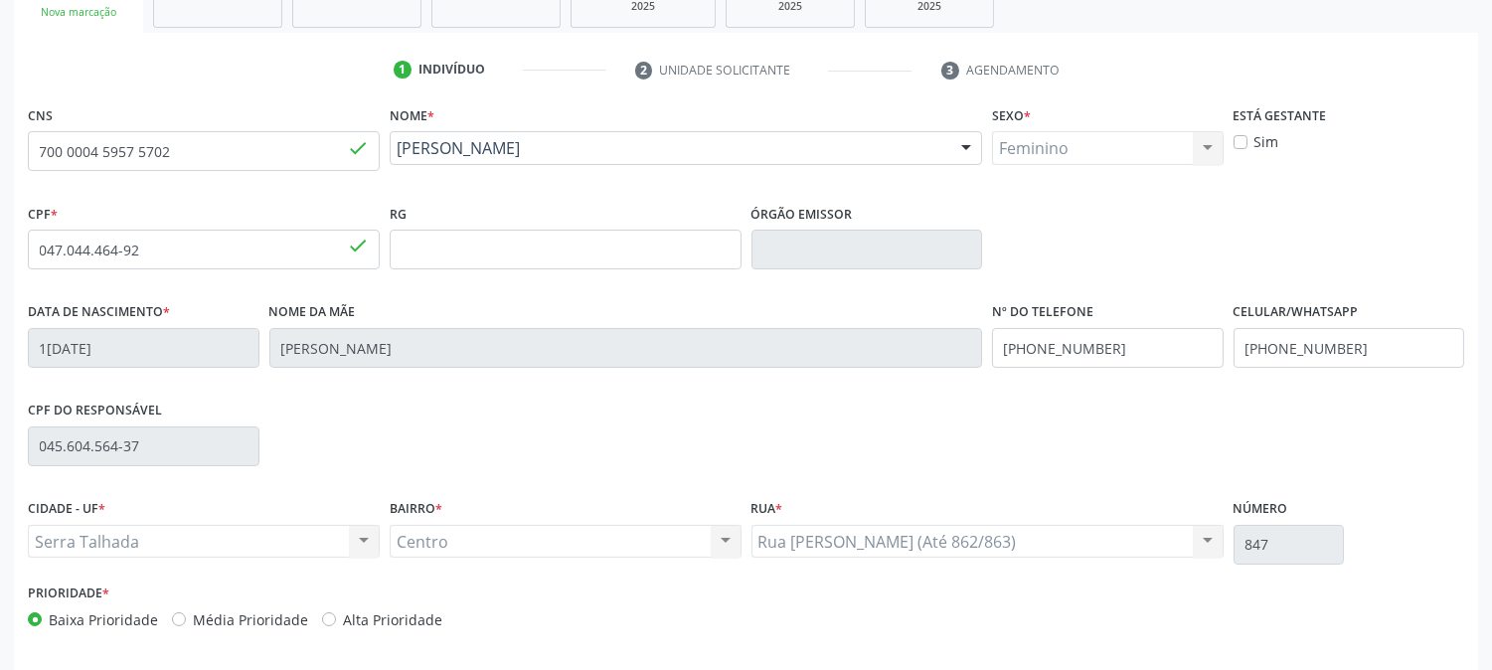
scroll to position [406, 0]
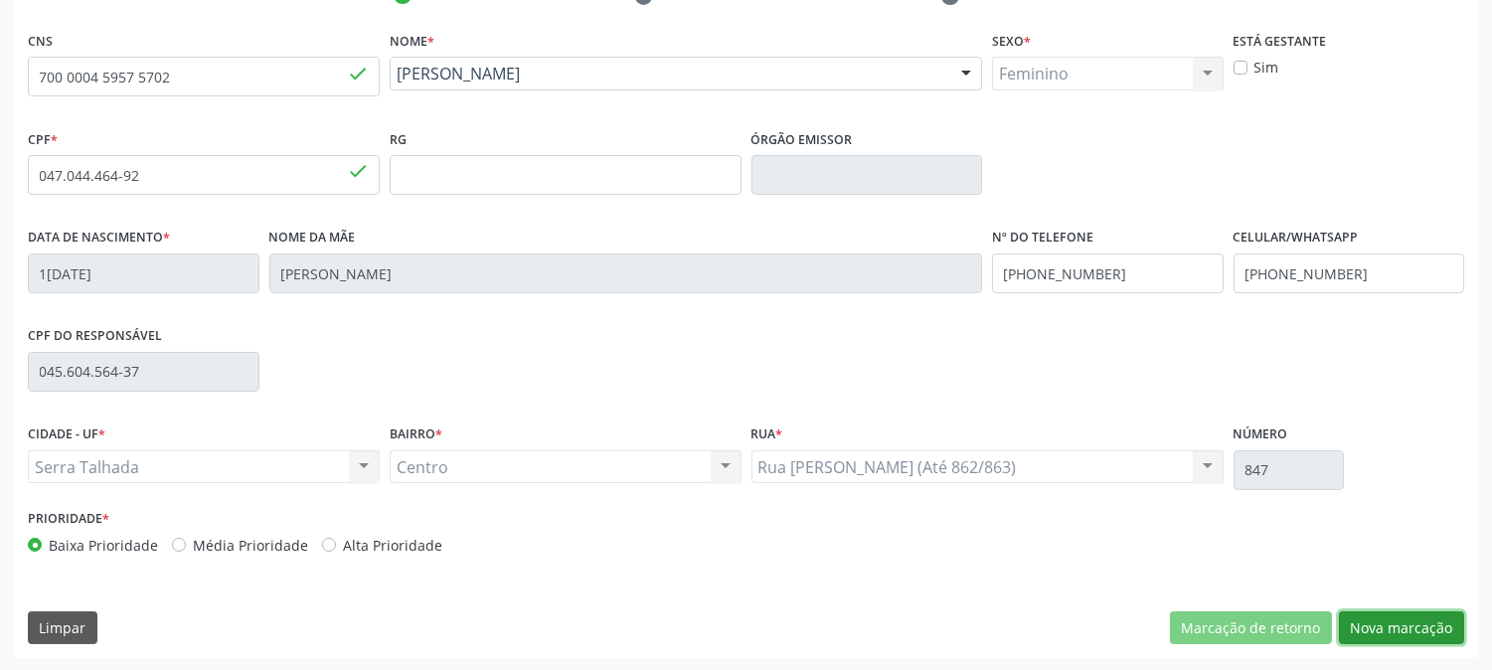
click at [1367, 631] on button "Nova marcação" at bounding box center [1401, 628] width 125 height 34
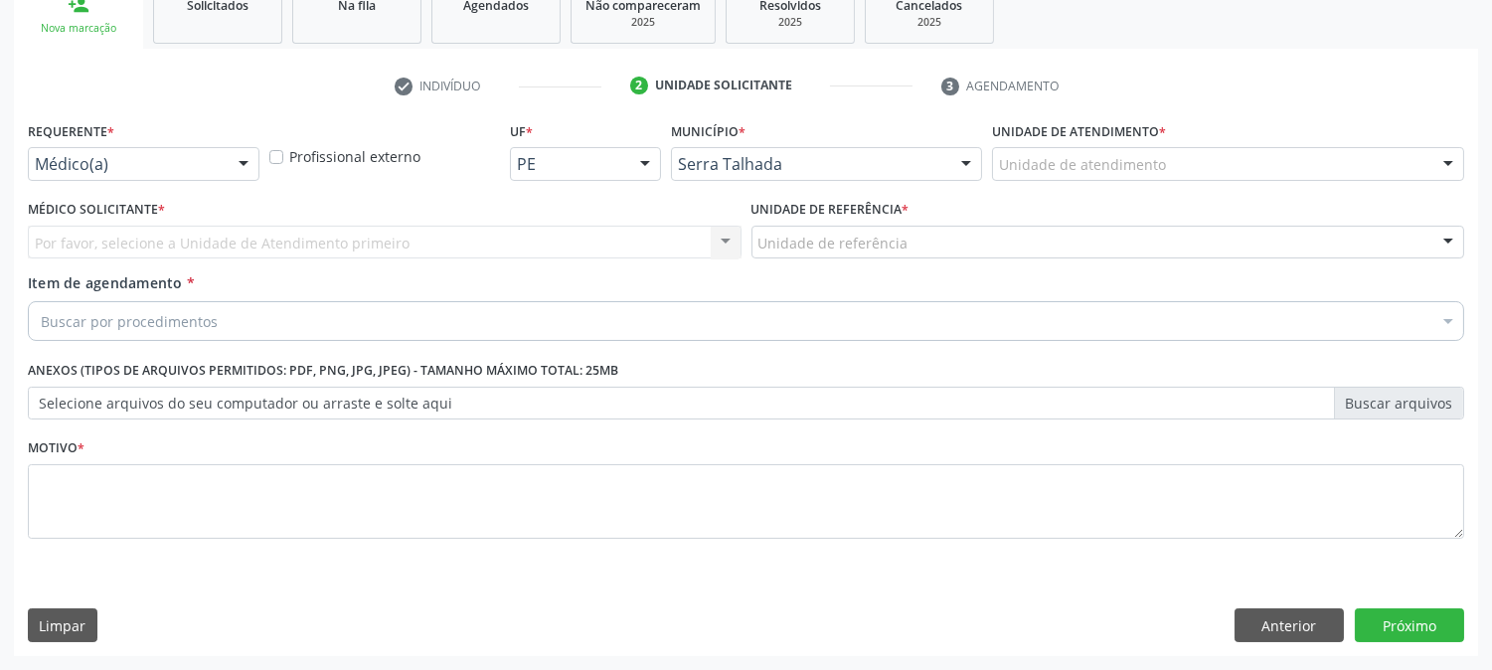
scroll to position [314, 0]
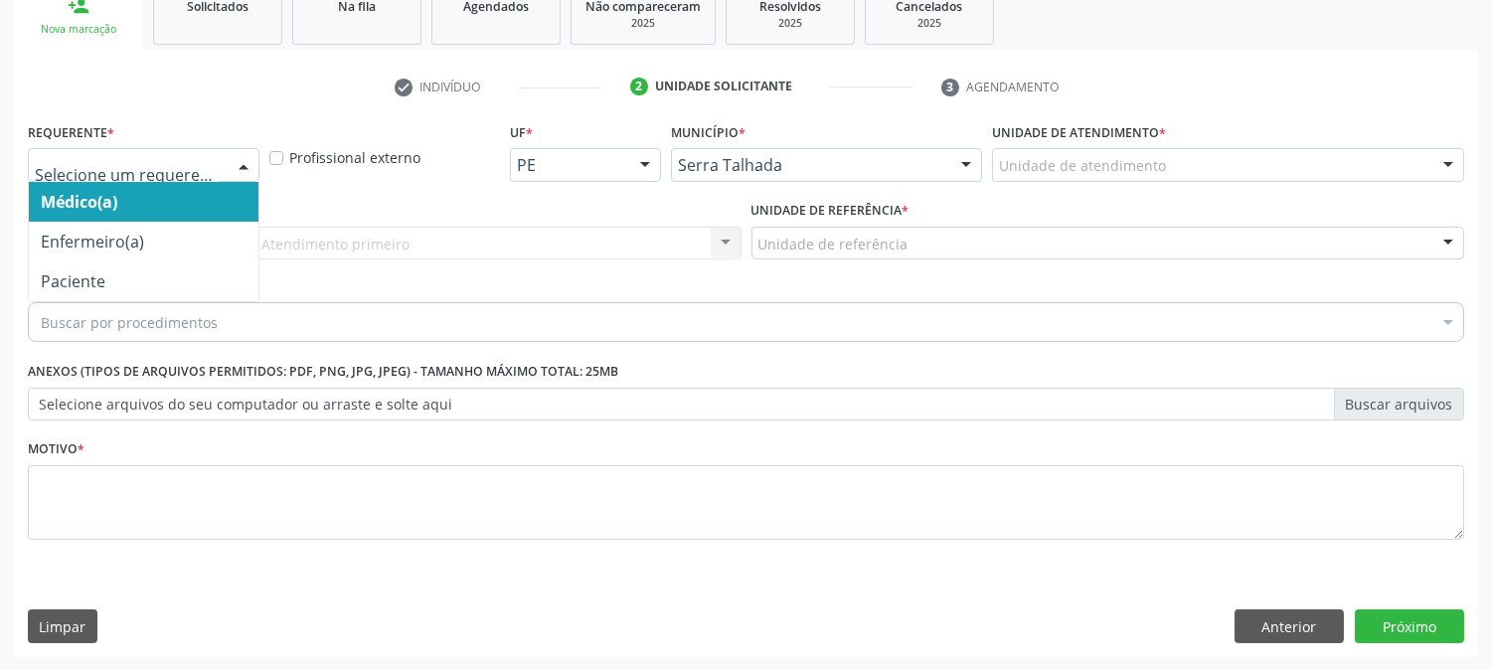
click at [241, 149] on div at bounding box center [244, 166] width 30 height 34
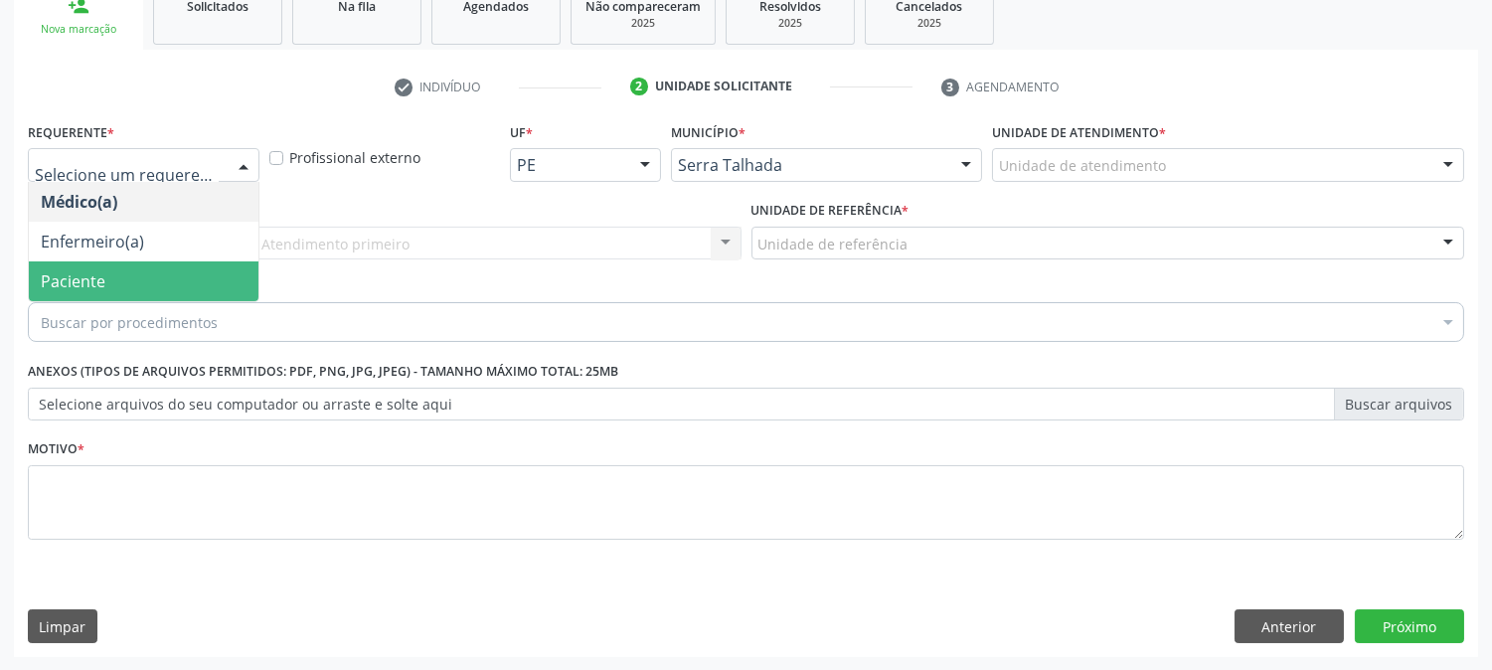
click at [221, 263] on span "Paciente" at bounding box center [144, 281] width 230 height 40
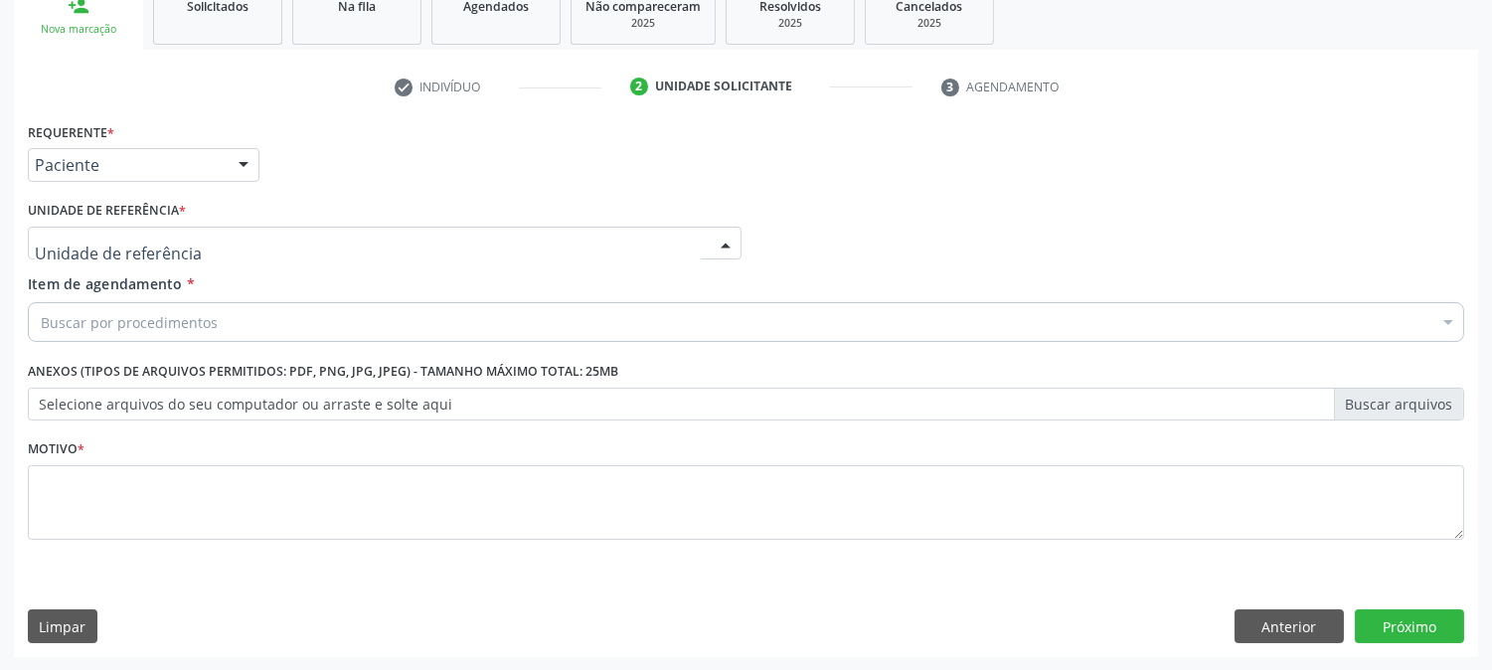
click at [217, 246] on div at bounding box center [385, 244] width 714 height 34
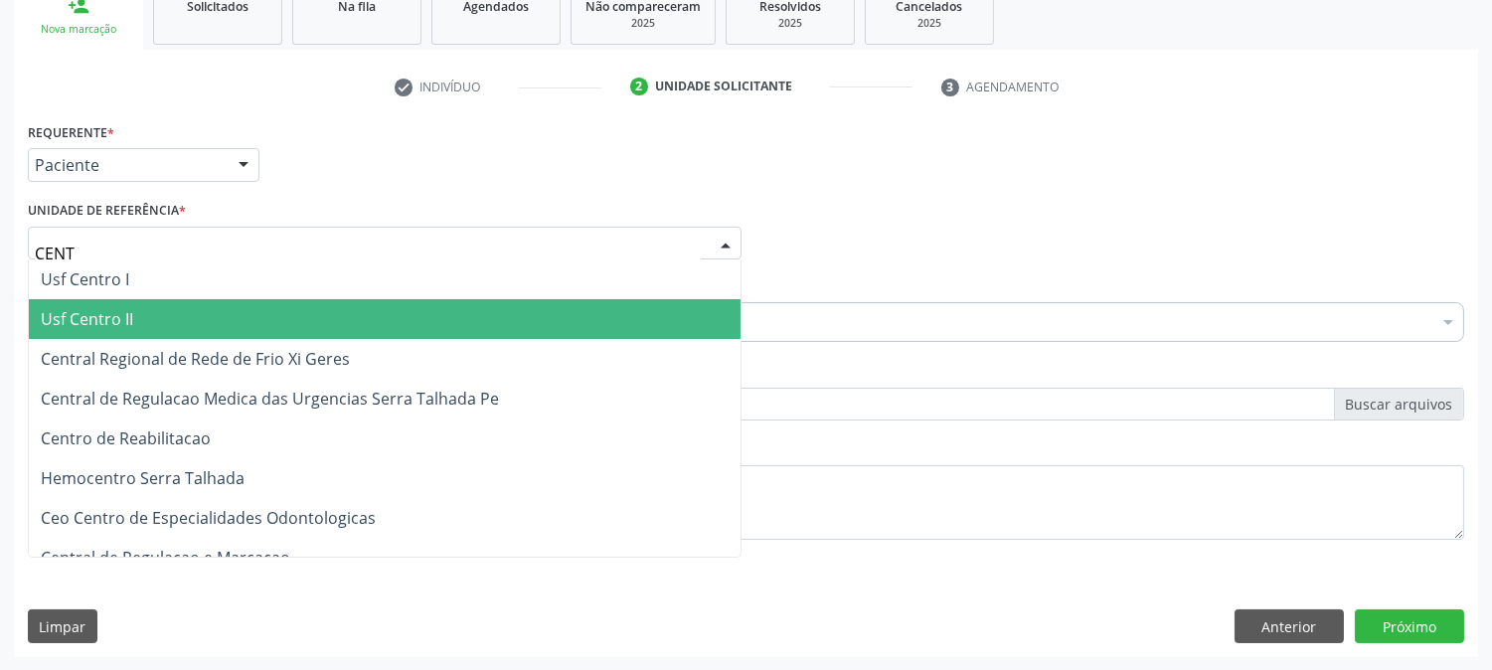
type input "CENTR"
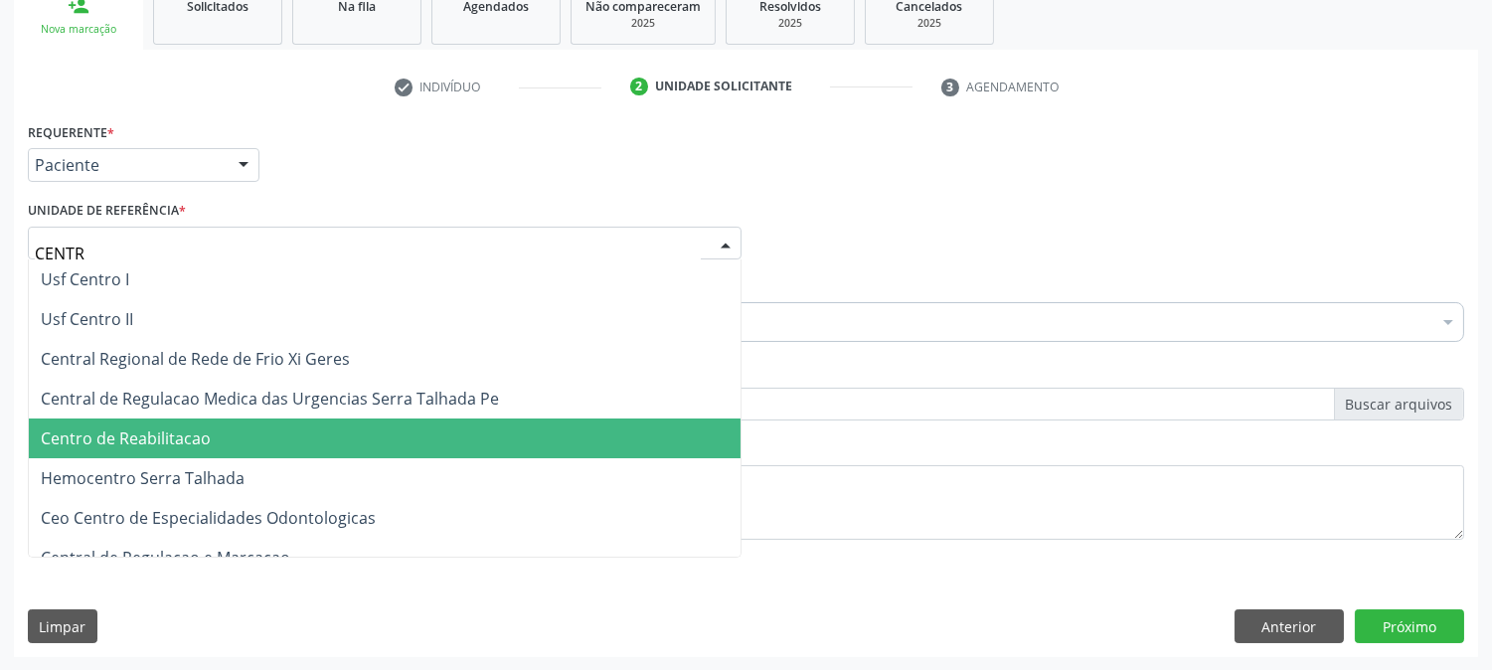
drag, startPoint x: 203, startPoint y: 411, endPoint x: 203, endPoint y: 431, distance: 20.9
click at [203, 431] on ul "Usf Centro I Usf Centro II Central Regional de Rede de Frio Xi Geres Central de…" at bounding box center [385, 438] width 712 height 358
click at [203, 431] on span "Centro de Reabilitacao" at bounding box center [126, 438] width 170 height 22
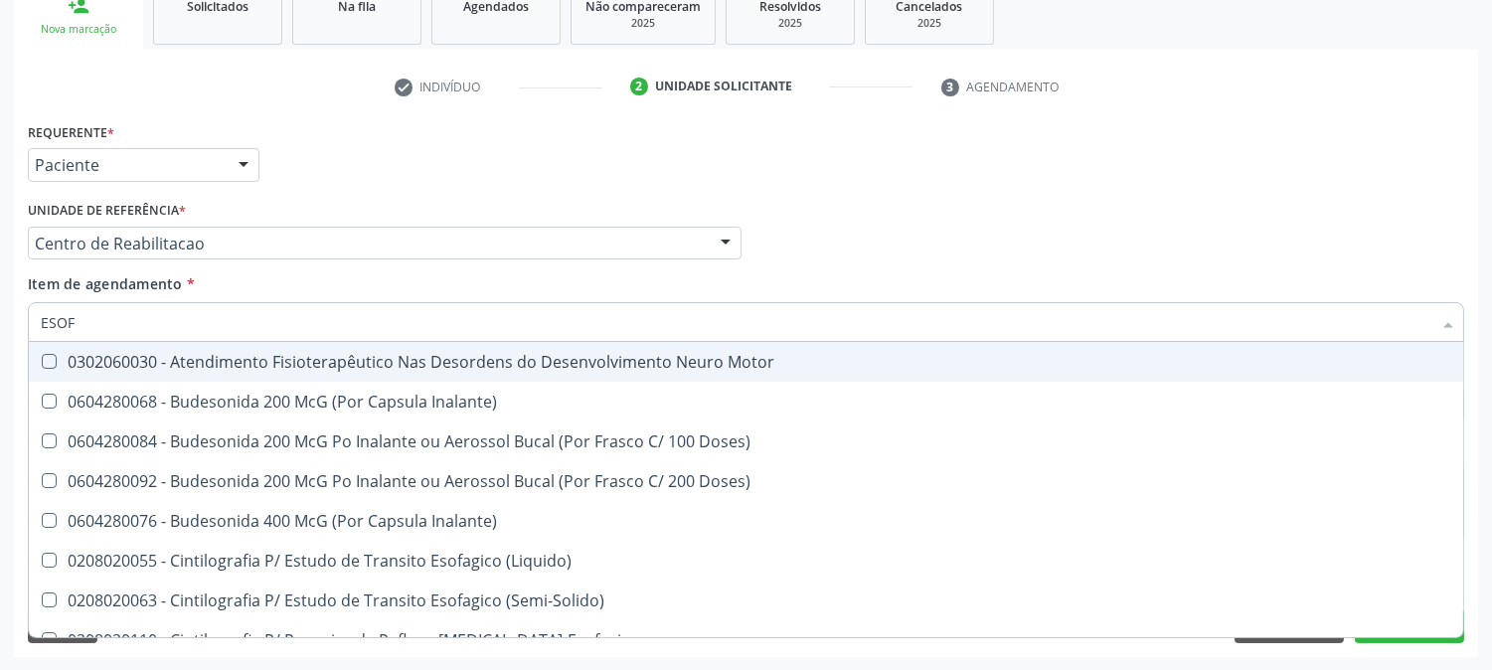
type input "ESOFA"
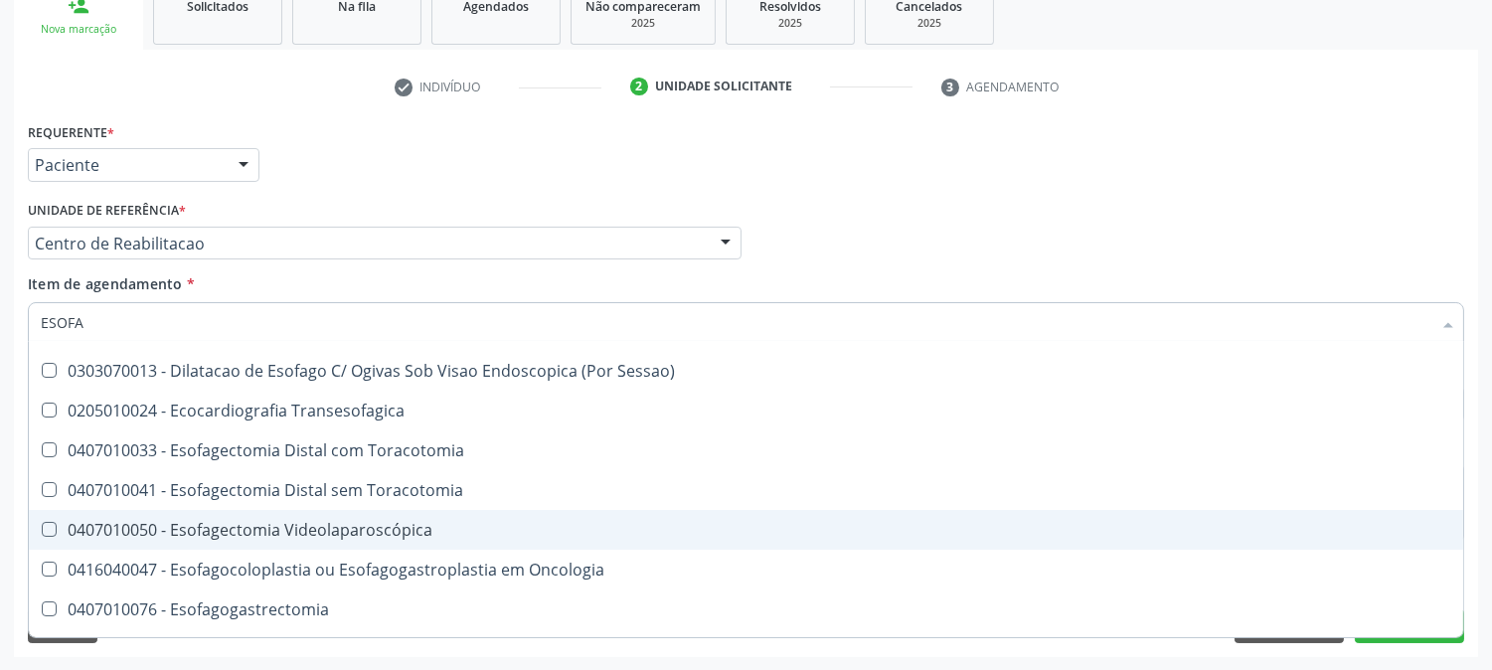
scroll to position [331, 0]
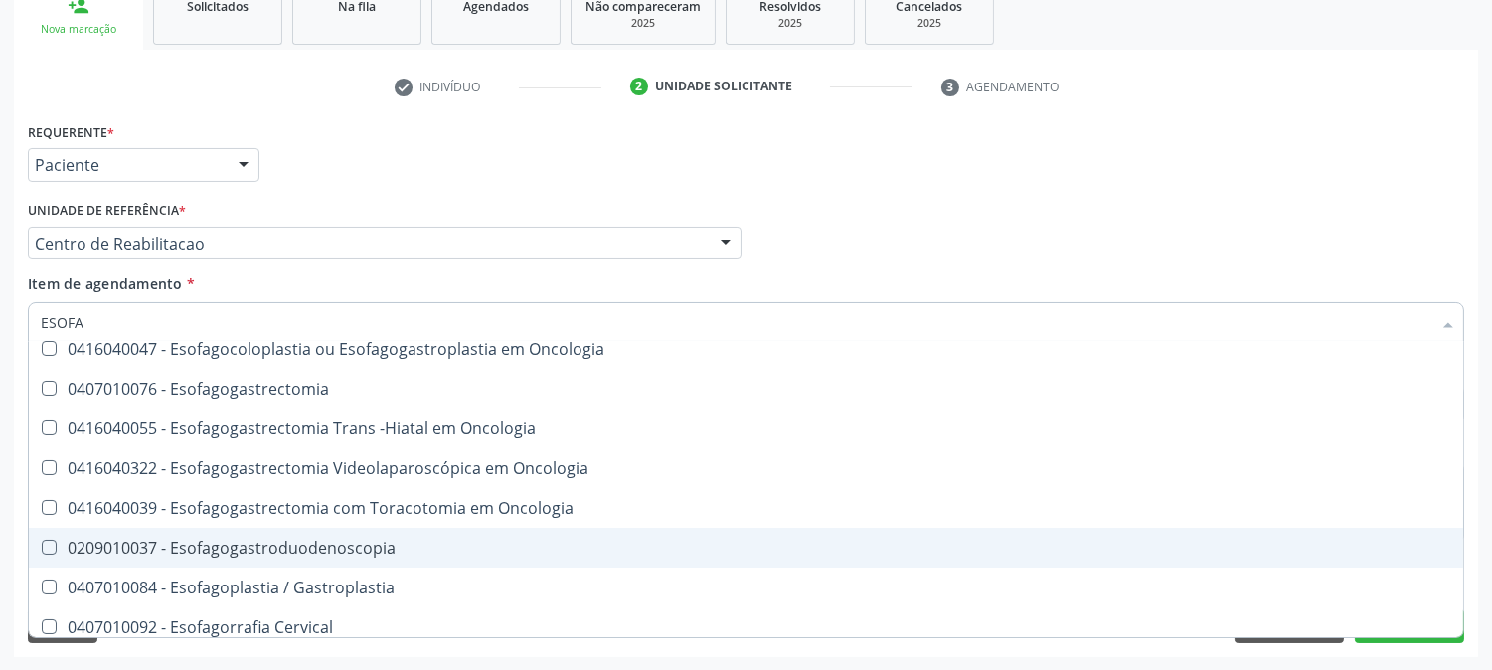
click at [270, 540] on div "0209010037 - Esofagogastroduodenoscopia" at bounding box center [746, 548] width 1410 height 16
checkbox Esofagogastroduodenoscopia "true"
click at [0, 548] on div "Acompanhamento Acompanhe a situação das marcações correntes e finalizadas Relat…" at bounding box center [746, 233] width 1492 height 876
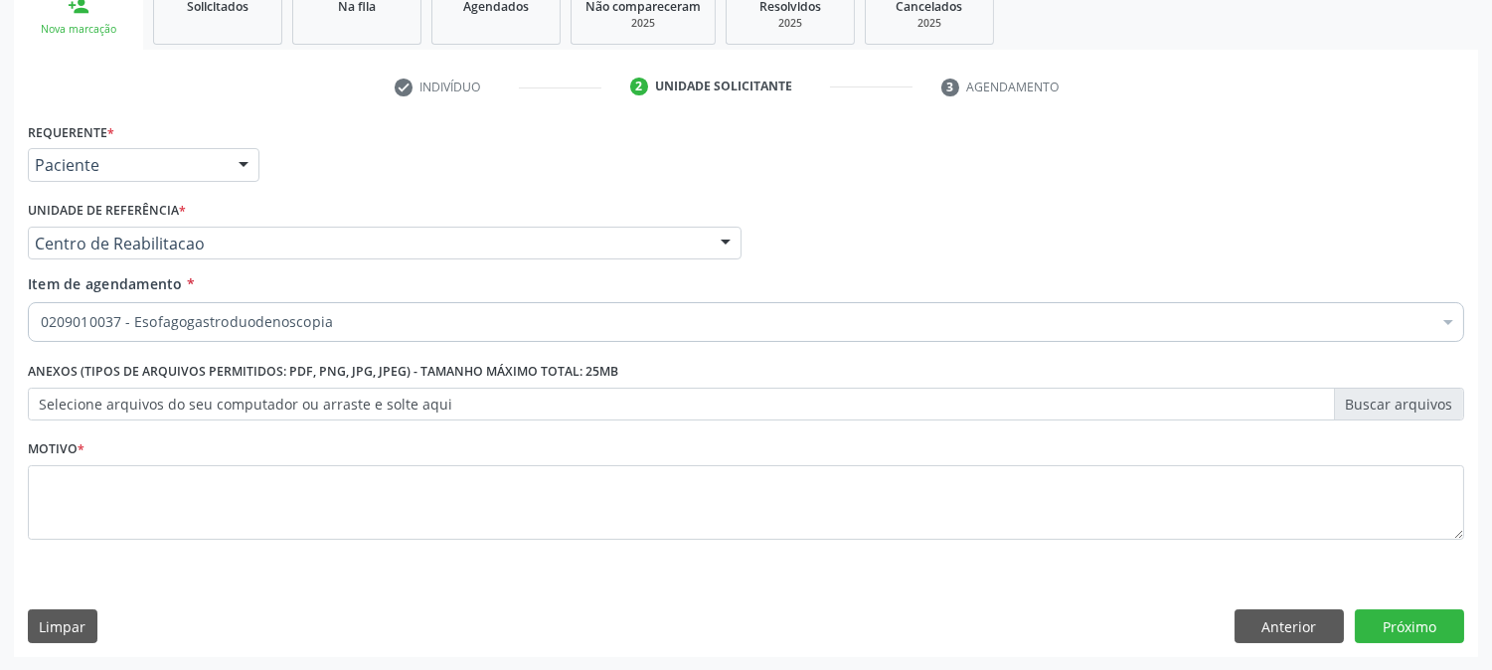
scroll to position [0, 0]
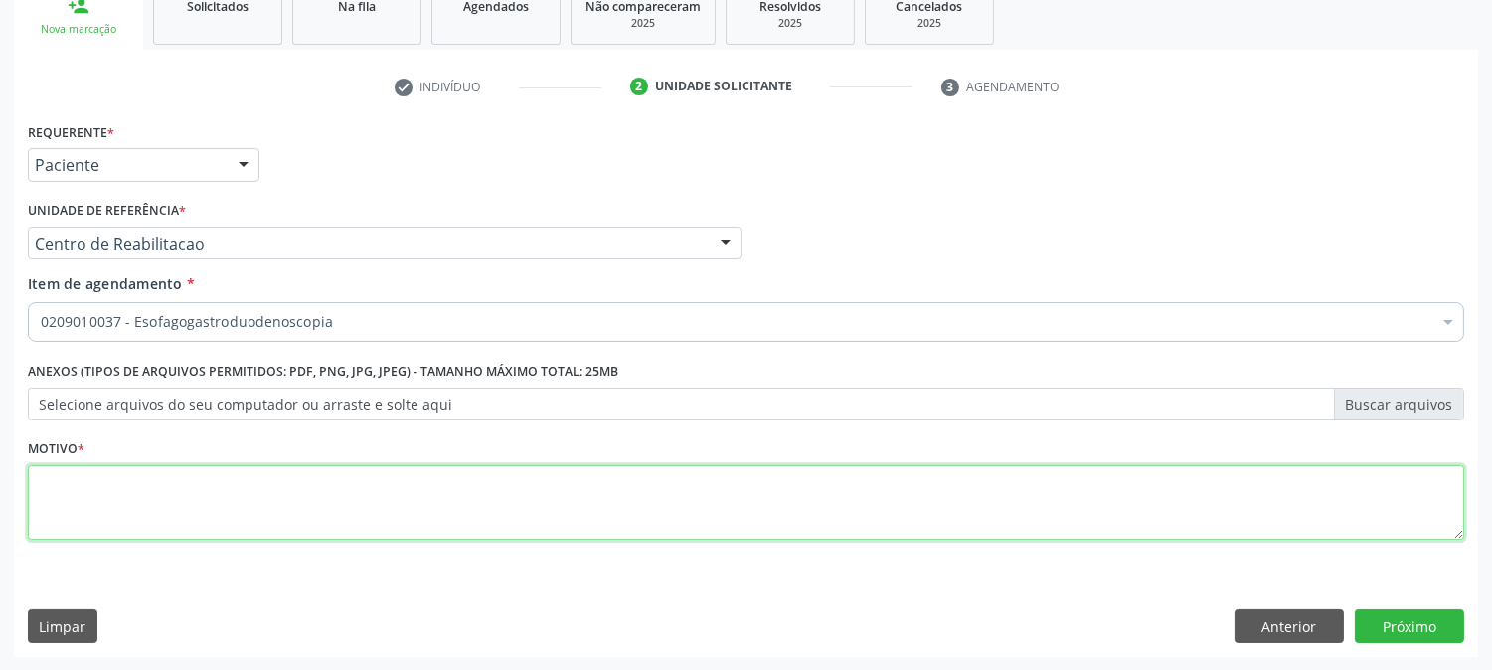
click at [92, 521] on textarea at bounding box center [746, 503] width 1436 height 76
type textarea "."
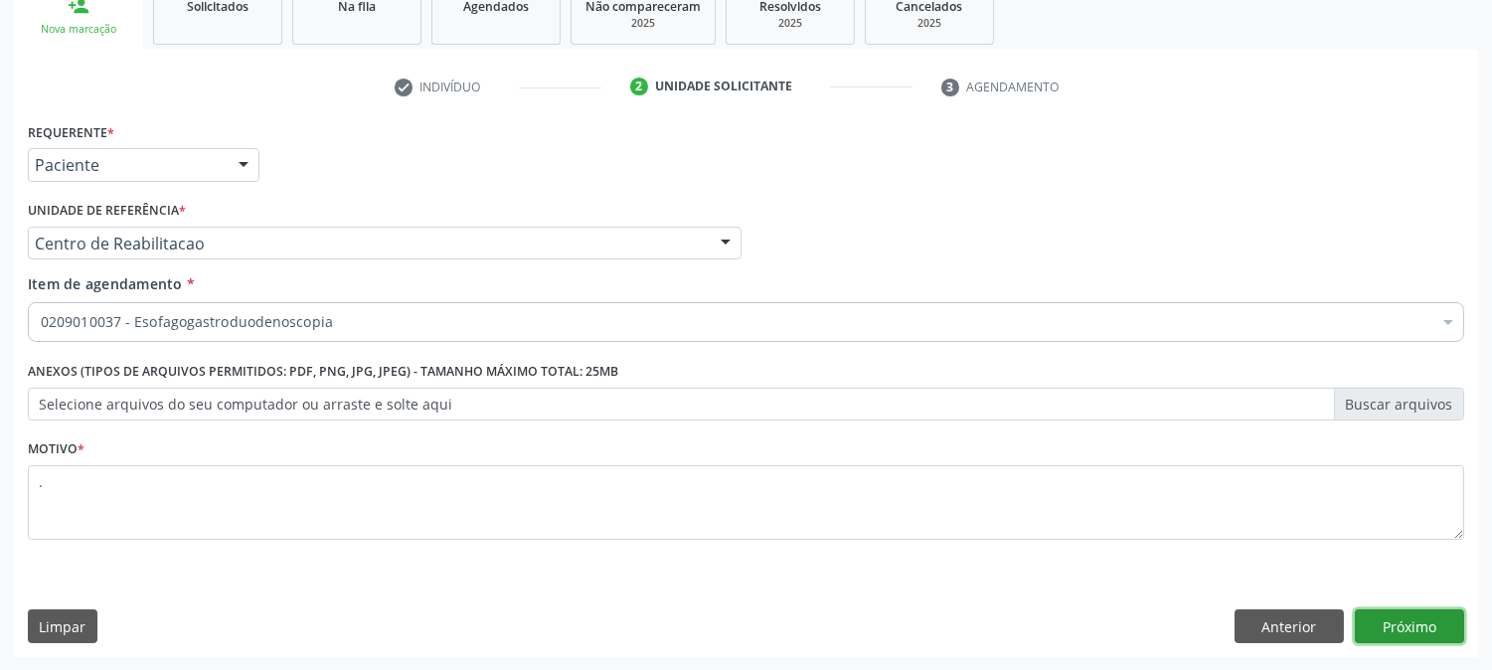
click at [1399, 619] on button "Próximo" at bounding box center [1409, 626] width 109 height 34
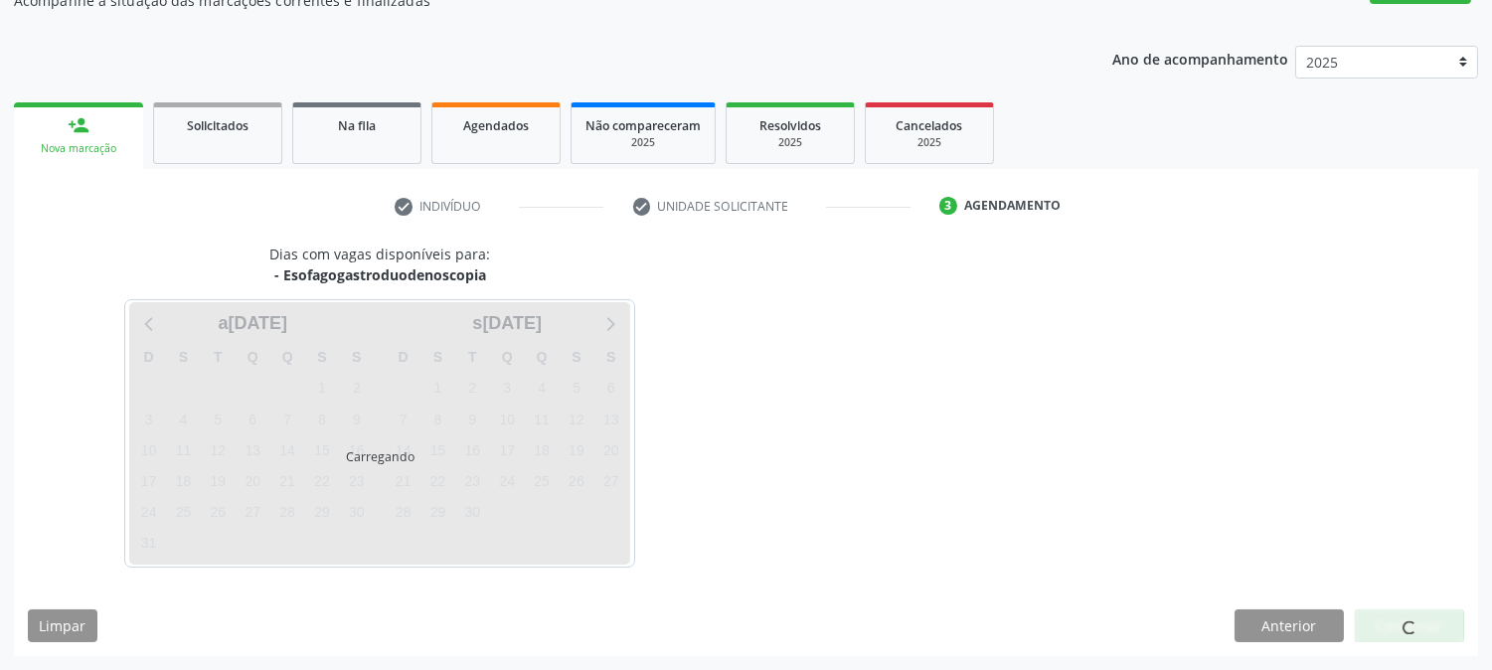
scroll to position [194, 0]
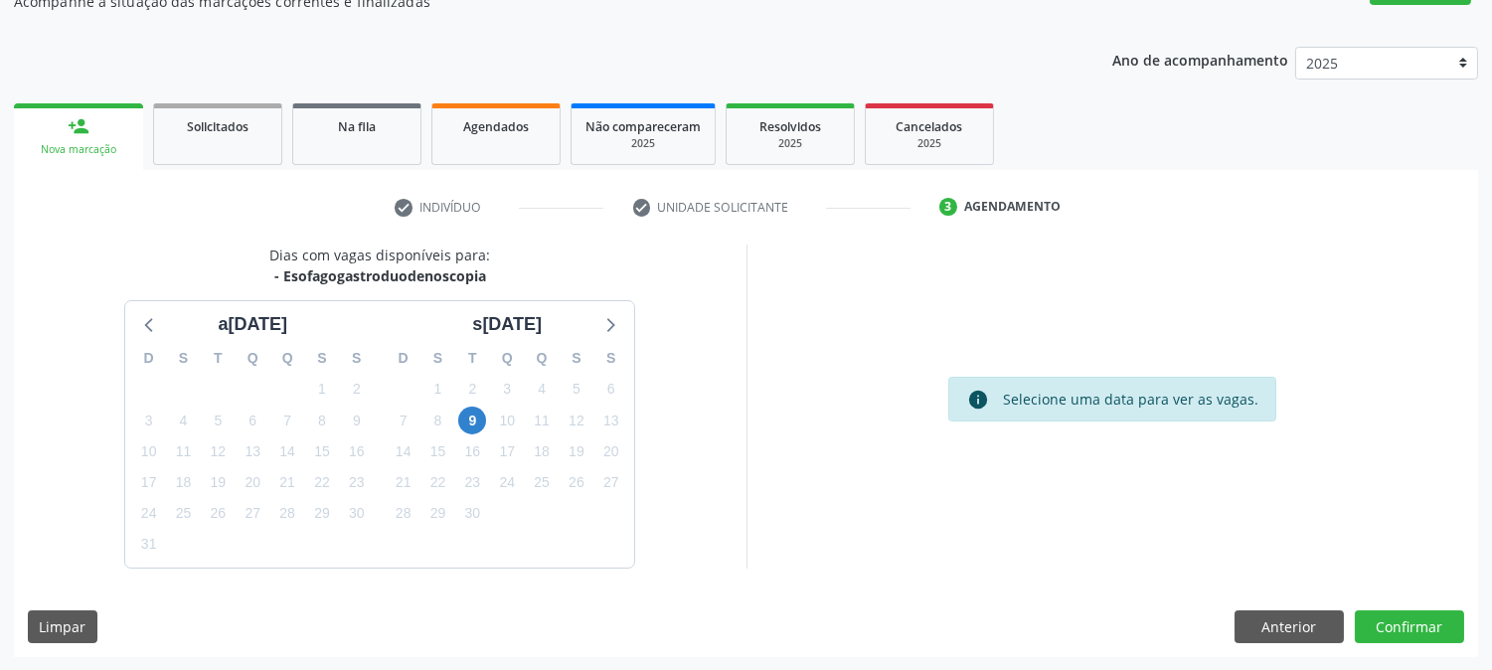
click at [485, 414] on div "9" at bounding box center [472, 421] width 28 height 31
click at [477, 417] on span "9" at bounding box center [472, 421] width 28 height 28
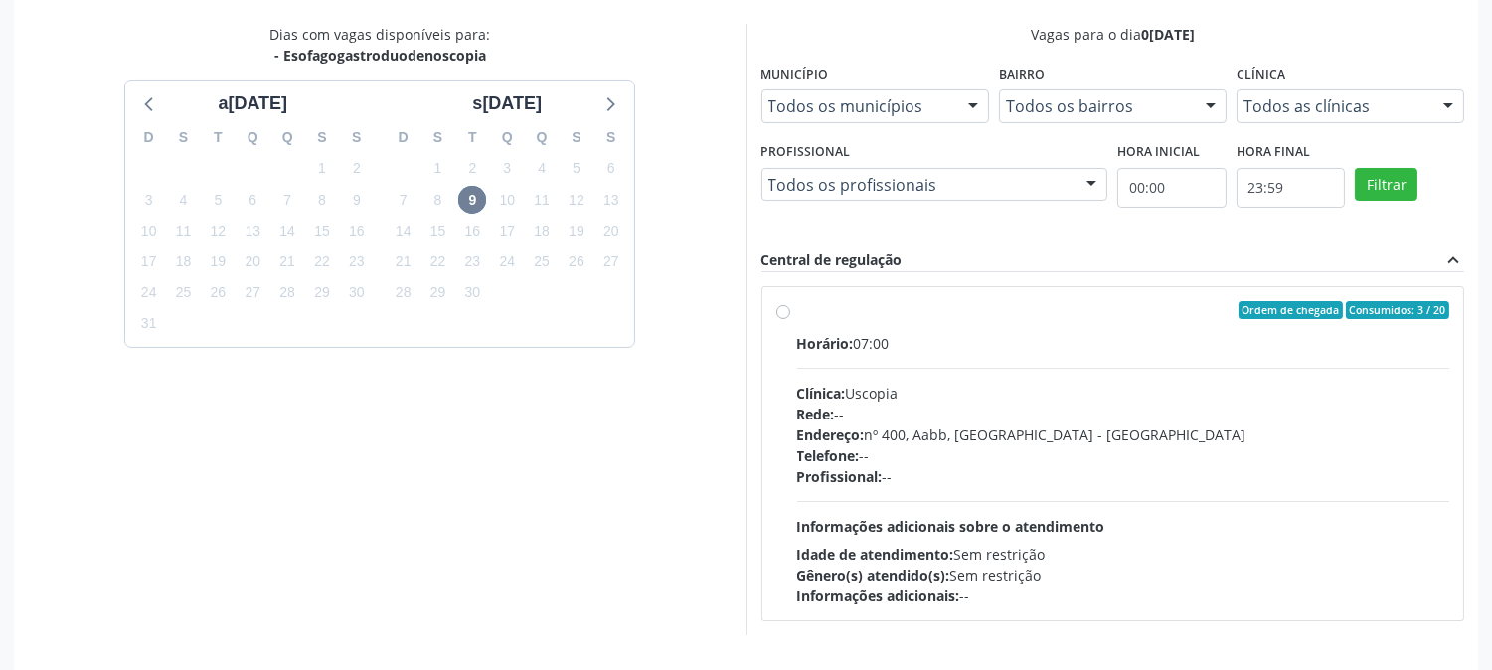
click at [890, 418] on div "Rede: --" at bounding box center [1123, 414] width 653 height 21
click at [790, 319] on input "Ordem de chegada Consumidos: 3 / 20 Horário: 07:00 Clínica: Uscopia Rede: -- En…" at bounding box center [783, 310] width 14 height 18
radio input "true"
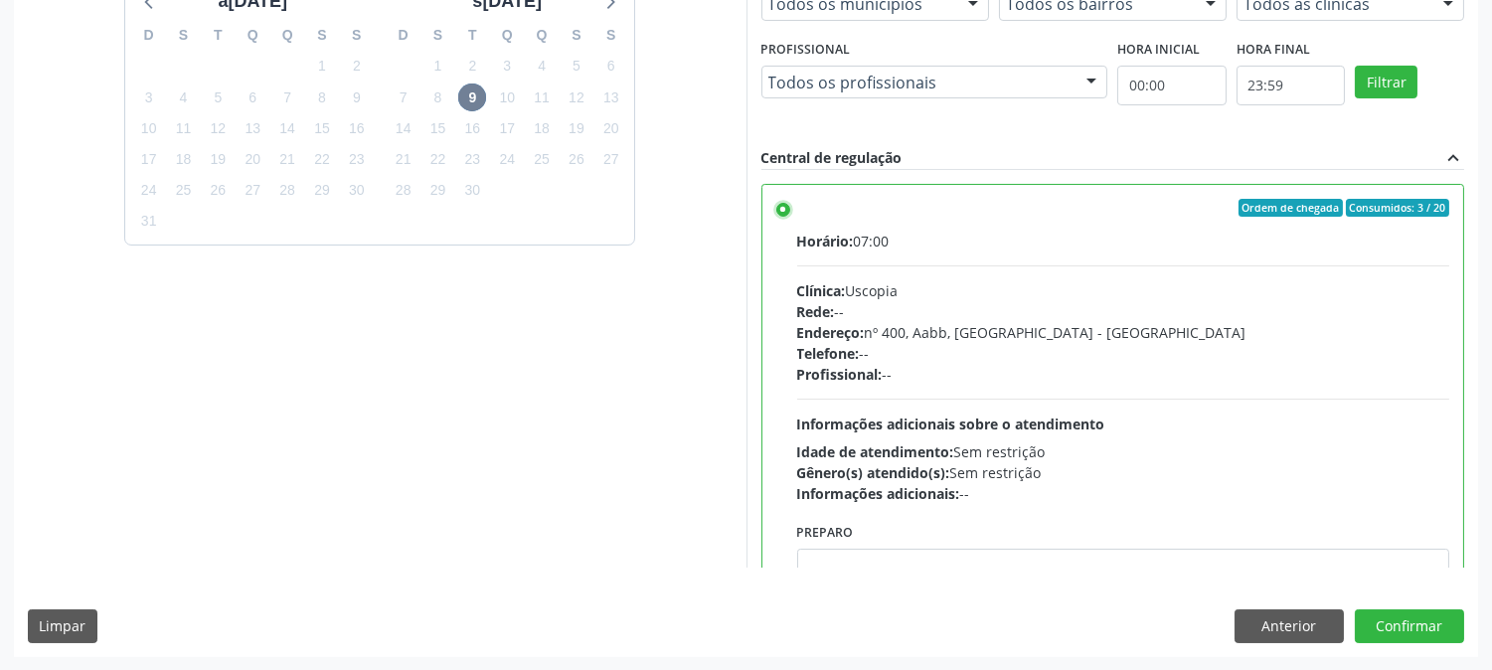
scroll to position [97, 0]
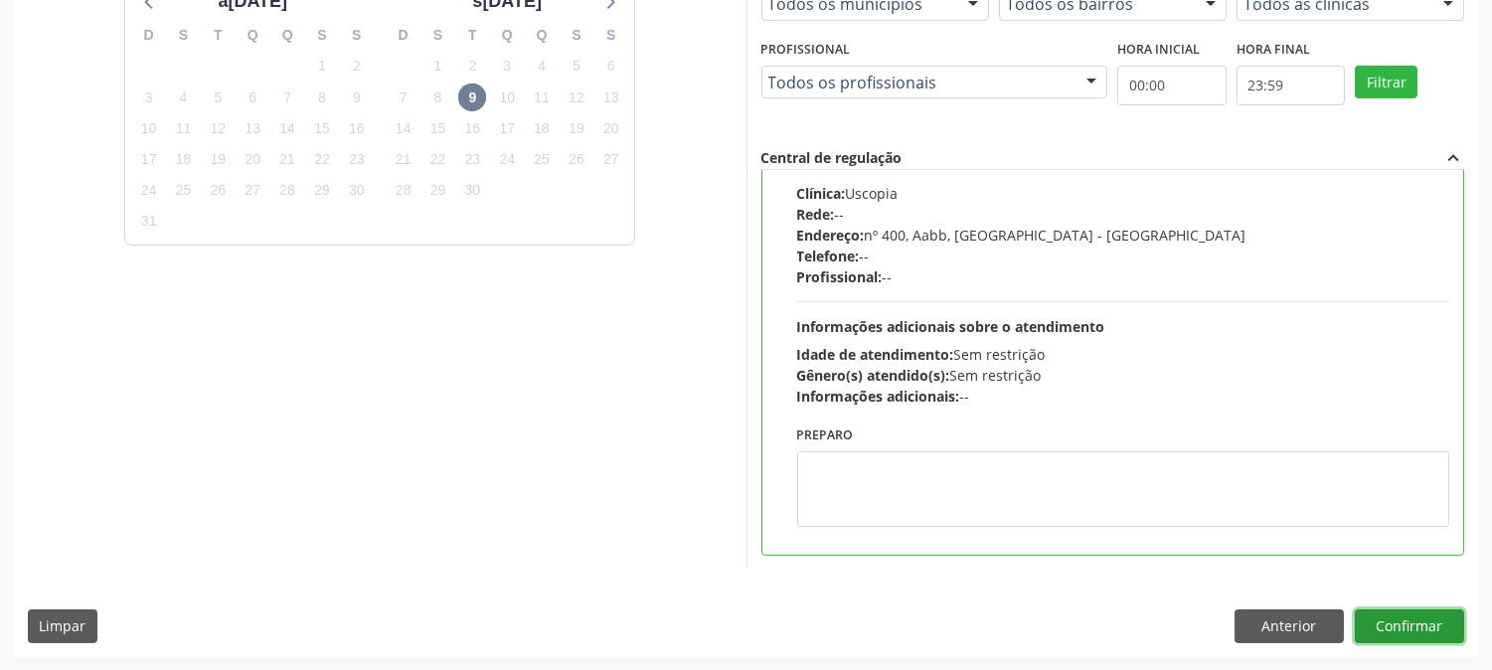
click at [1427, 613] on button "Confirmar" at bounding box center [1409, 626] width 109 height 34
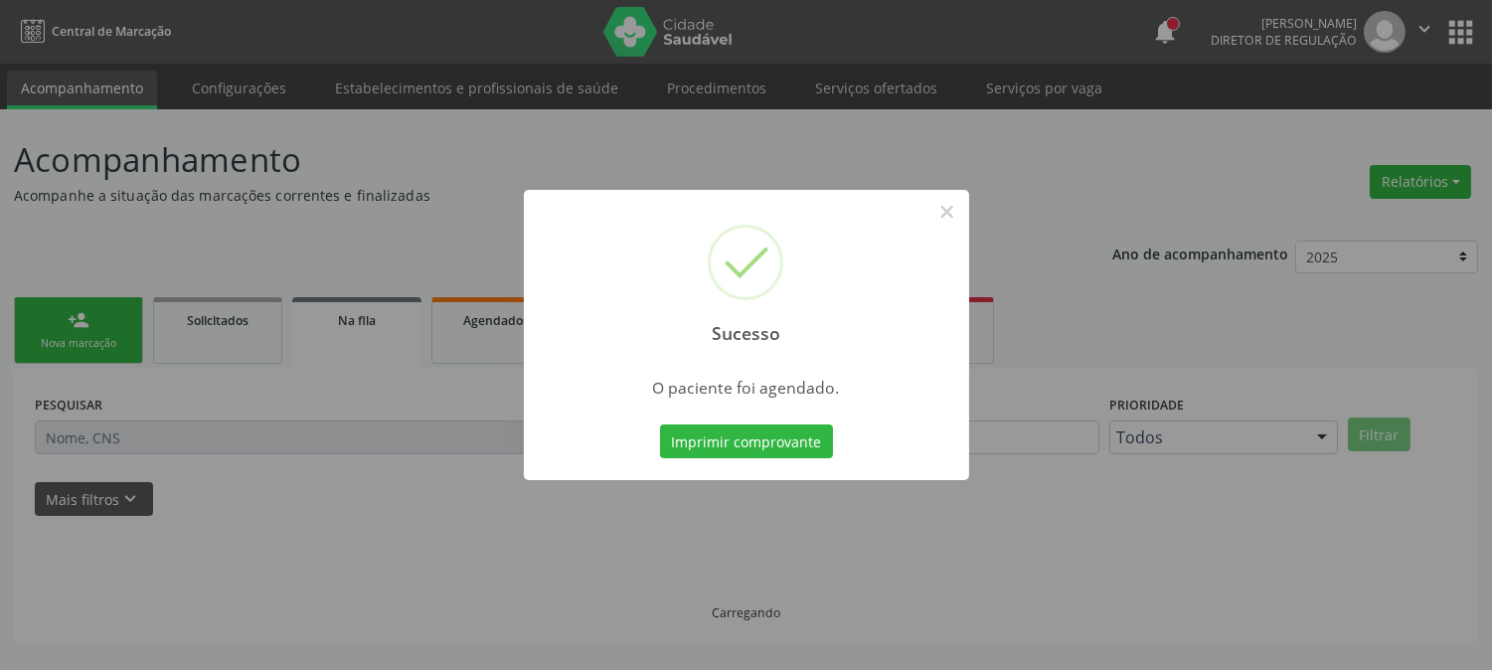
scroll to position [0, 0]
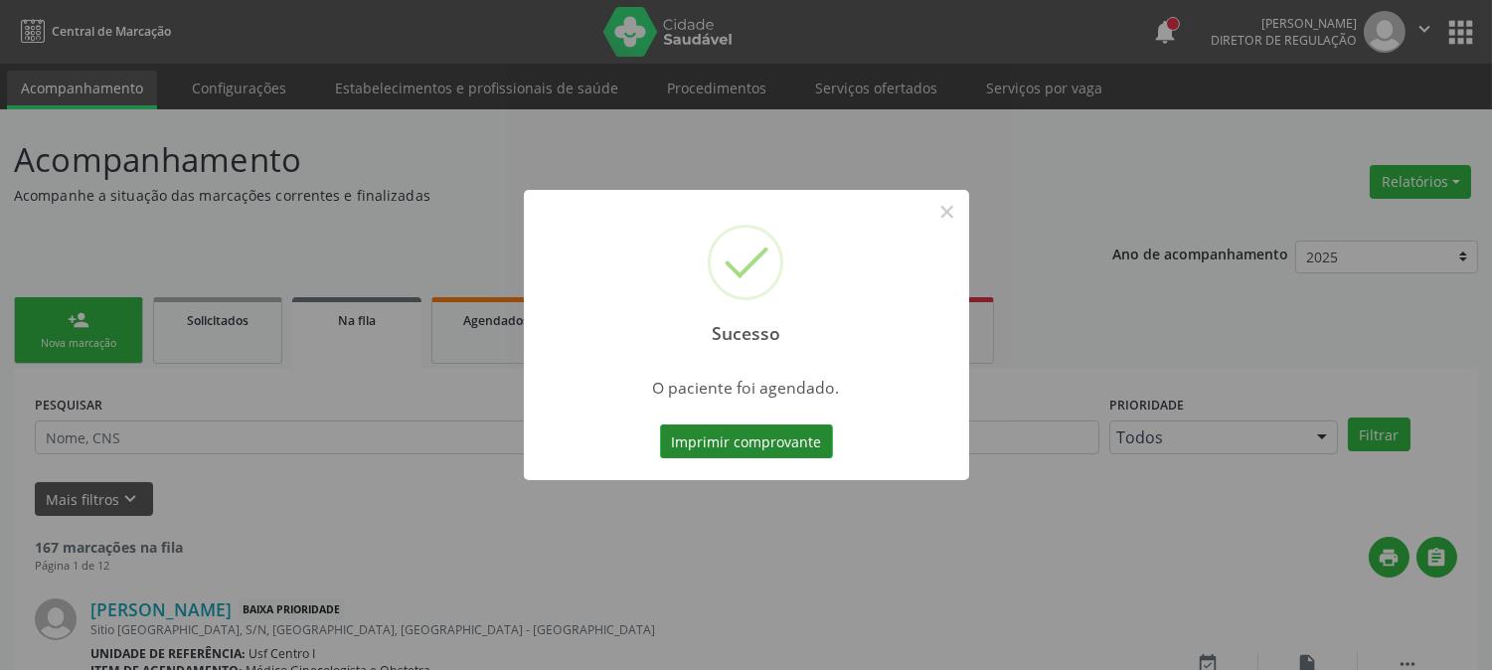
click at [792, 457] on button "Imprimir comprovante" at bounding box center [746, 441] width 173 height 34
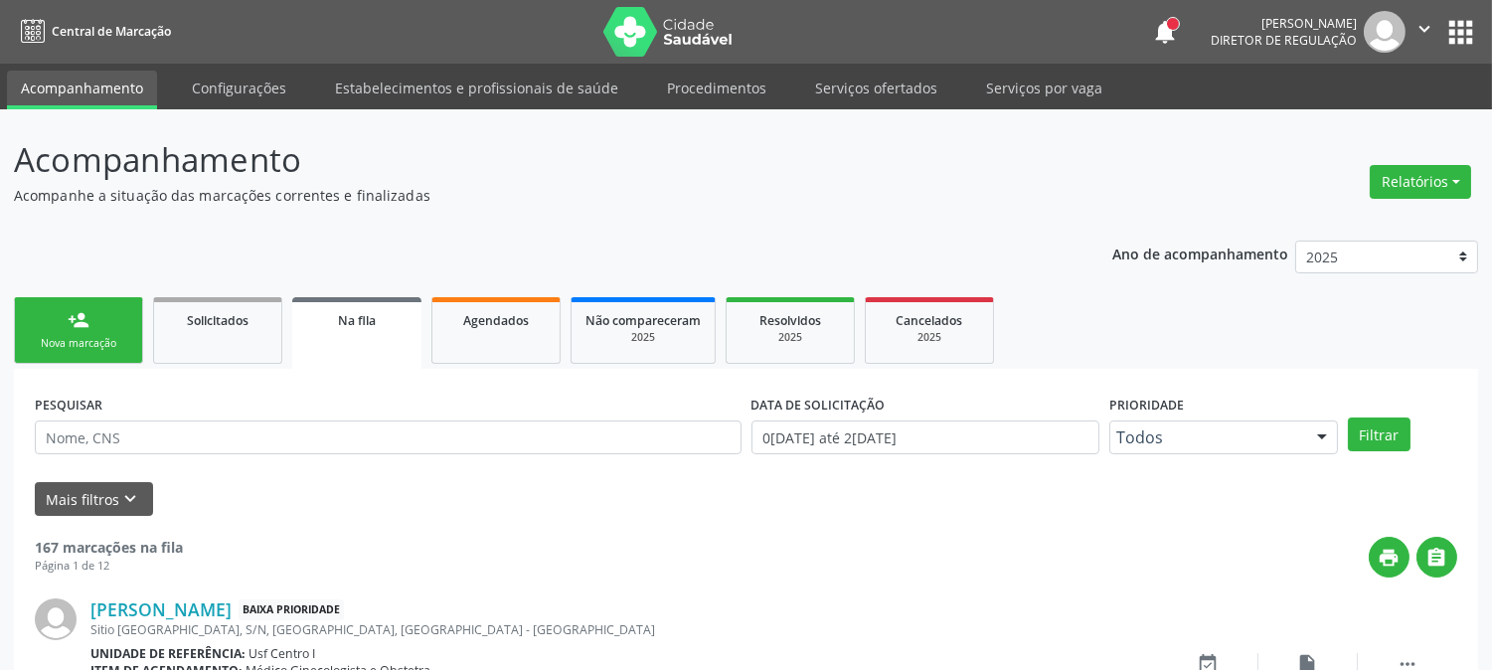
click at [89, 313] on link "person_add Nova marcação" at bounding box center [78, 330] width 129 height 67
